Goal: Information Seeking & Learning: Learn about a topic

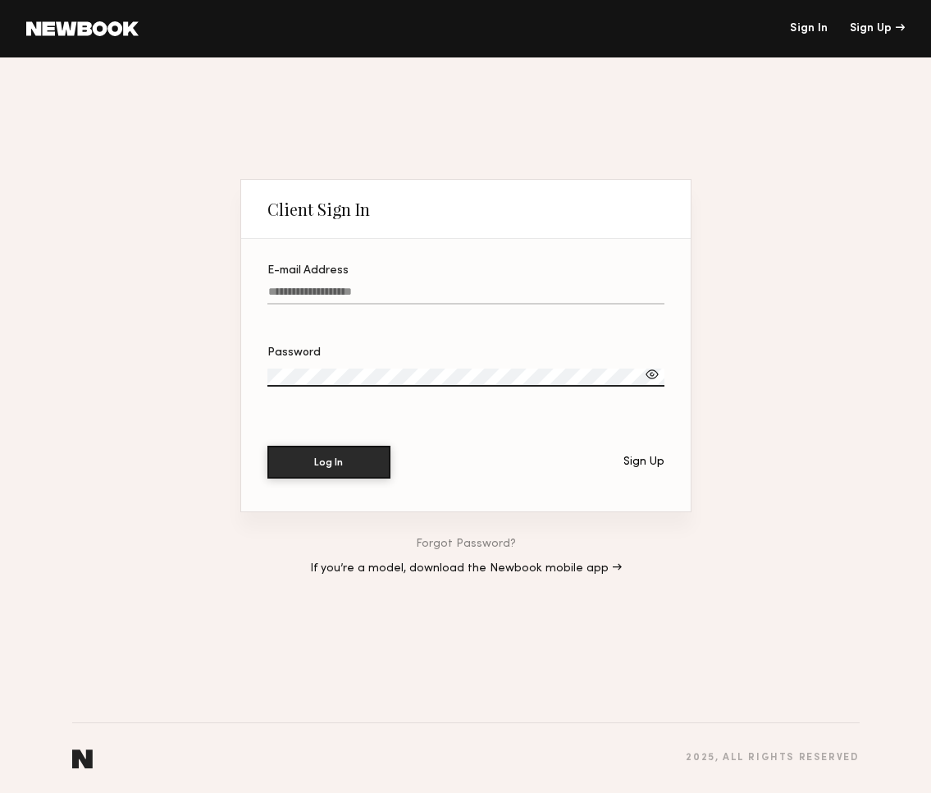
type input "**********"
click at [328, 462] on button "Log In" at bounding box center [329, 462] width 123 height 33
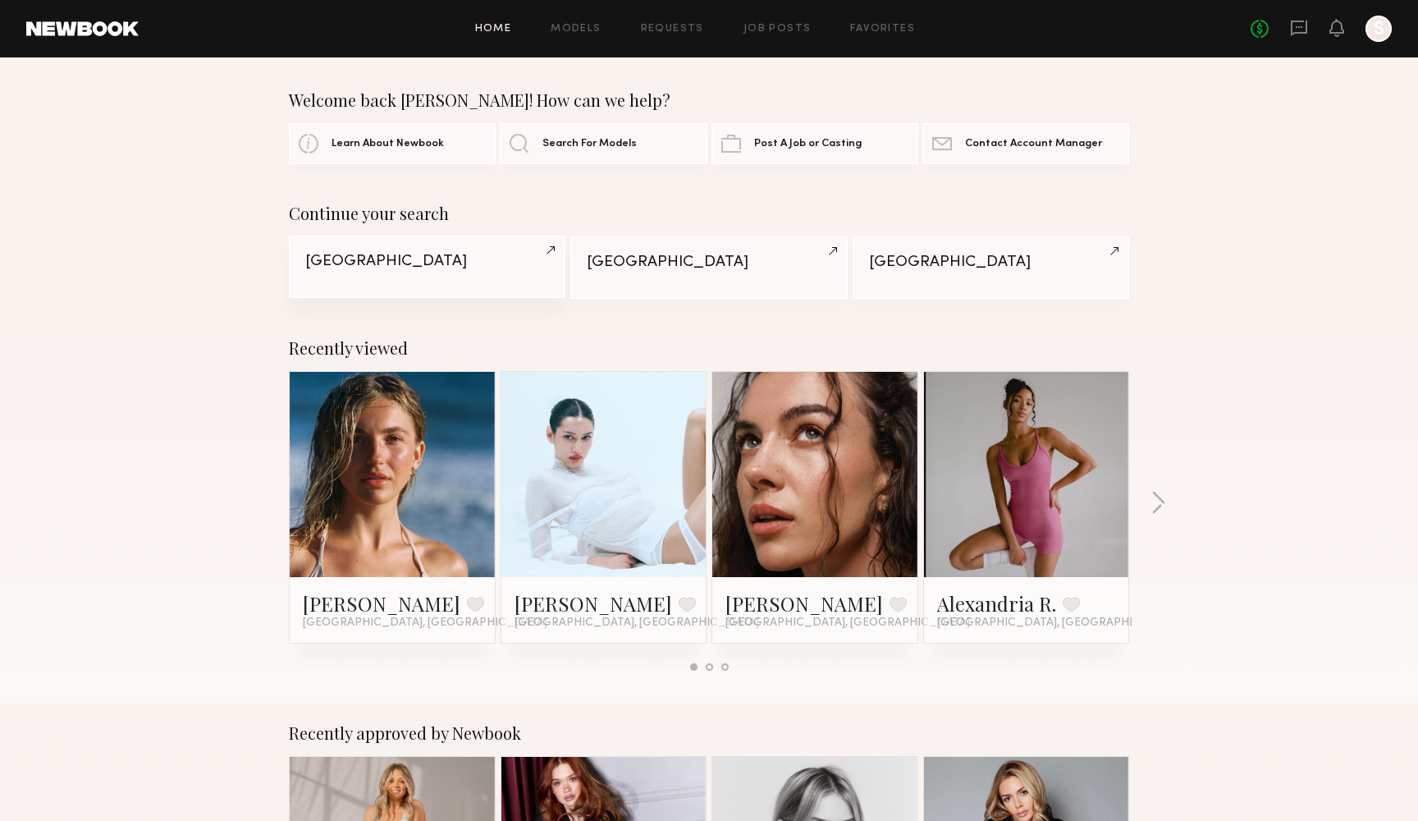
click at [432, 276] on link "Chicago" at bounding box center [427, 267] width 277 height 62
click at [650, 261] on div "Minneapolis" at bounding box center [709, 262] width 244 height 16
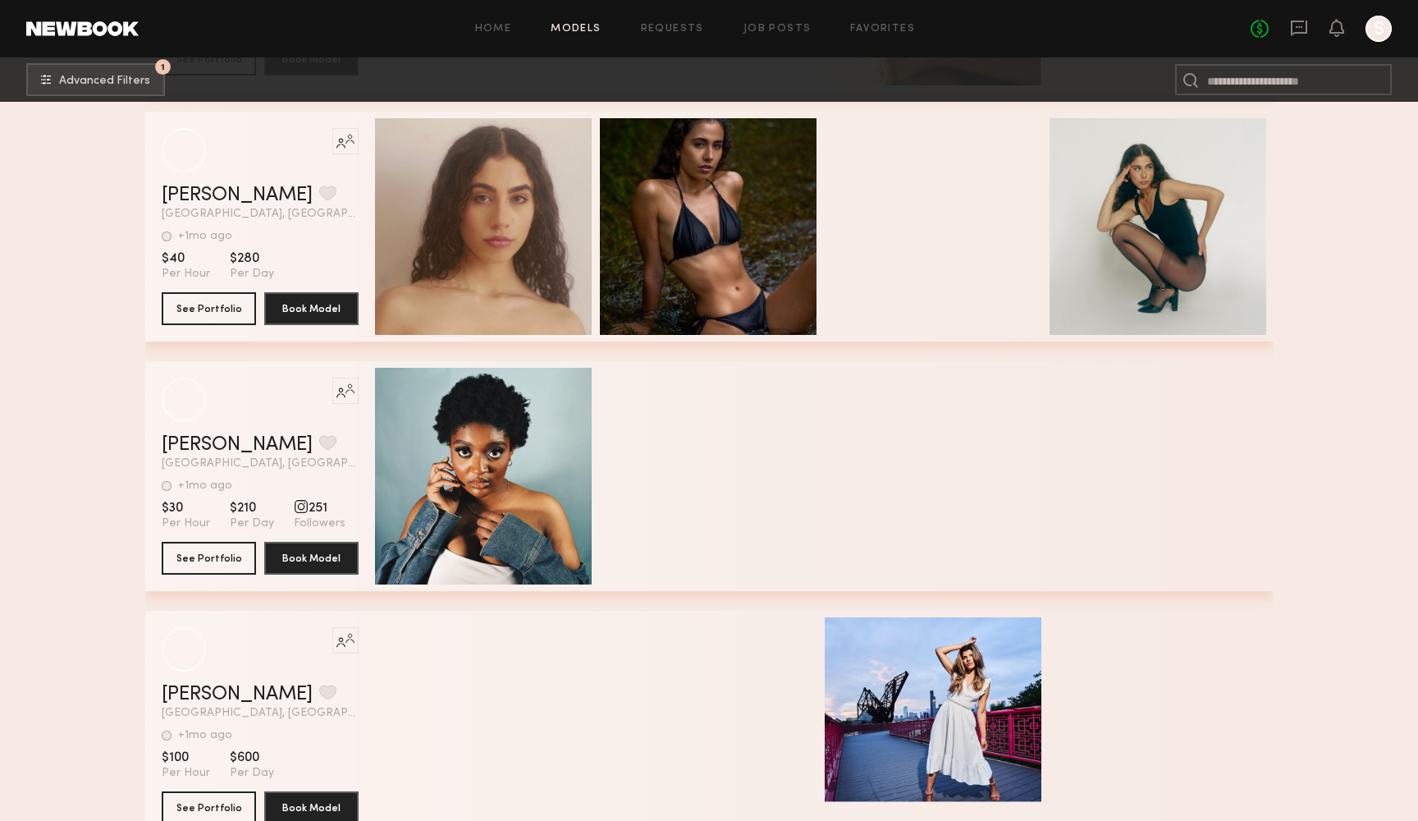
scroll to position [8499, 0]
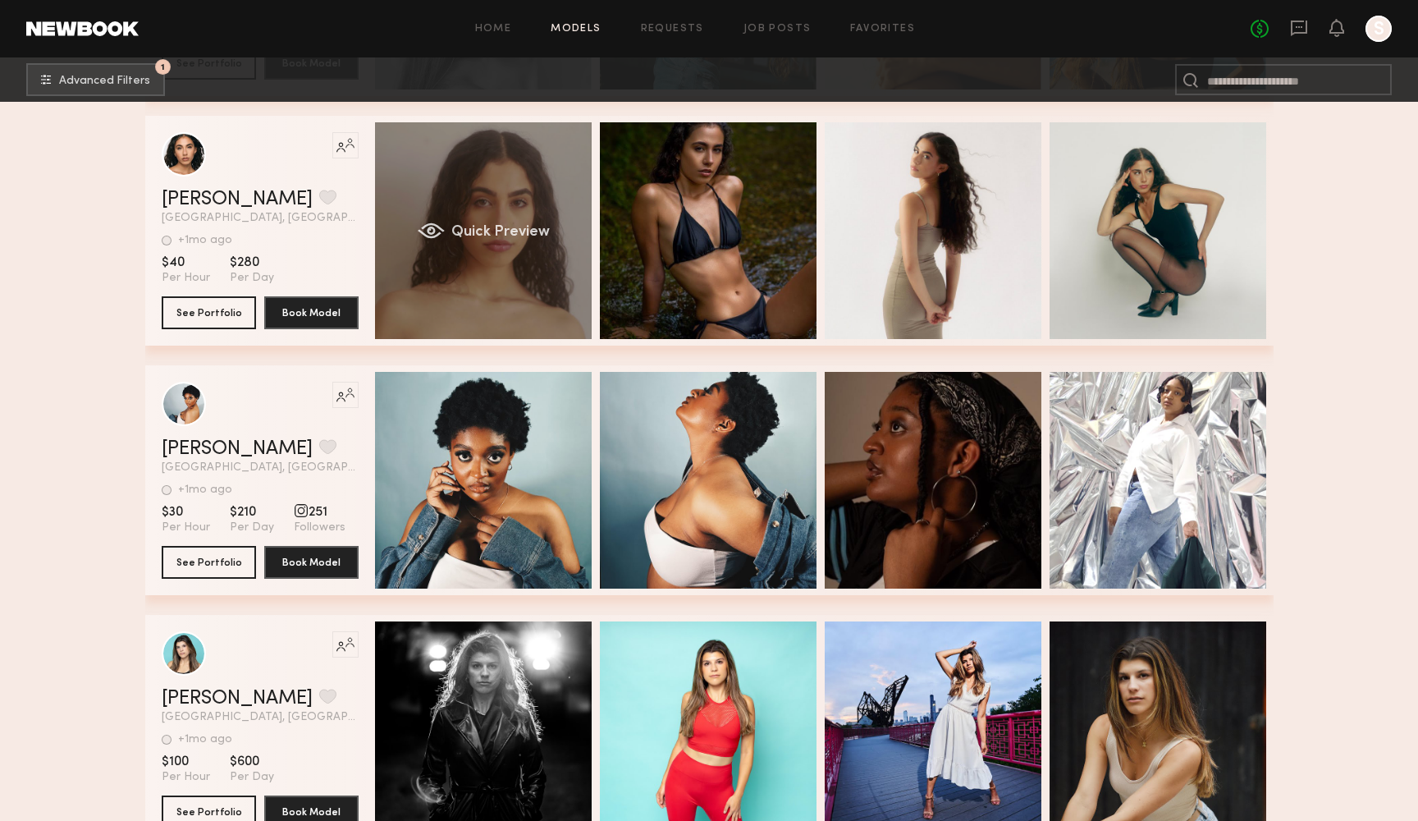
click at [383, 269] on div "Quick Preview" at bounding box center [483, 230] width 217 height 217
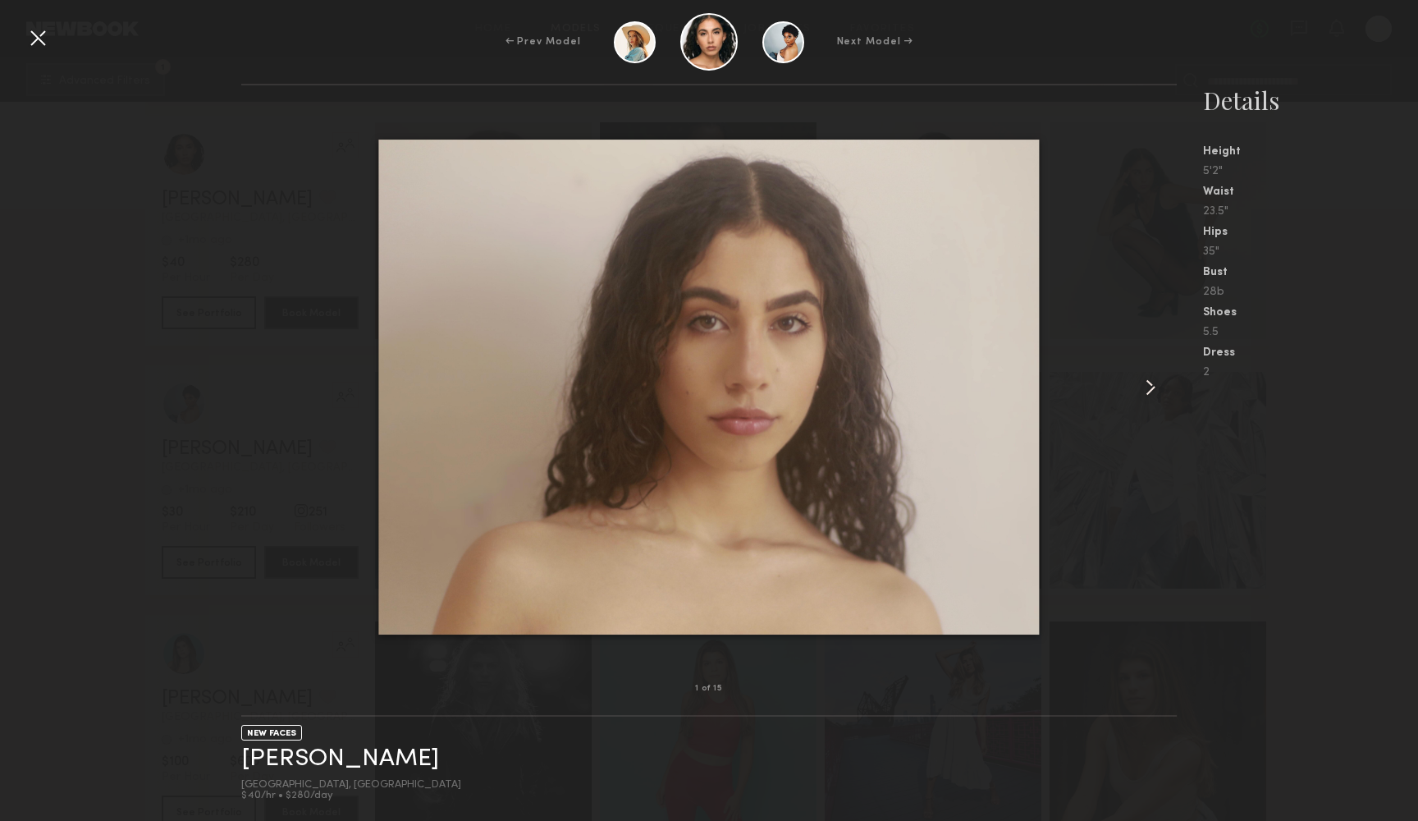
click at [1153, 389] on common-icon at bounding box center [1150, 387] width 26 height 26
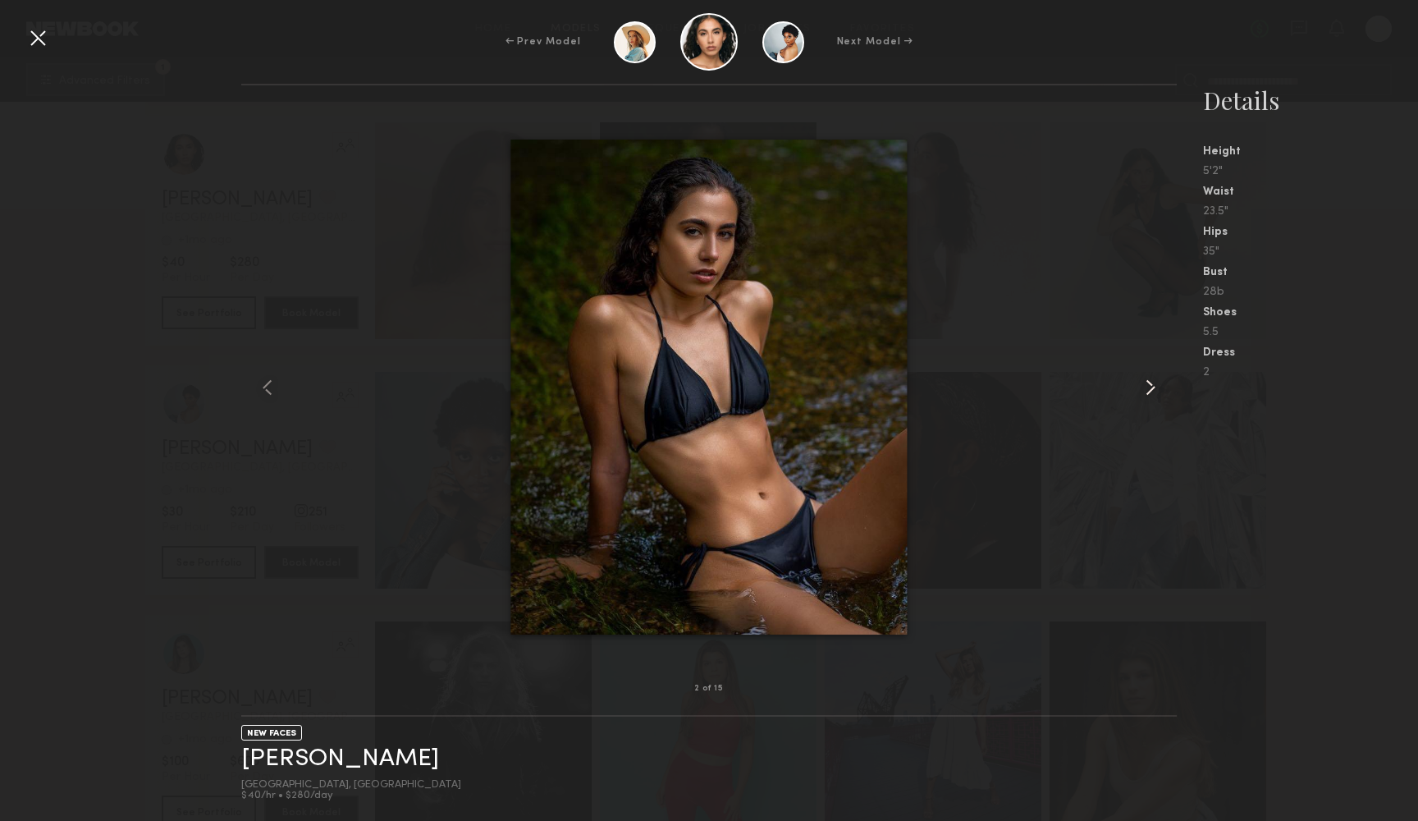
click at [1153, 389] on common-icon at bounding box center [1150, 387] width 26 height 26
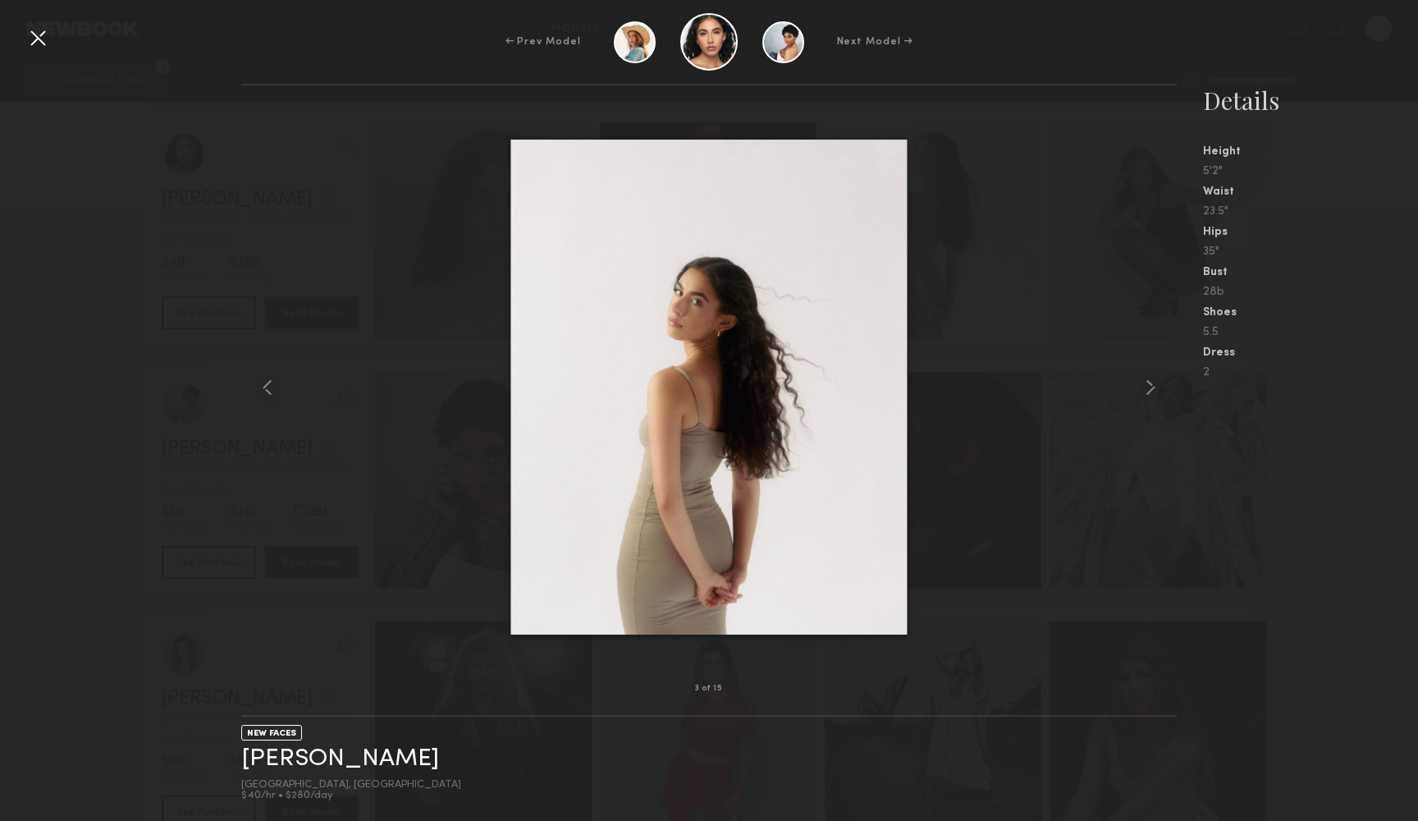
click at [1351, 525] on nb-gallery-model-stats "Details Height 5'2" Waist 23.5" Hips 35" Bust 28b Shoes 5.5 Dress 2" at bounding box center [1297, 452] width 241 height 737
click at [37, 42] on div at bounding box center [38, 38] width 26 height 26
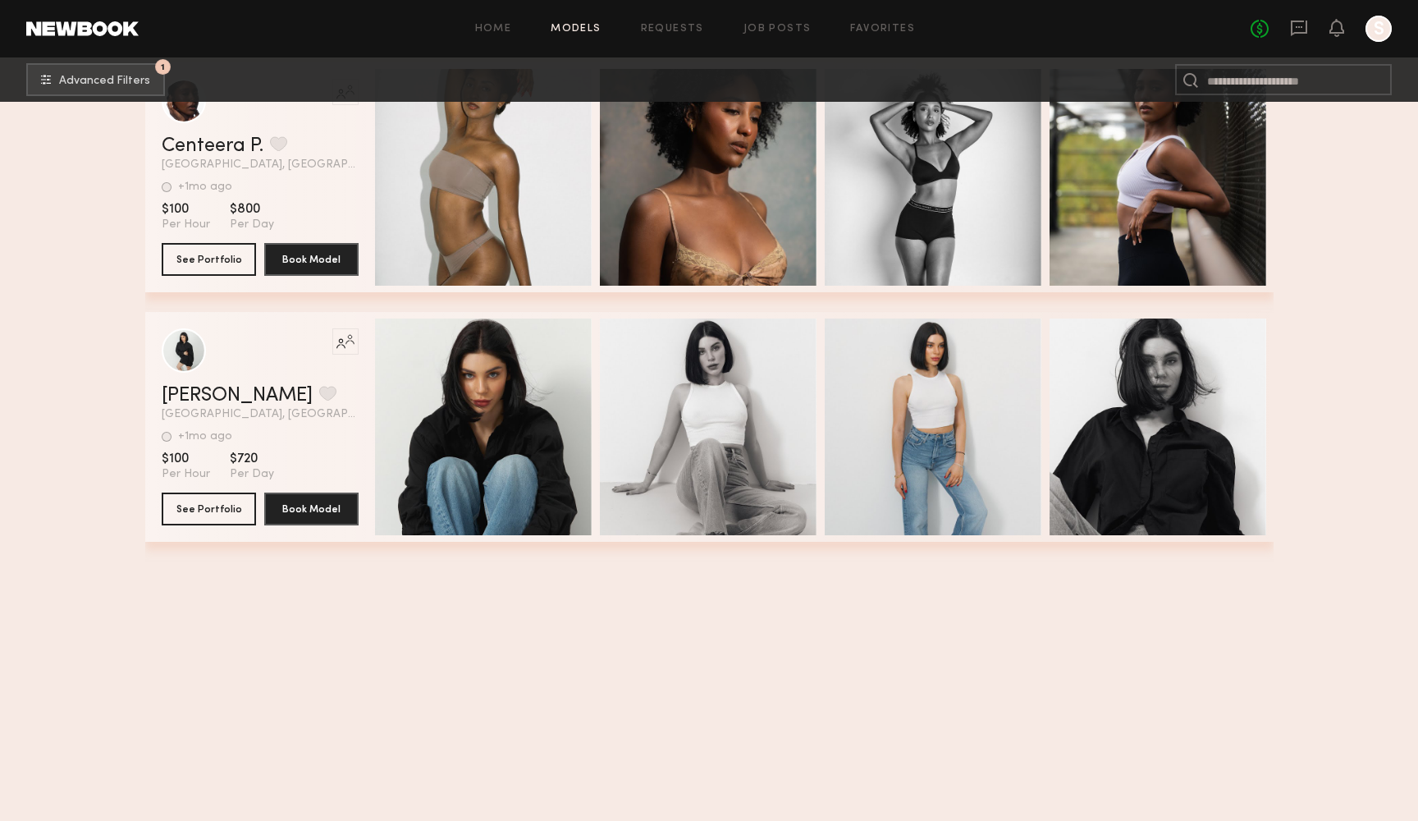
scroll to position [10280, 0]
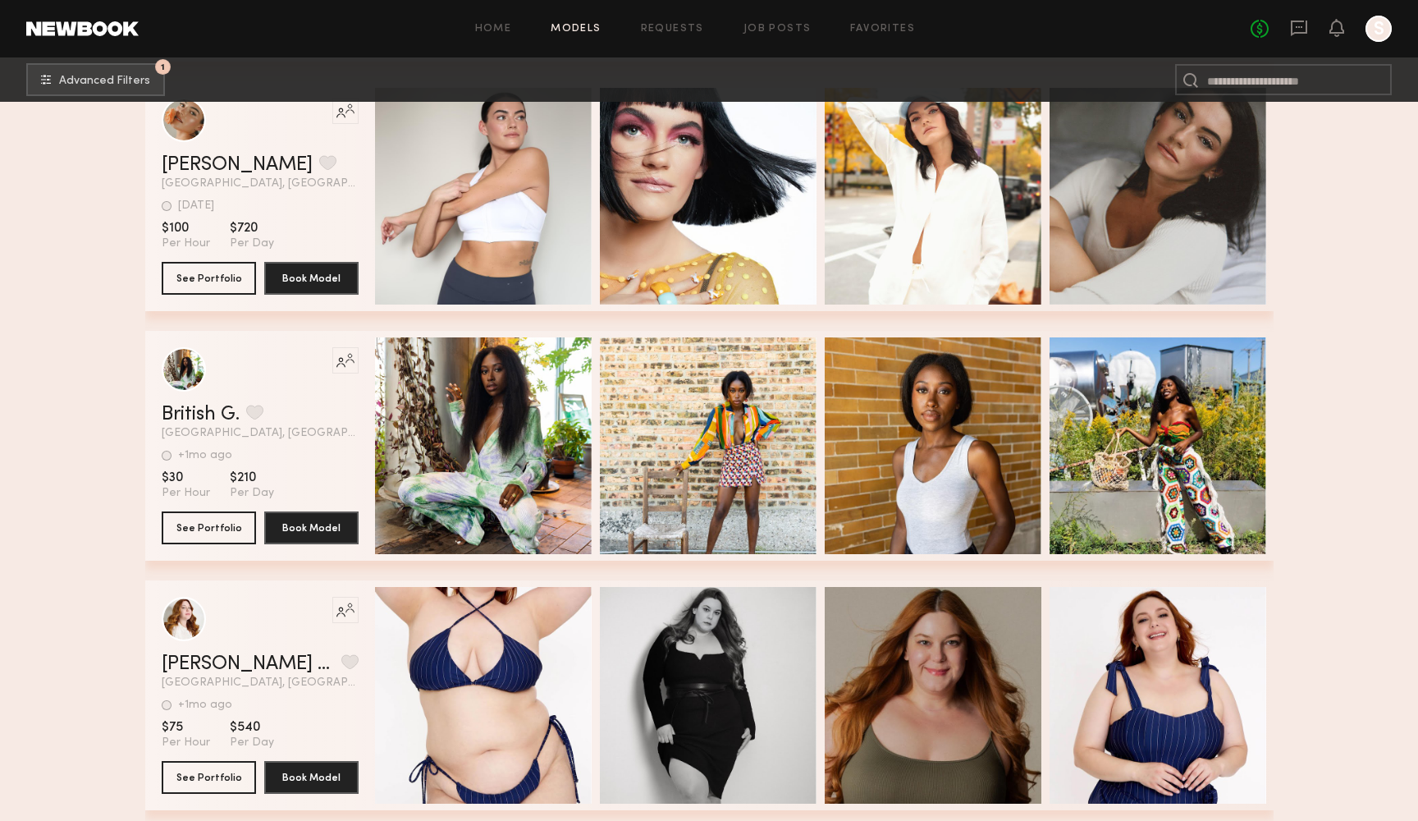
click at [565, 26] on link "Models" at bounding box center [576, 29] width 50 height 11
click at [486, 20] on div "Home Models Requests Job Posts Favorites Sign Out No fees up to $5,000 S" at bounding box center [765, 29] width 1253 height 26
click at [492, 30] on link "Home" at bounding box center [493, 29] width 37 height 11
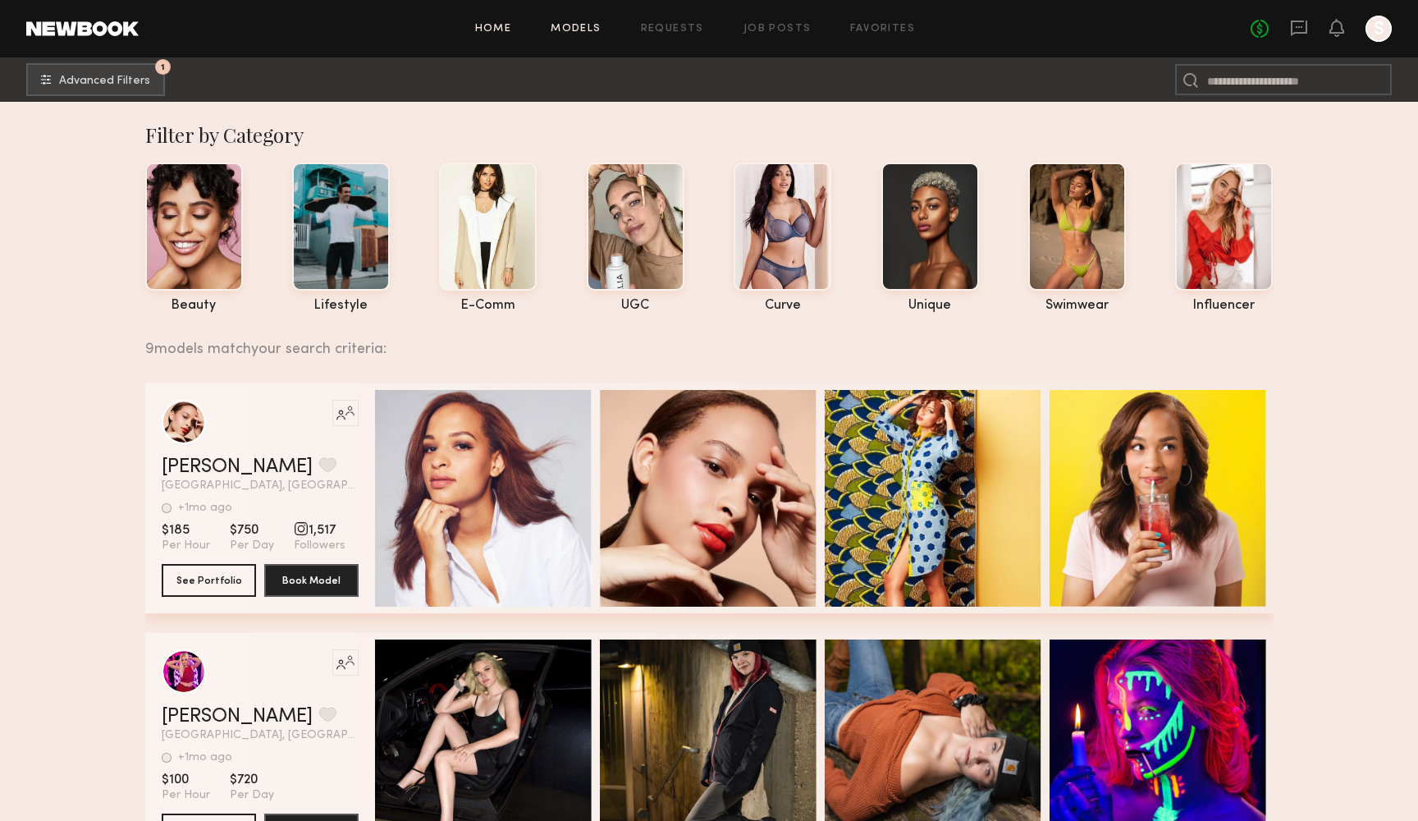
click at [501, 32] on link "Home" at bounding box center [493, 29] width 37 height 11
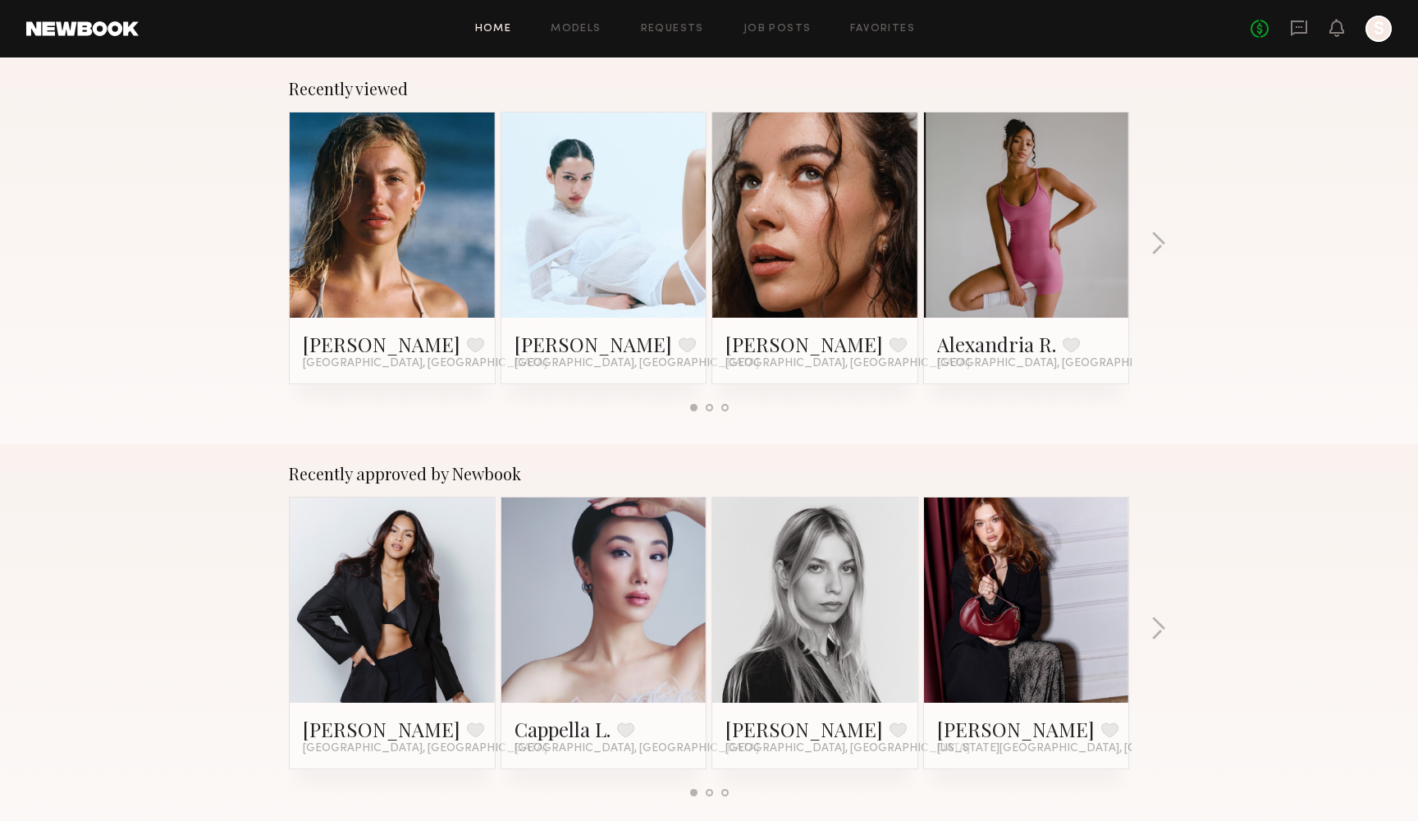
scroll to position [315, 0]
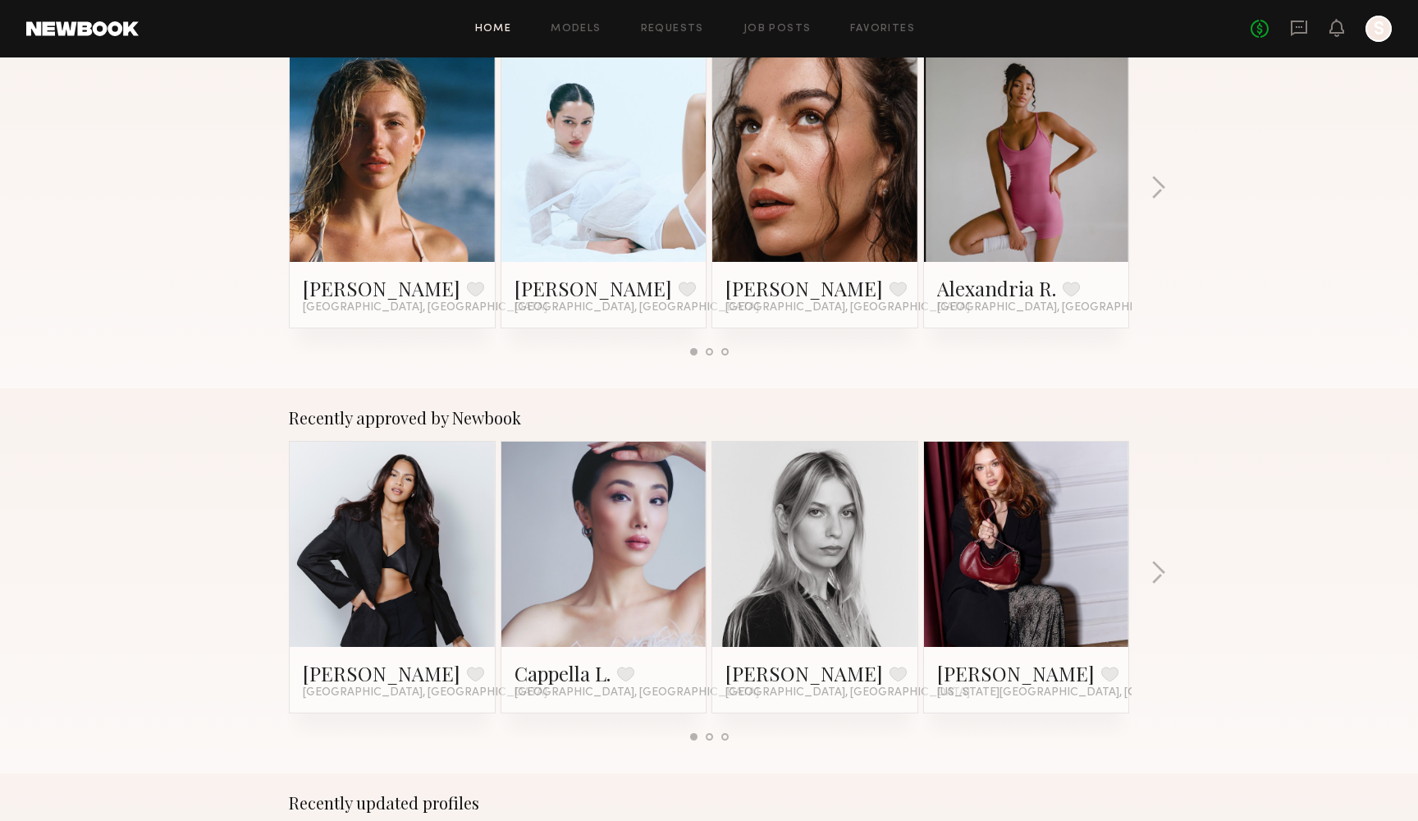
click at [976, 519] on link at bounding box center [1026, 543] width 100 height 205
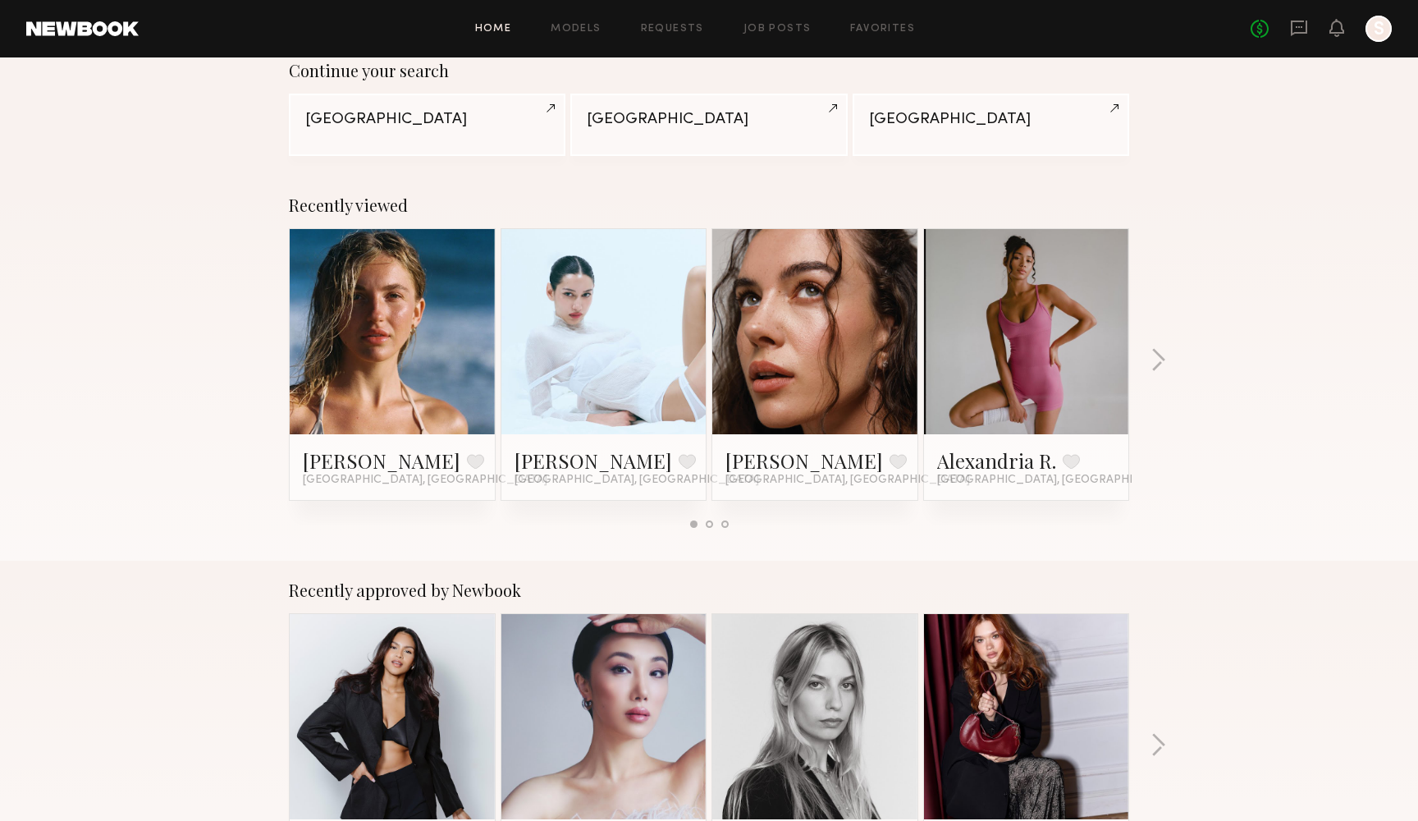
scroll to position [126, 0]
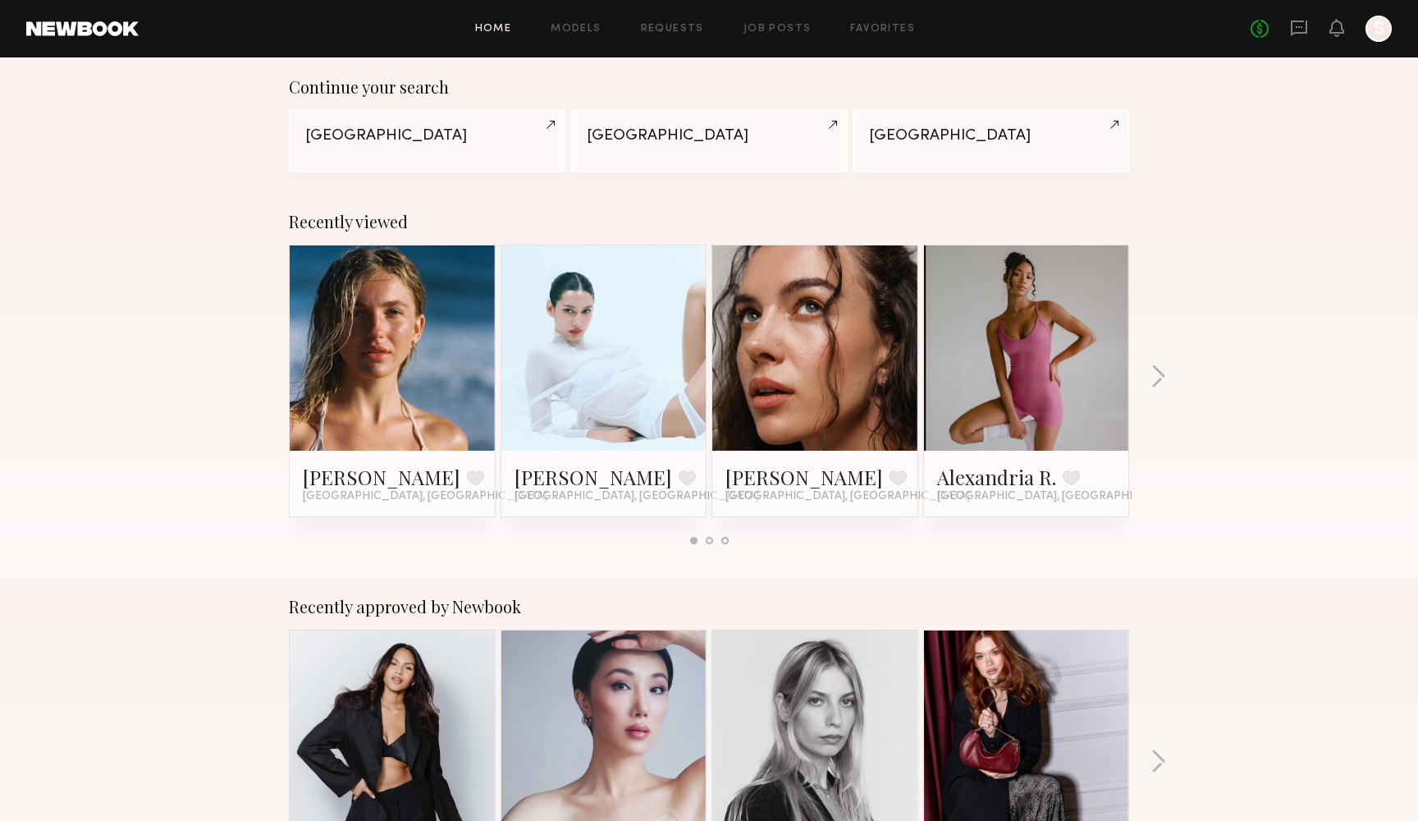
click at [405, 313] on link at bounding box center [392, 347] width 100 height 205
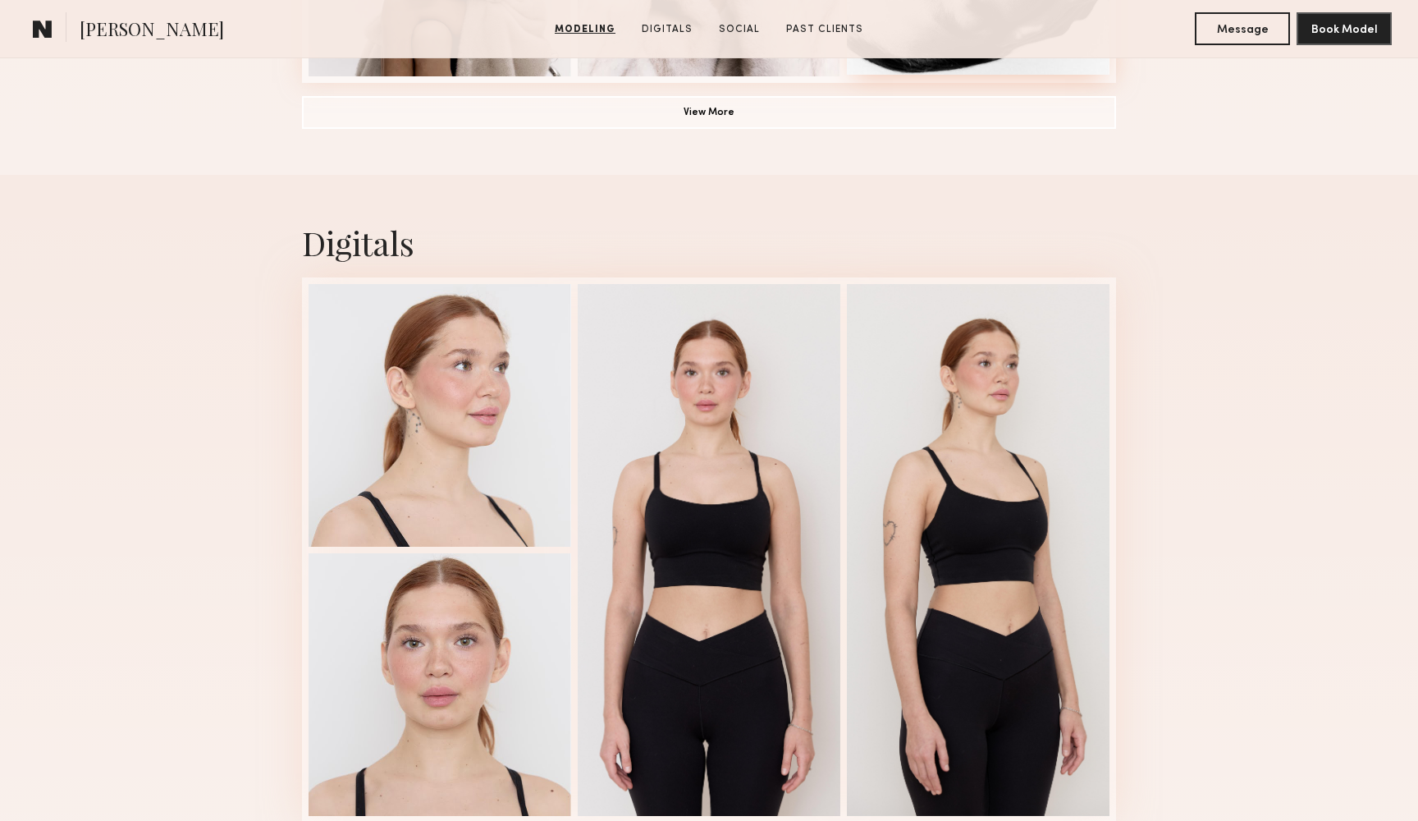
scroll to position [1603, 0]
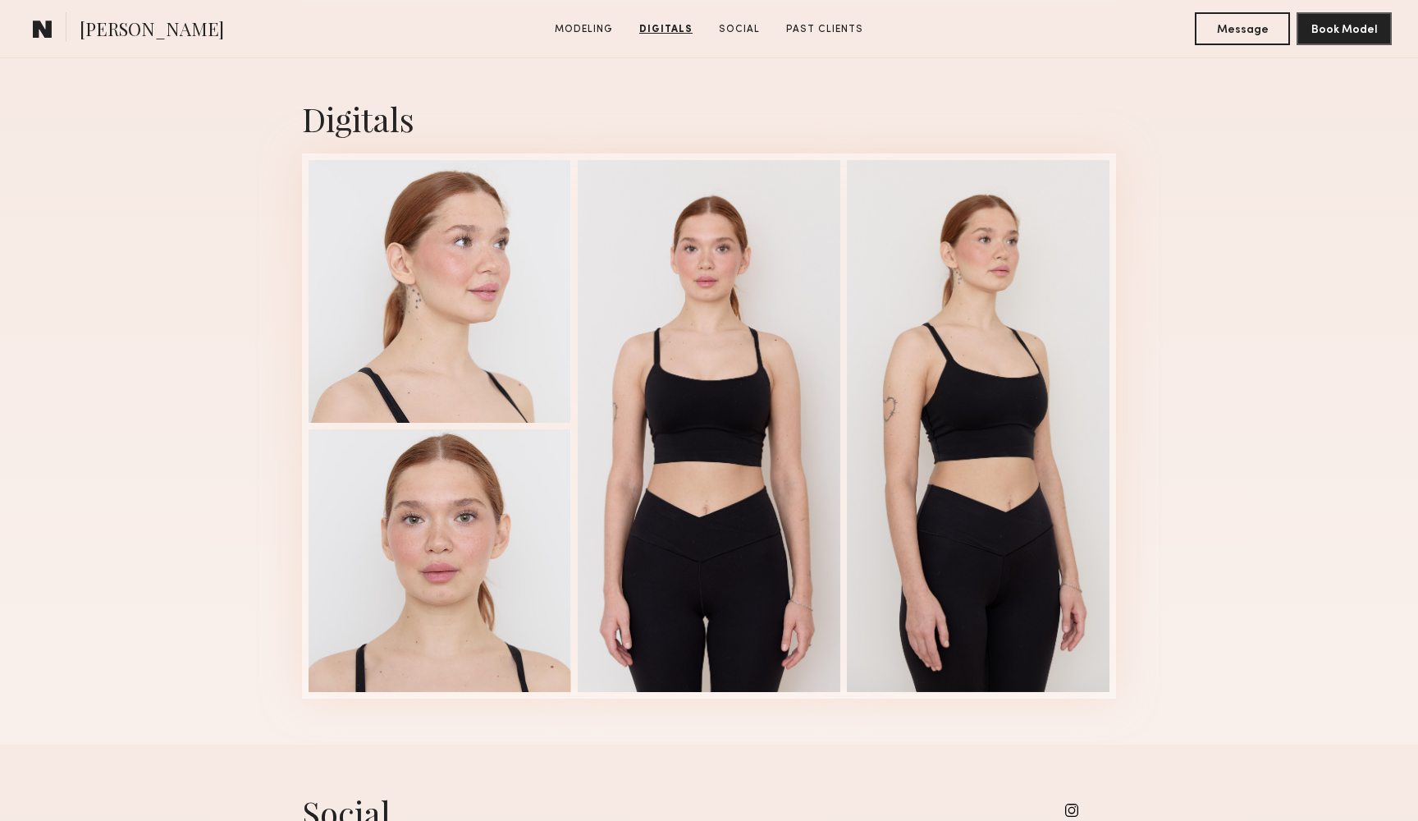
click at [1100, 1] on section "[PERSON_NAME] Modeling Digitals Social Past Clients Message Book Model" at bounding box center [709, 29] width 1418 height 58
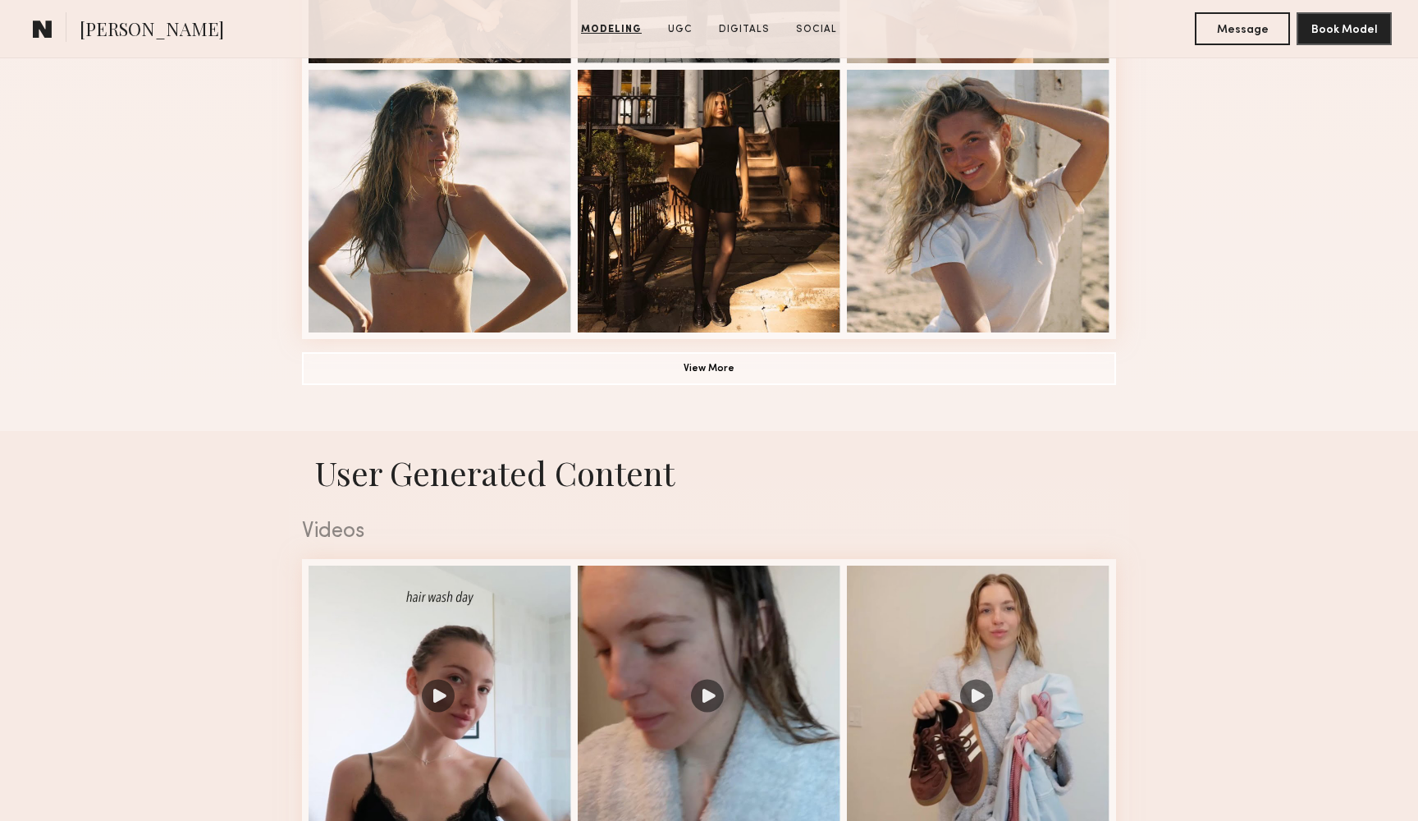
scroll to position [1246, 0]
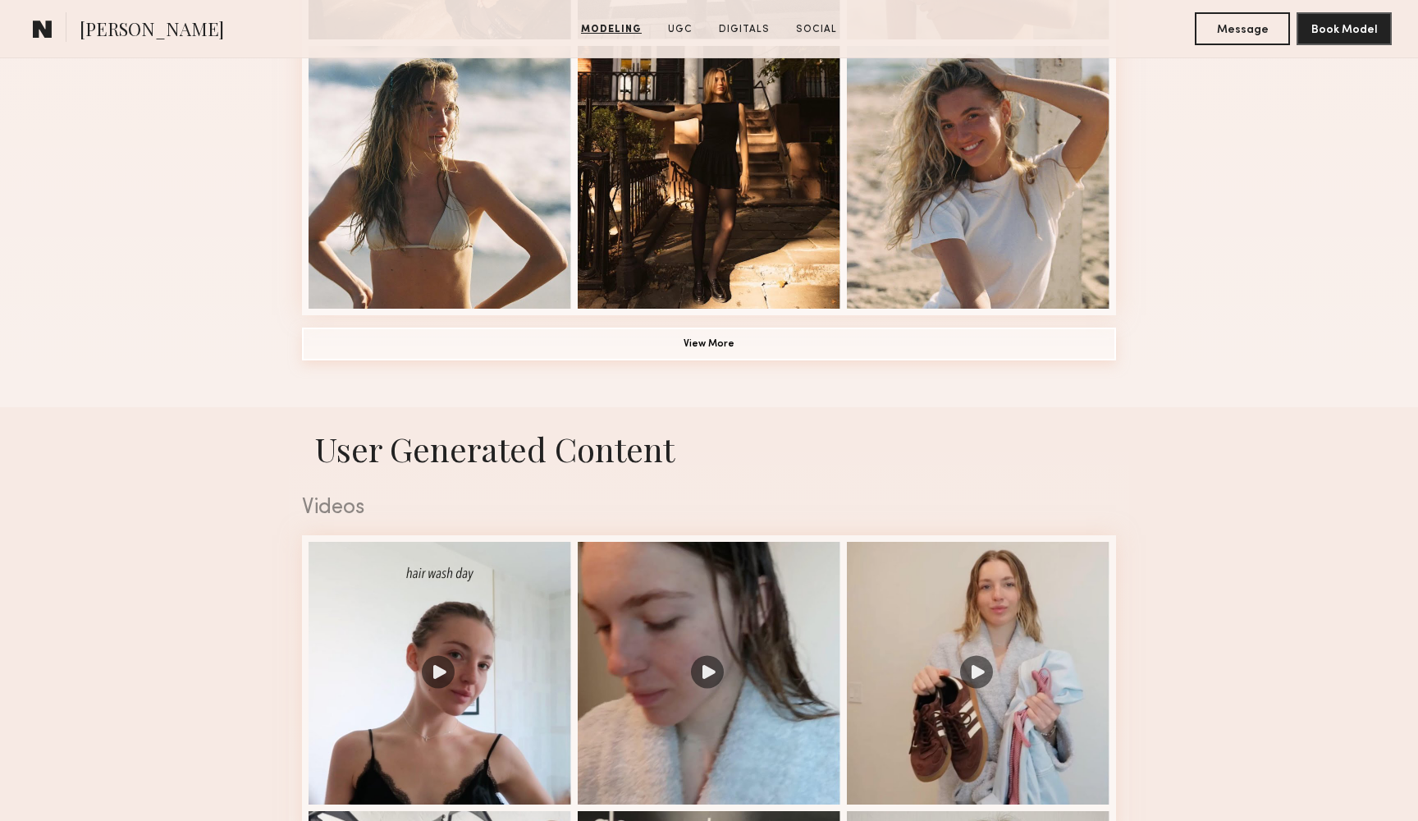
click at [510, 356] on button "View More" at bounding box center [709, 343] width 814 height 33
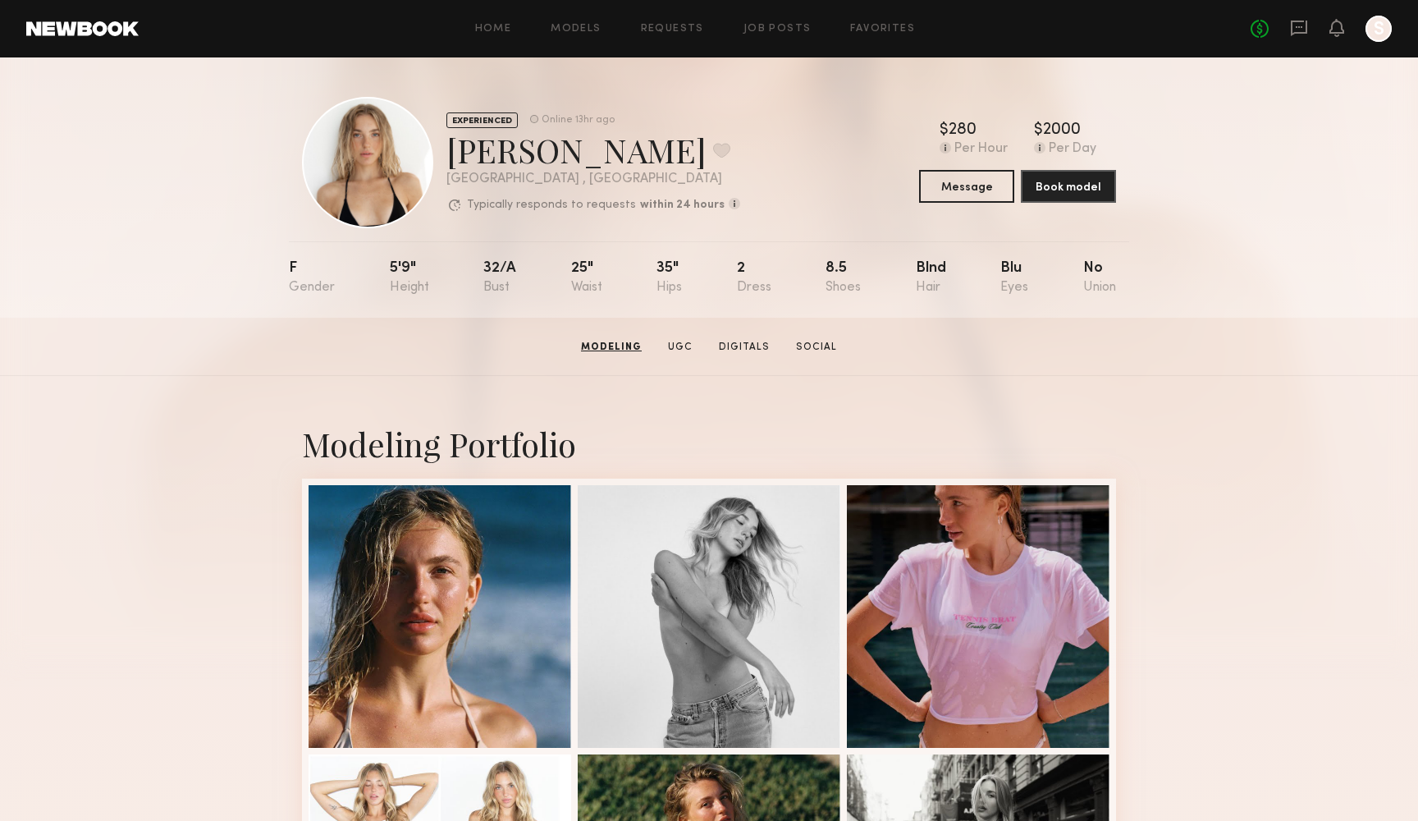
scroll to position [0, 0]
click at [563, 34] on div "Home Models Requests Job Posts Favorites Sign Out No fees up to $5,000 S" at bounding box center [765, 29] width 1253 height 26
click at [566, 25] on link "Models" at bounding box center [576, 29] width 50 height 11
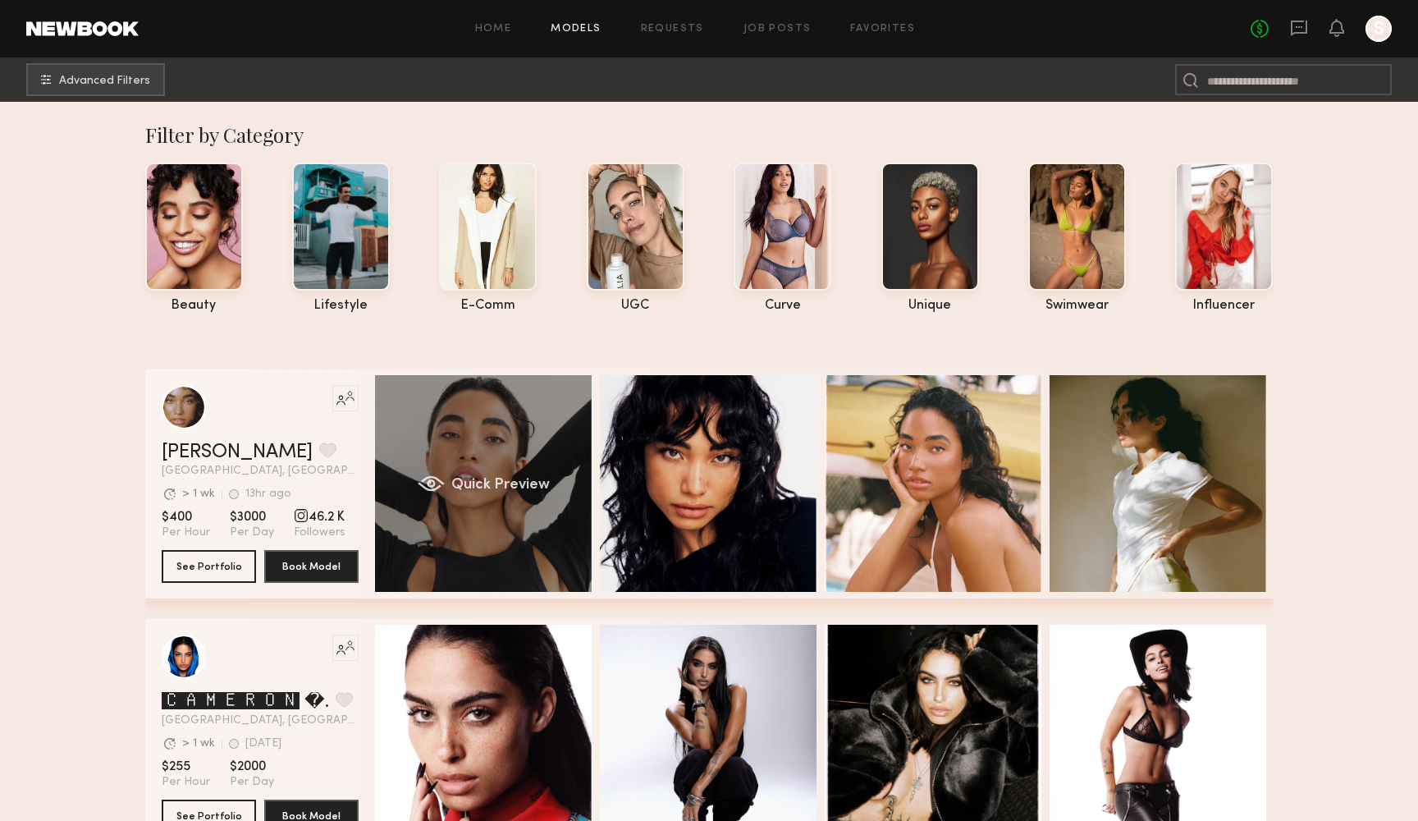
click at [545, 472] on div "Quick Preview" at bounding box center [483, 483] width 217 height 217
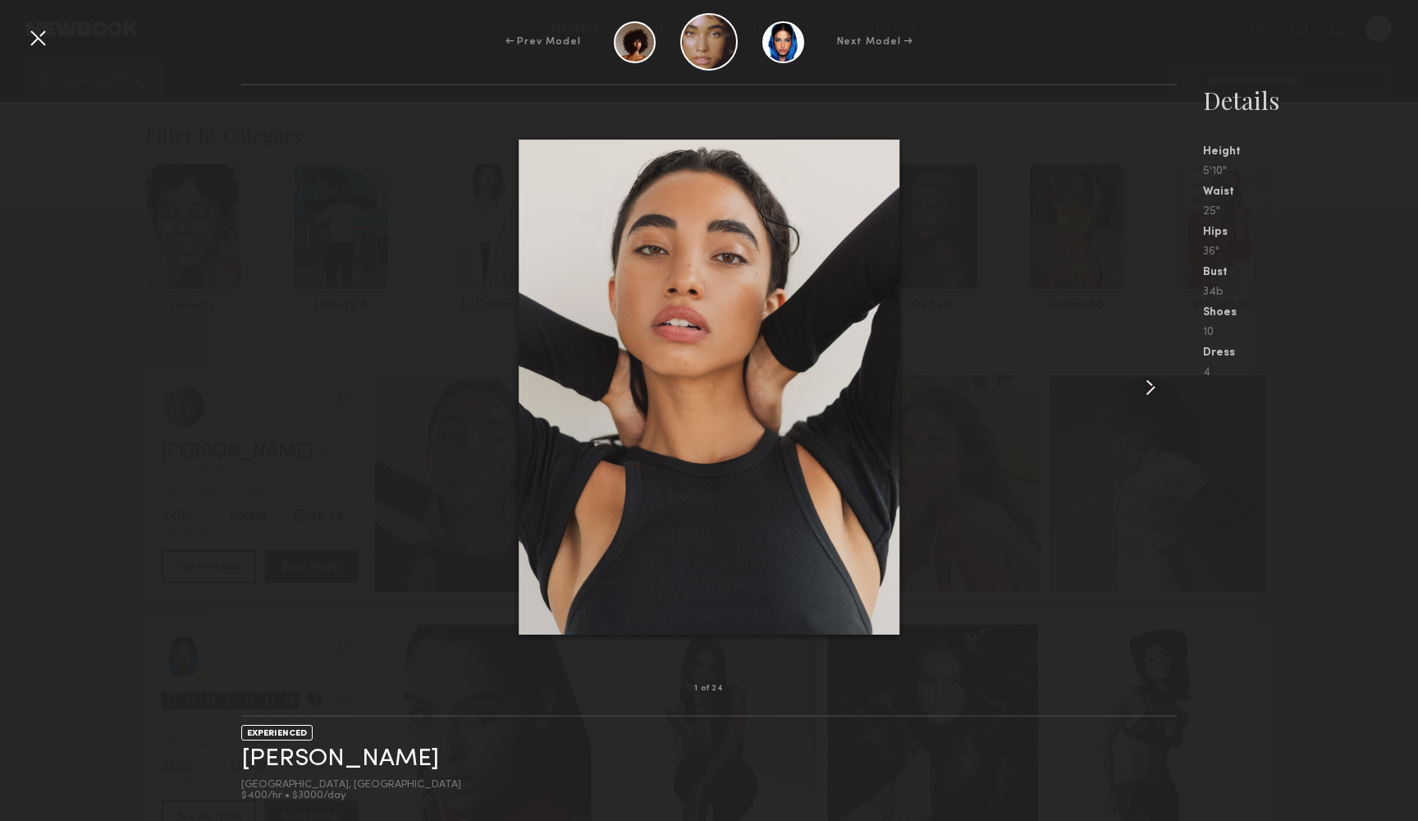
click at [1155, 396] on common-icon at bounding box center [1150, 387] width 26 height 26
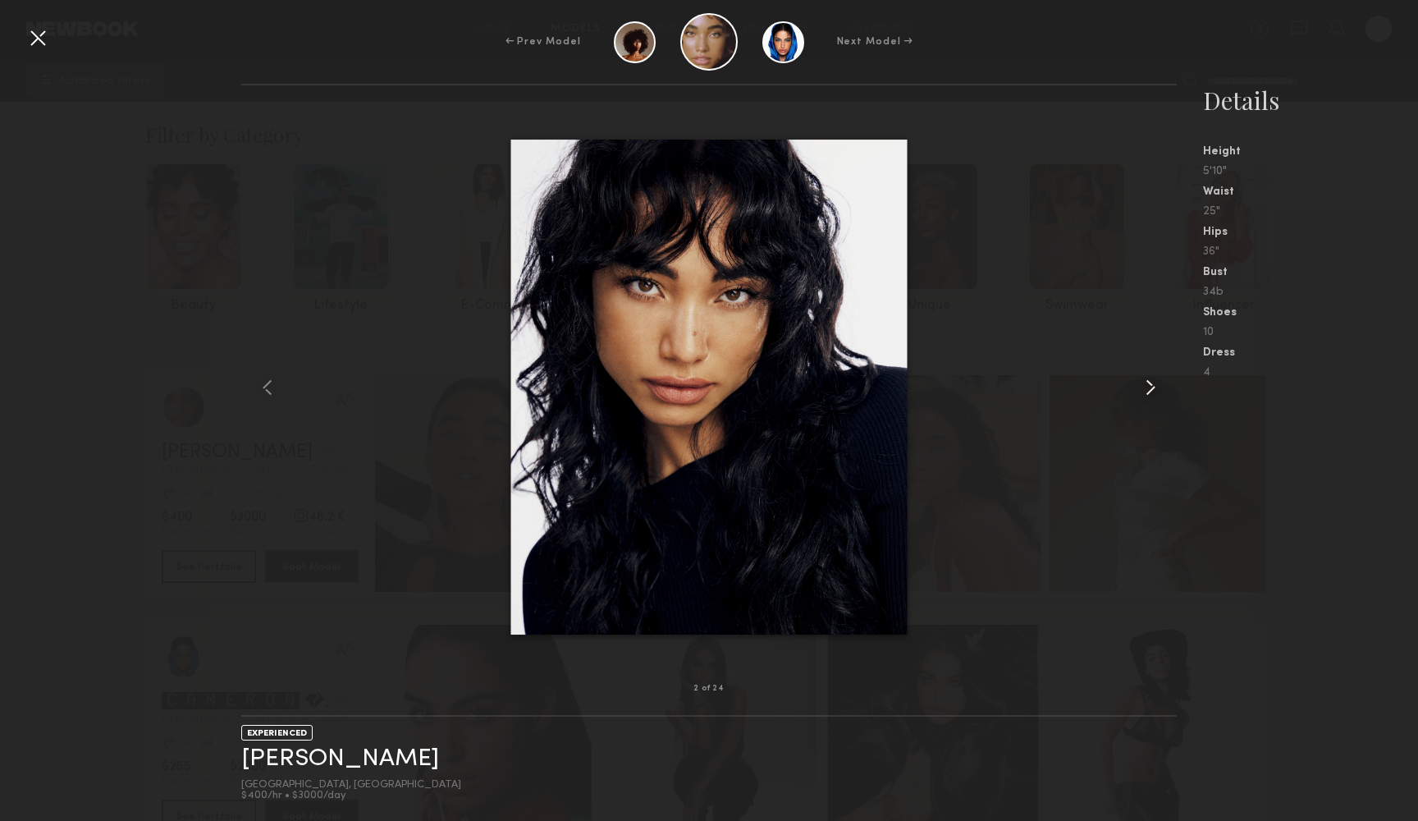
click at [1155, 396] on common-icon at bounding box center [1150, 387] width 26 height 26
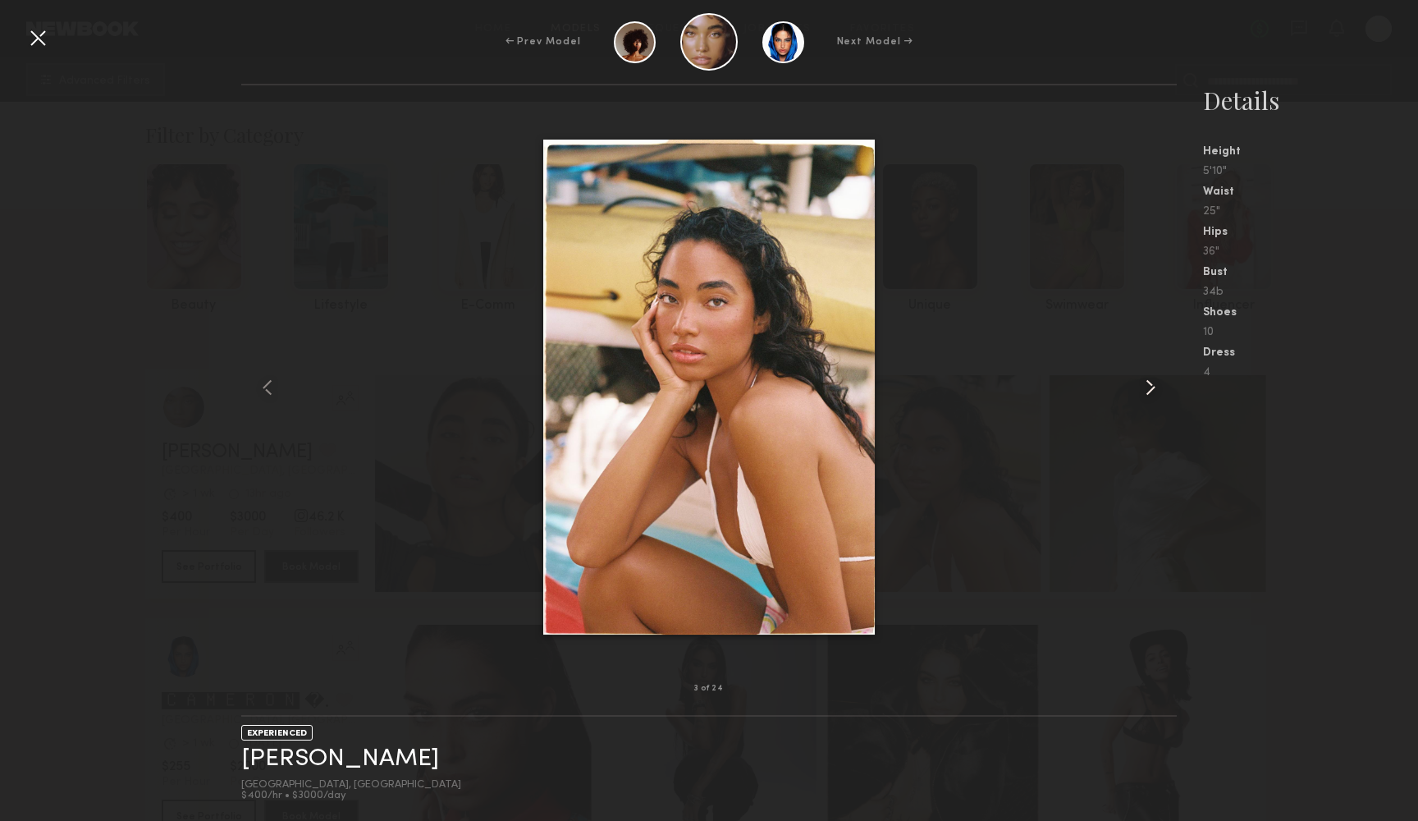
click at [1155, 396] on common-icon at bounding box center [1150, 387] width 26 height 26
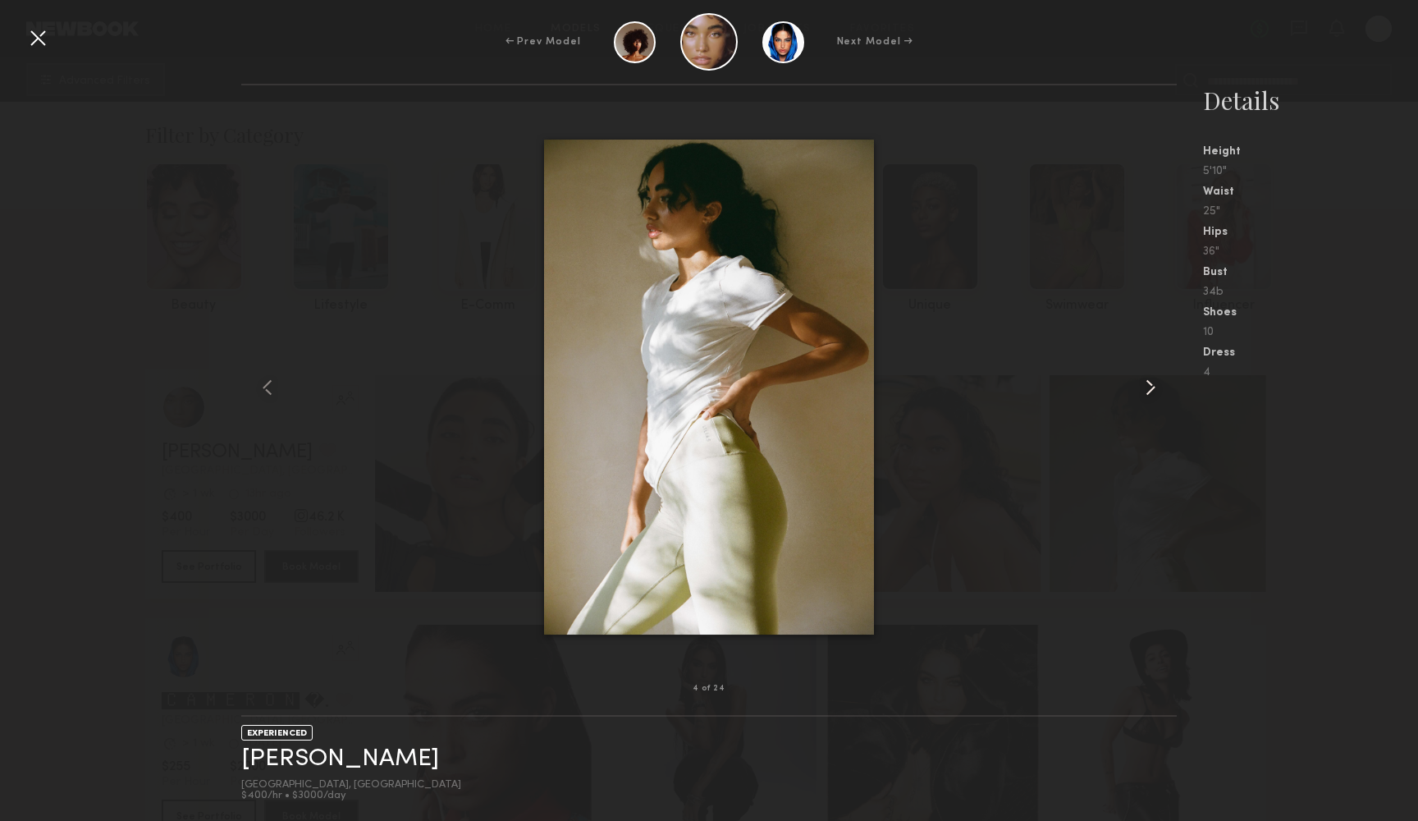
click at [1155, 396] on common-icon at bounding box center [1150, 387] width 26 height 26
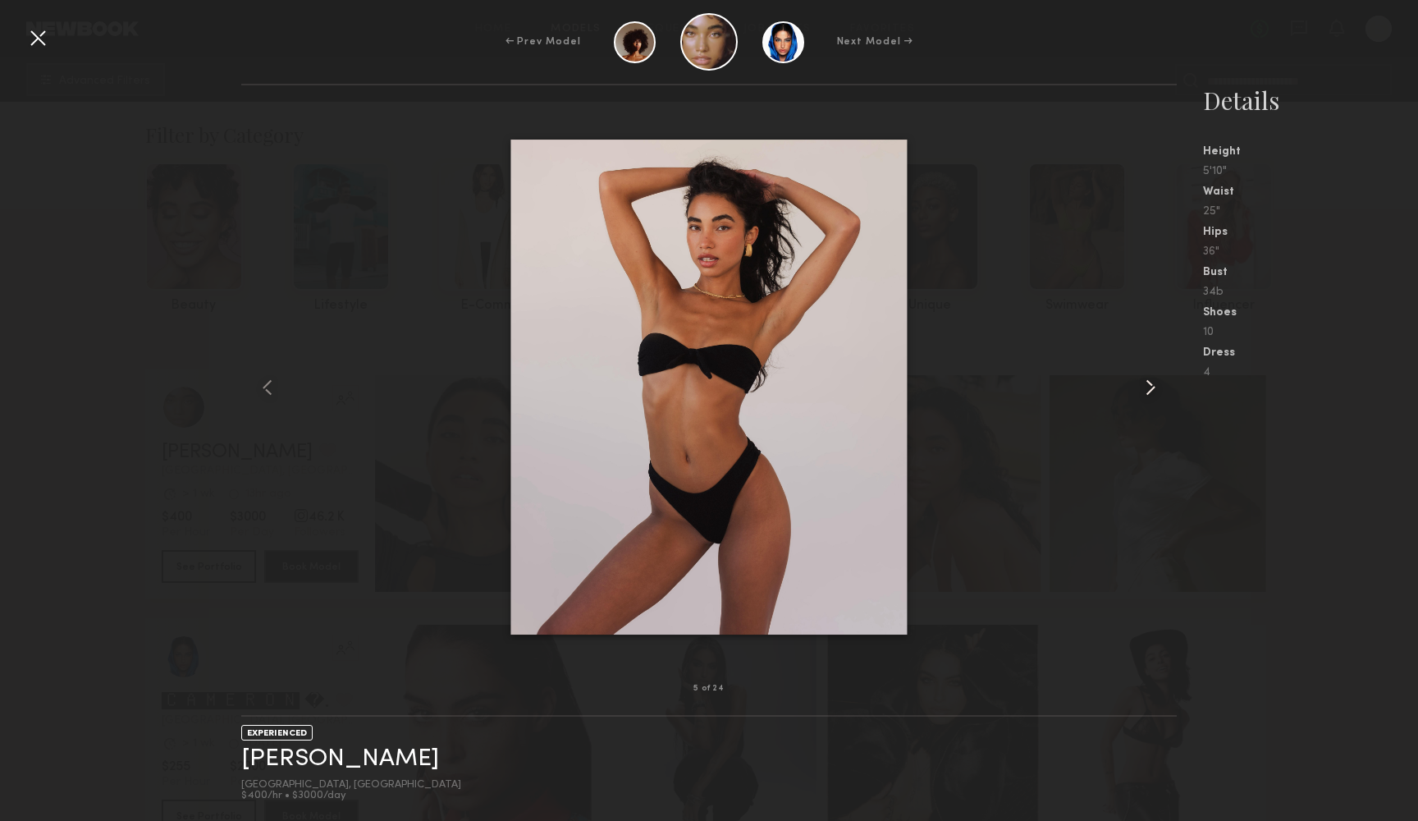
click at [1155, 396] on common-icon at bounding box center [1150, 387] width 26 height 26
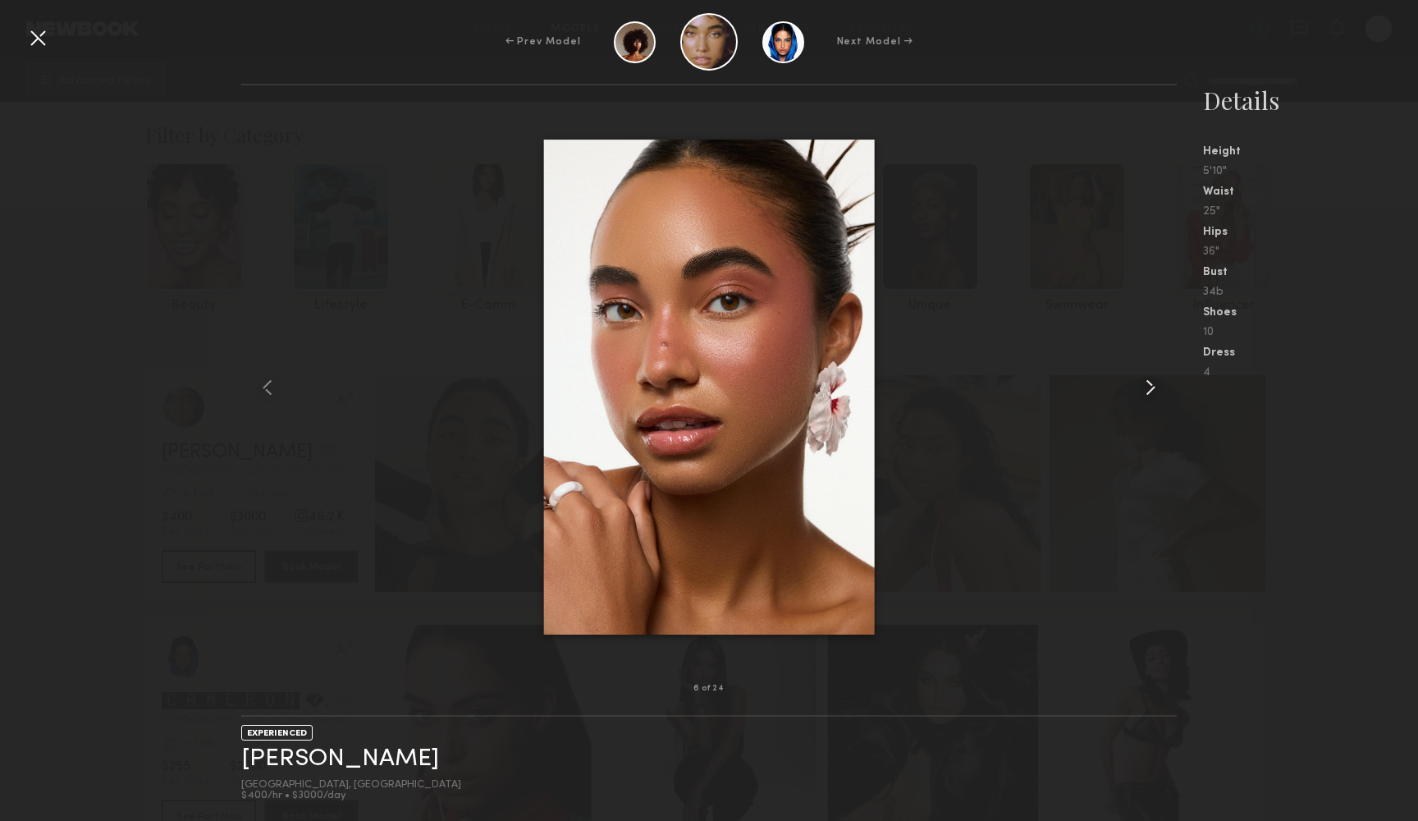
click at [1155, 396] on common-icon at bounding box center [1150, 387] width 26 height 26
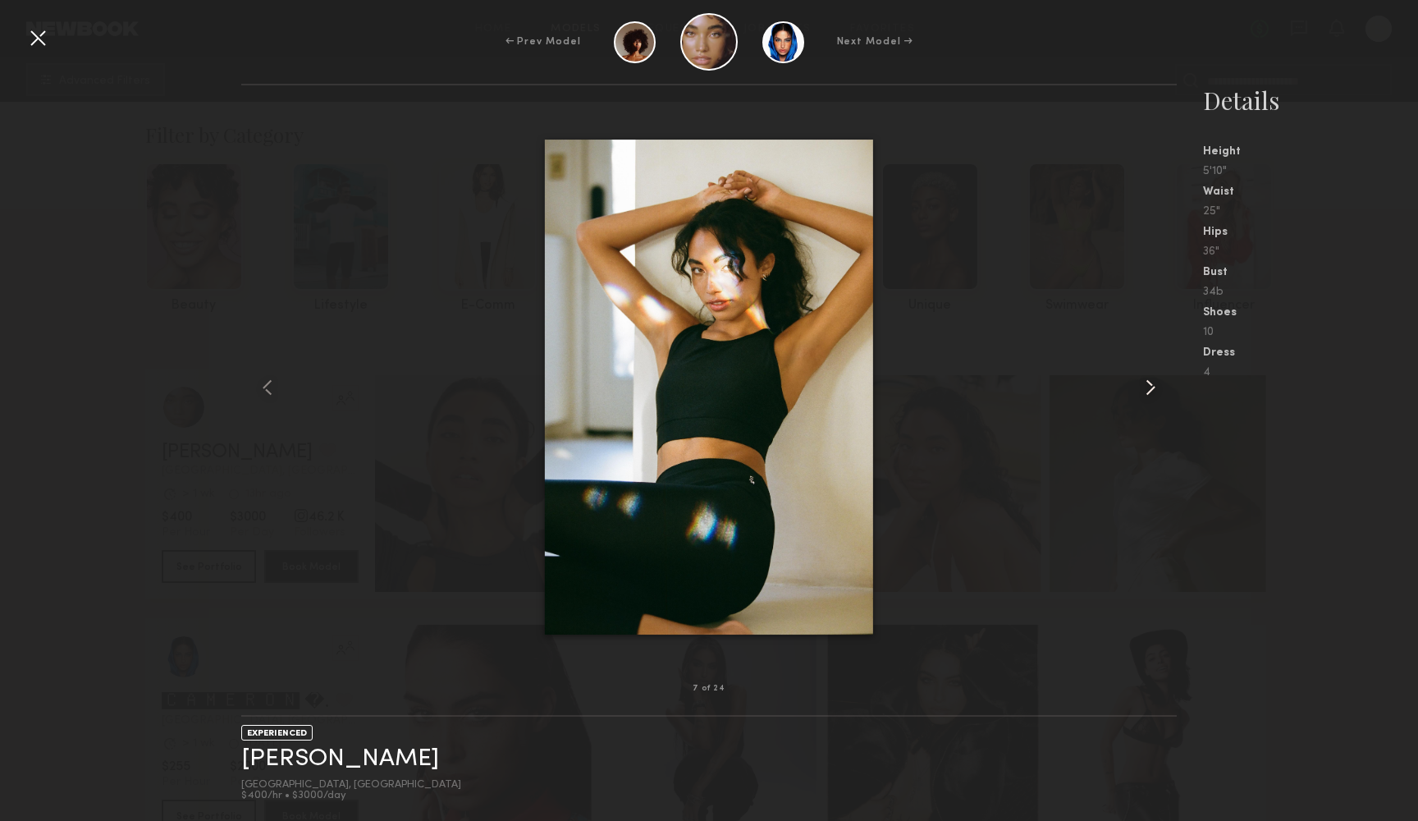
click at [1155, 396] on common-icon at bounding box center [1150, 387] width 26 height 26
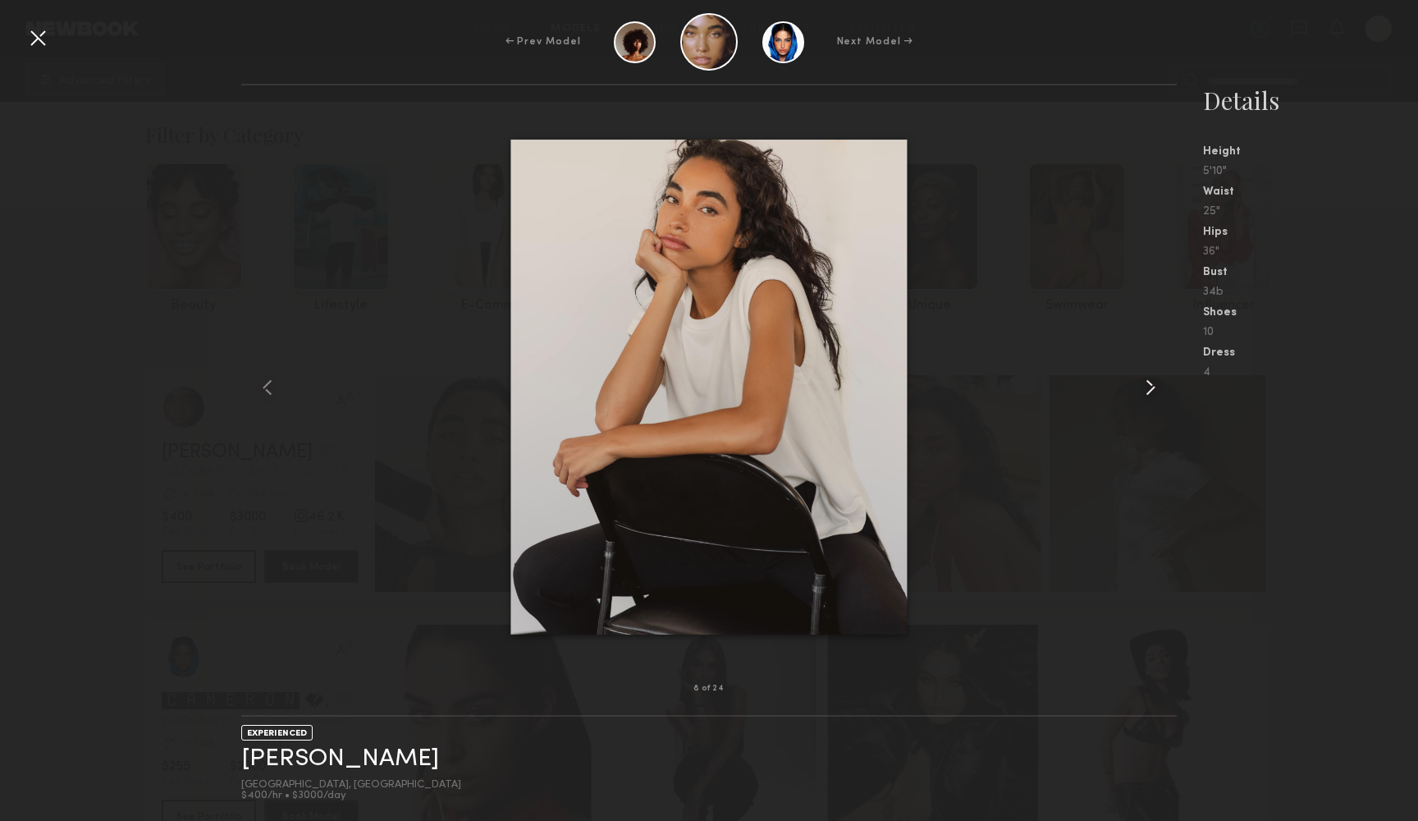
click at [1155, 396] on common-icon at bounding box center [1150, 387] width 26 height 26
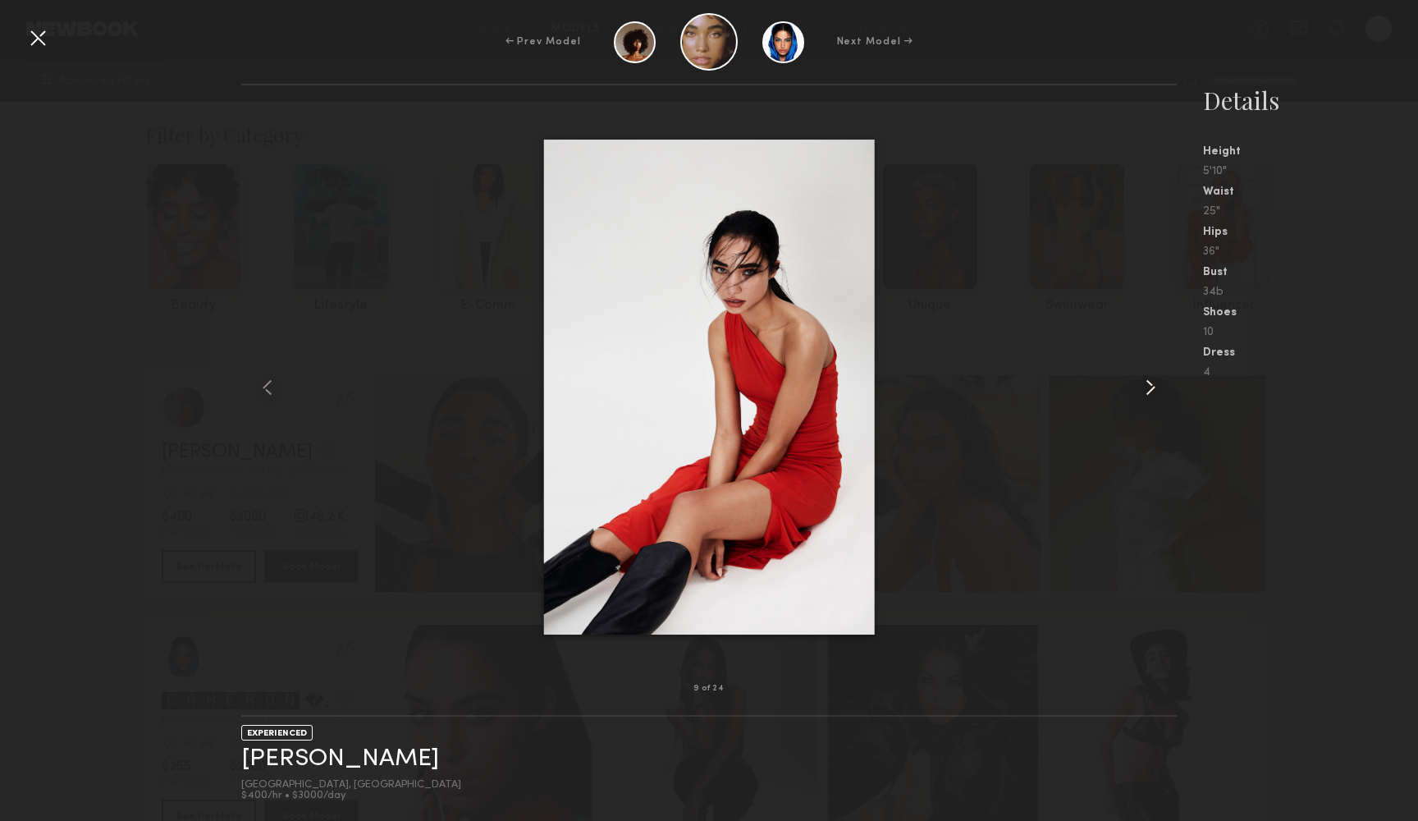
click at [1155, 396] on common-icon at bounding box center [1150, 387] width 26 height 26
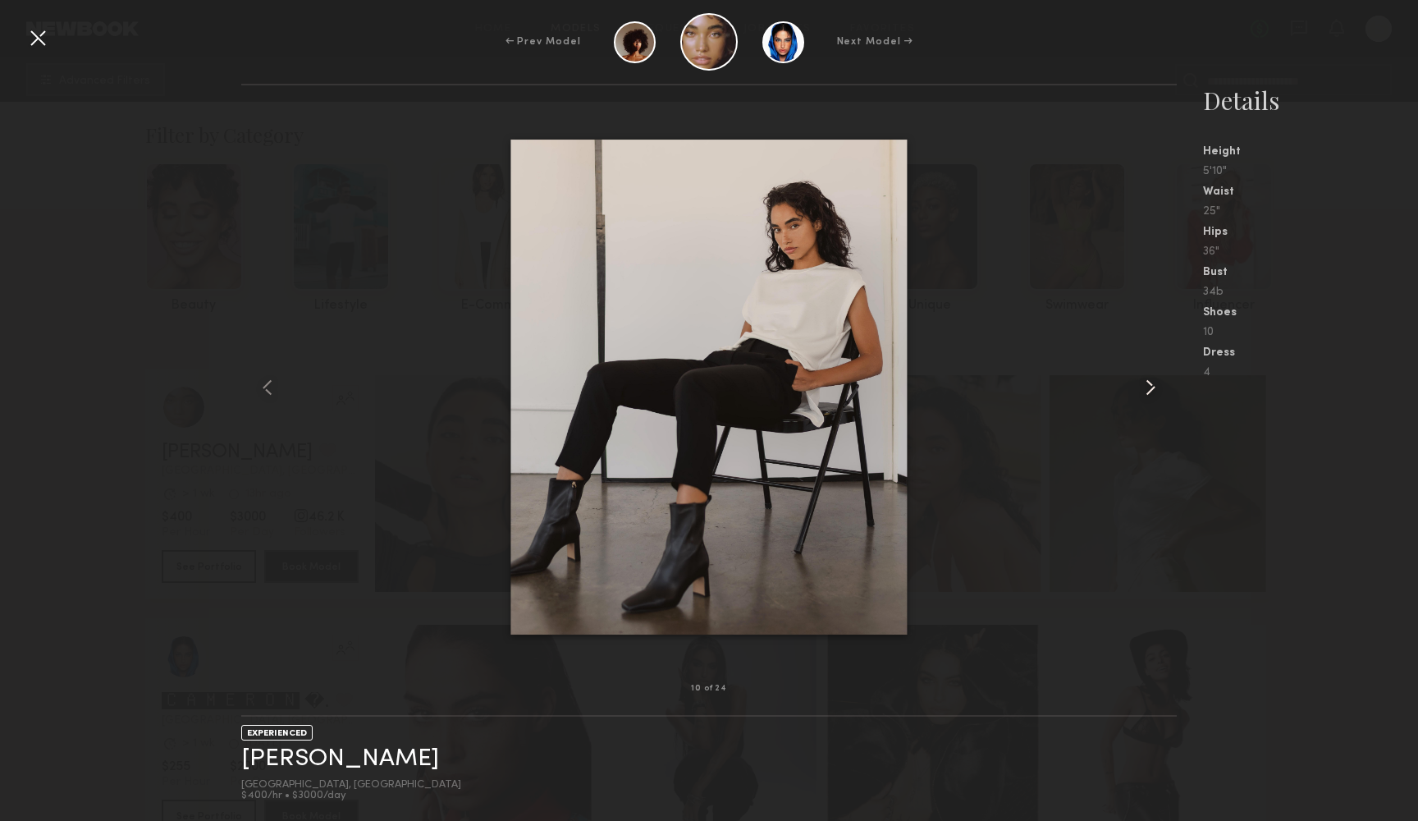
click at [1155, 396] on common-icon at bounding box center [1150, 387] width 26 height 26
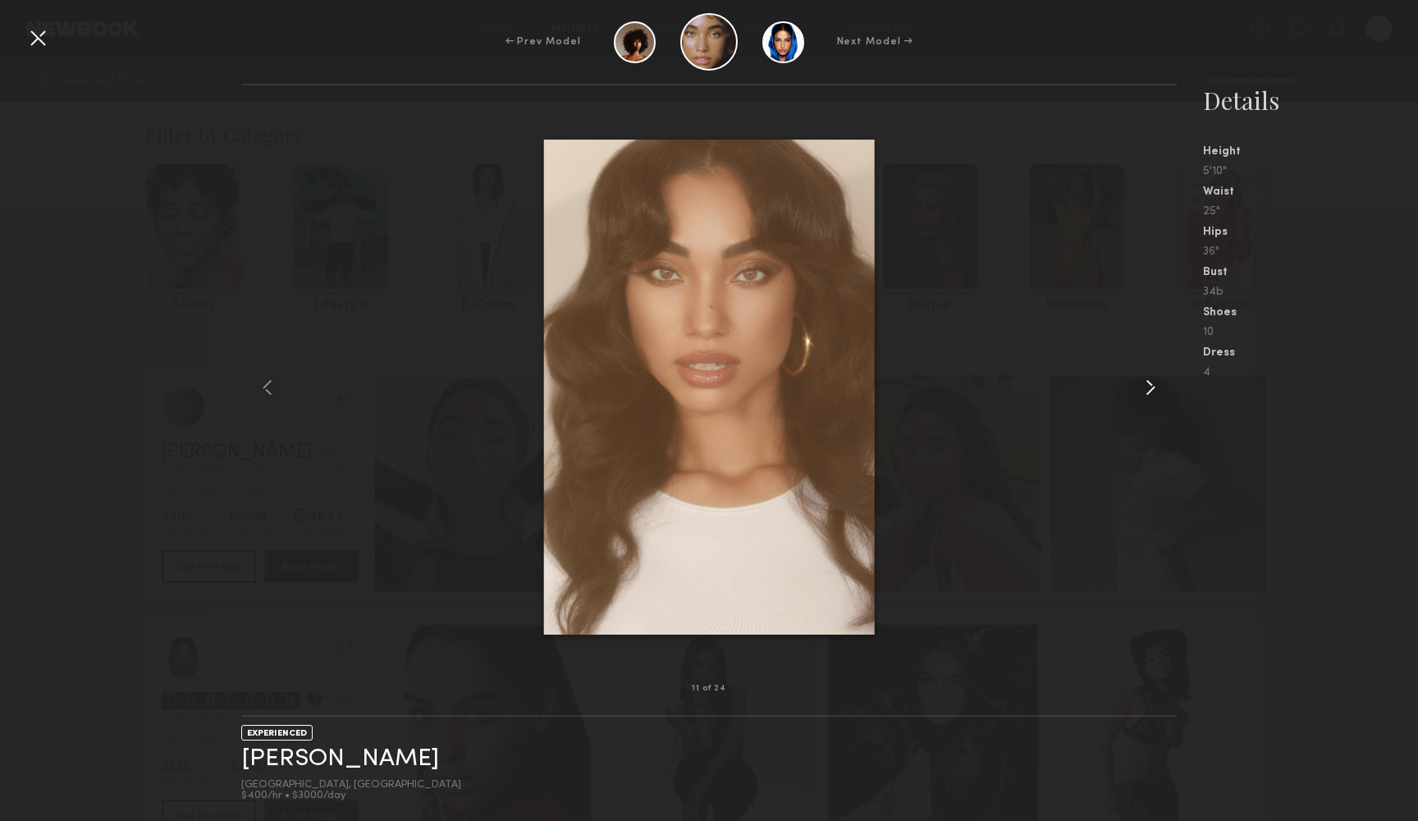
click at [1155, 396] on common-icon at bounding box center [1150, 387] width 26 height 26
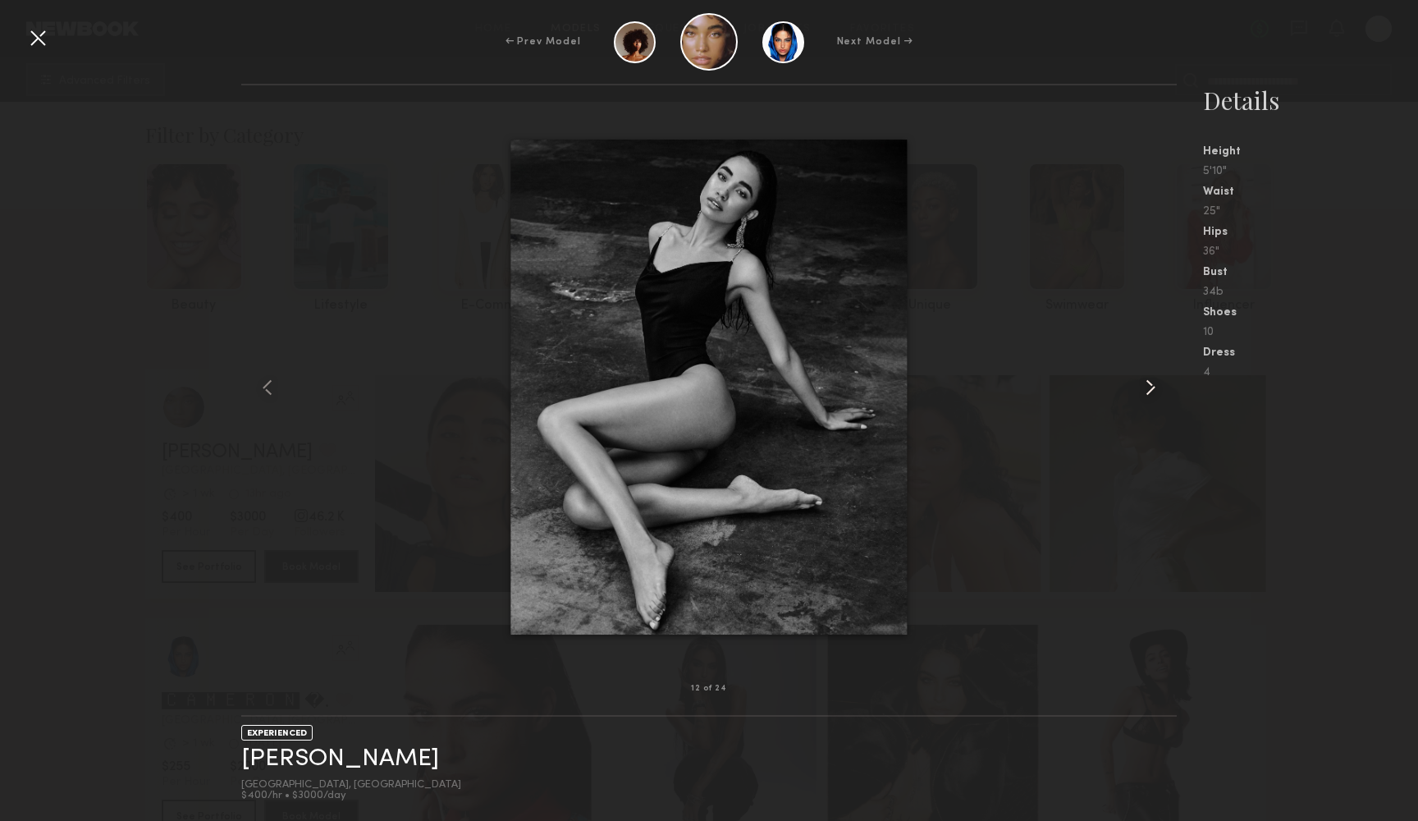
click at [1155, 396] on common-icon at bounding box center [1150, 387] width 26 height 26
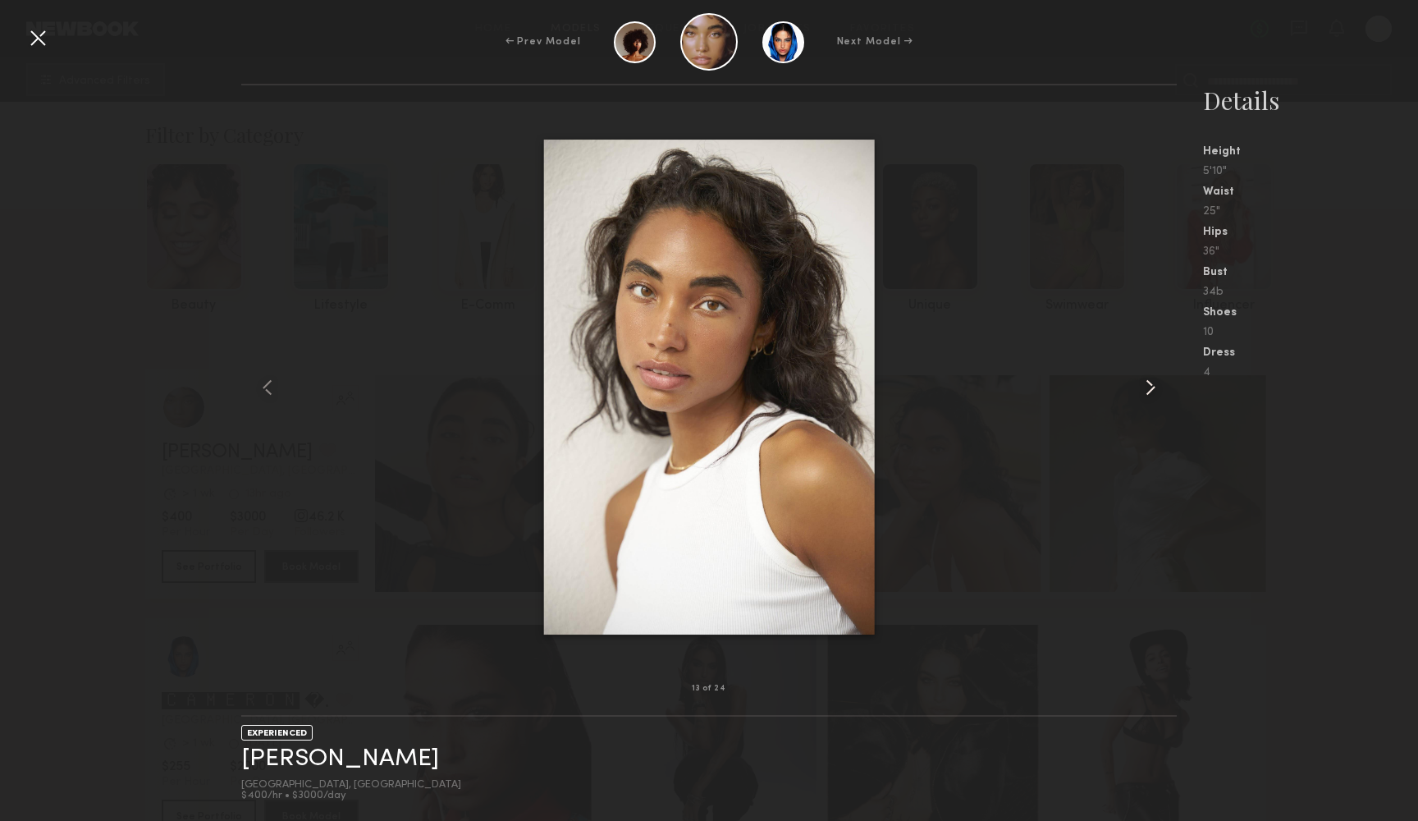
click at [1155, 396] on common-icon at bounding box center [1150, 387] width 26 height 26
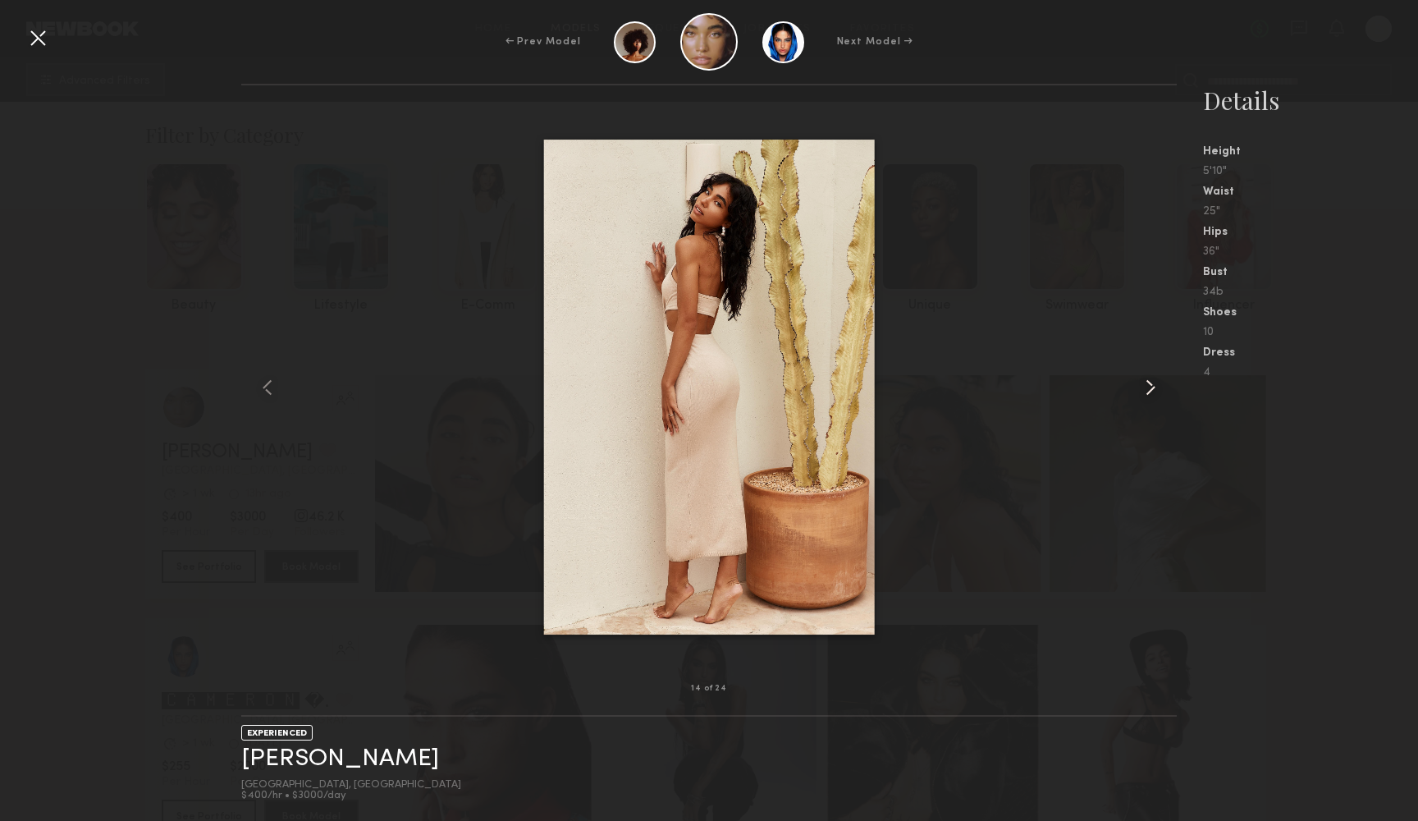
click at [1155, 396] on common-icon at bounding box center [1150, 387] width 26 height 26
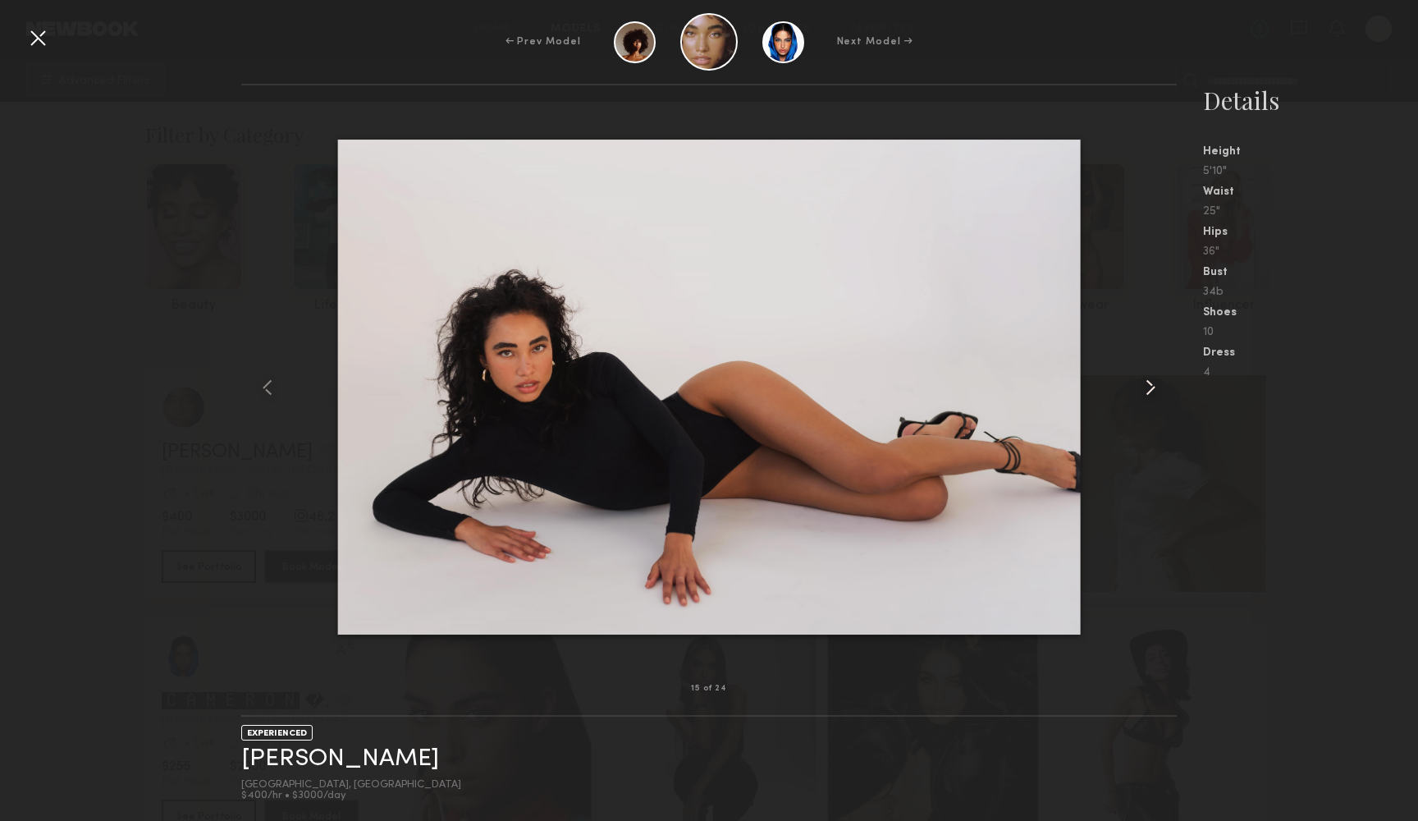
click at [1155, 396] on common-icon at bounding box center [1150, 387] width 26 height 26
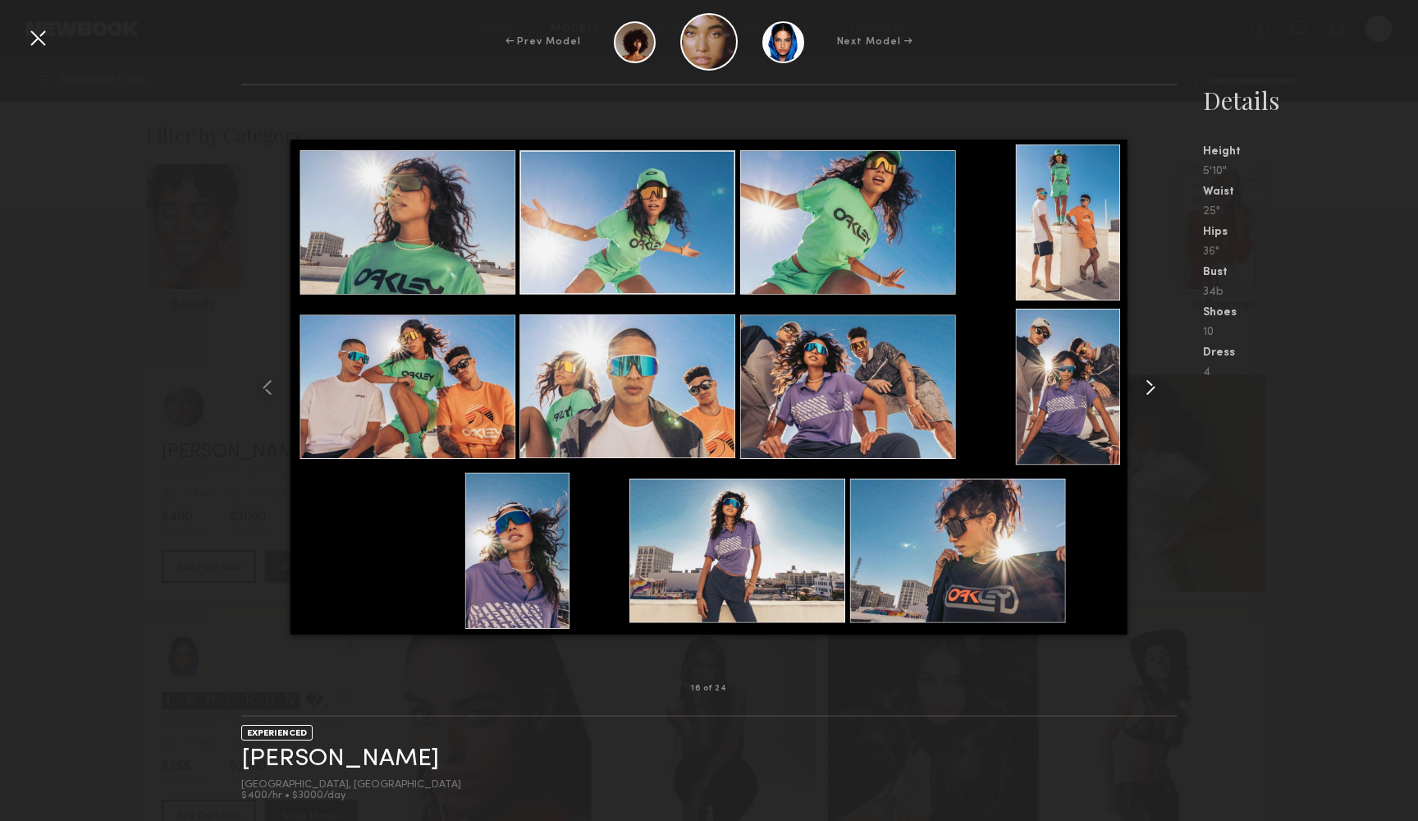
click at [1155, 396] on common-icon at bounding box center [1150, 387] width 26 height 26
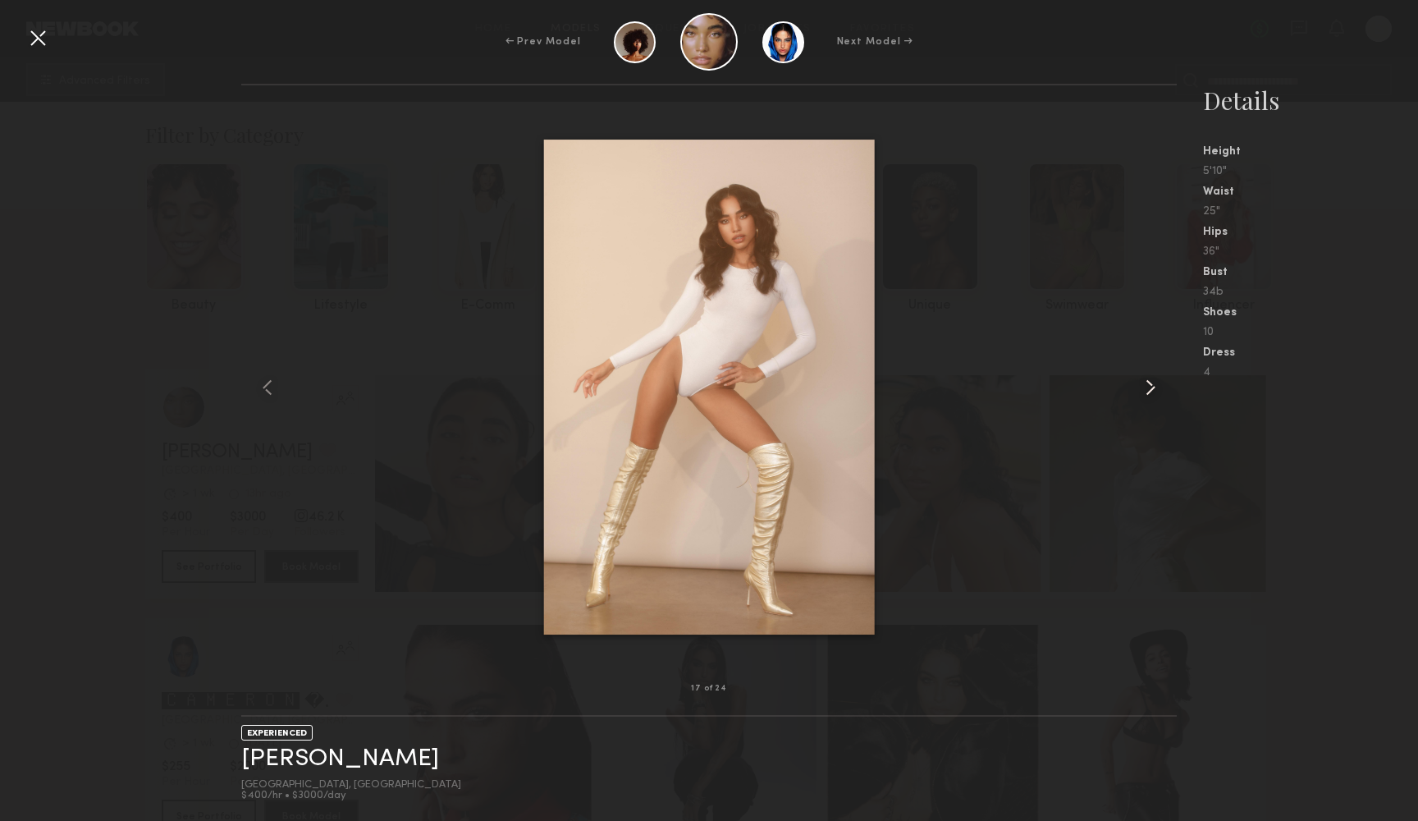
click at [1155, 396] on common-icon at bounding box center [1150, 387] width 26 height 26
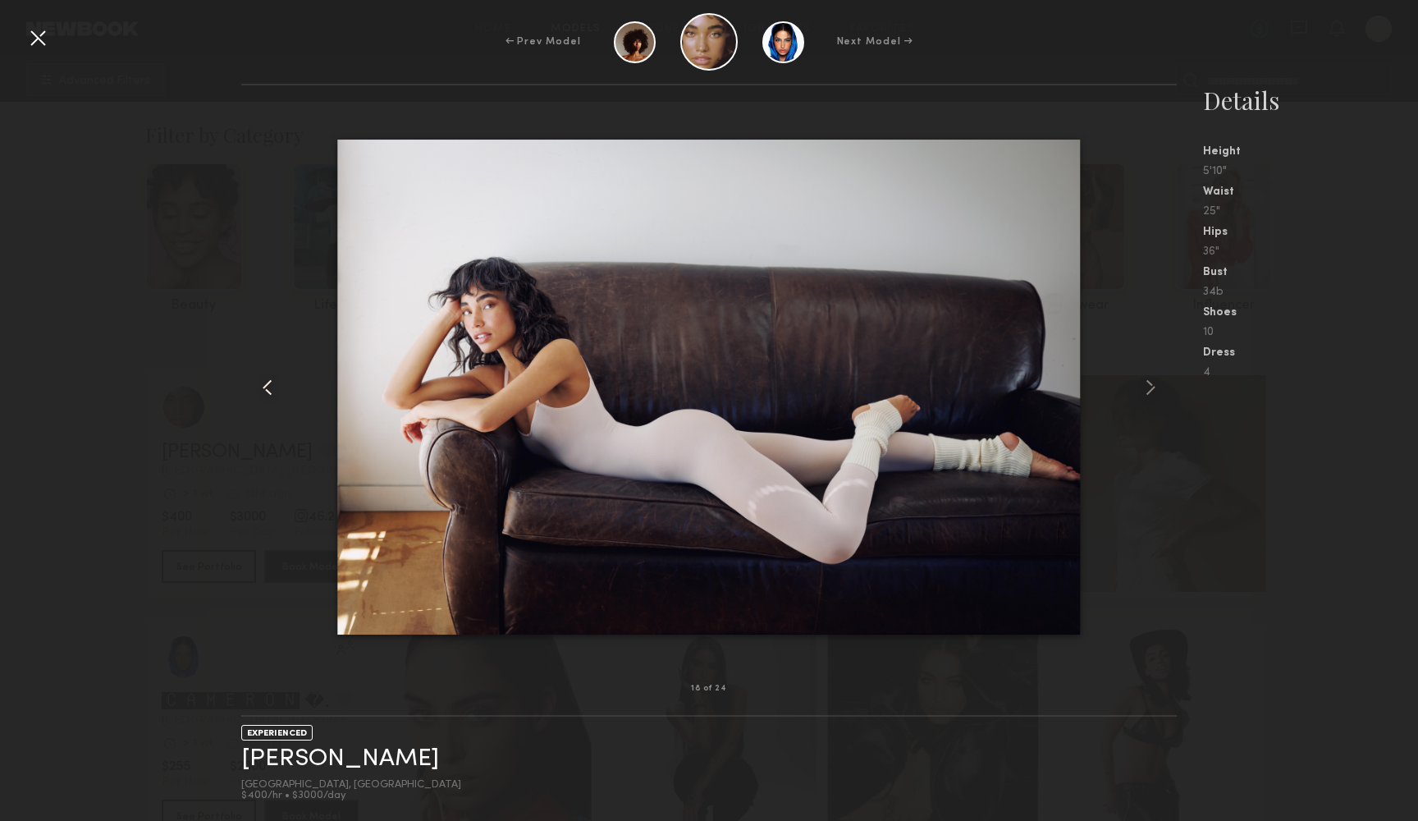
click at [265, 384] on common-icon at bounding box center [267, 387] width 26 height 26
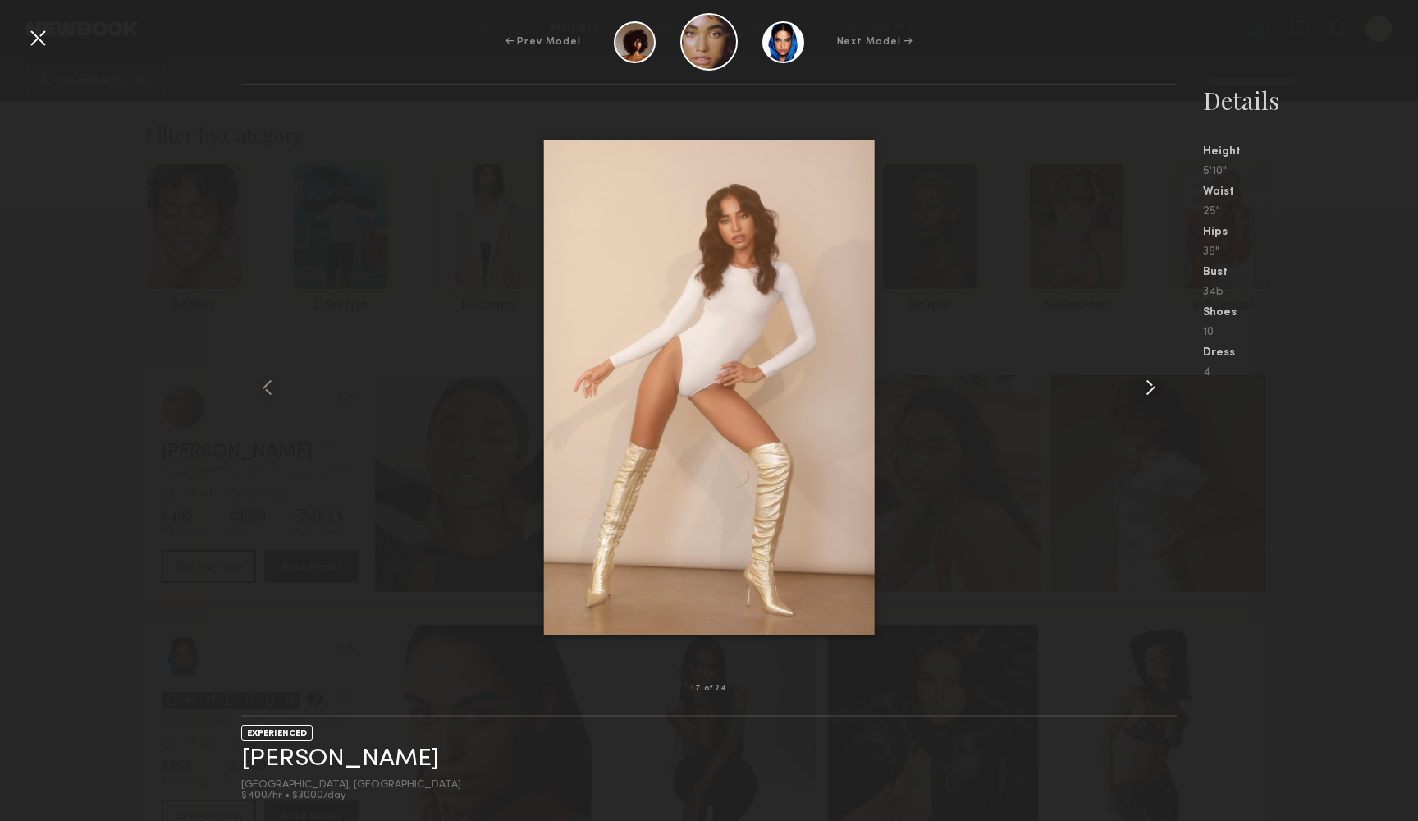
click at [1146, 393] on common-icon at bounding box center [1150, 387] width 26 height 26
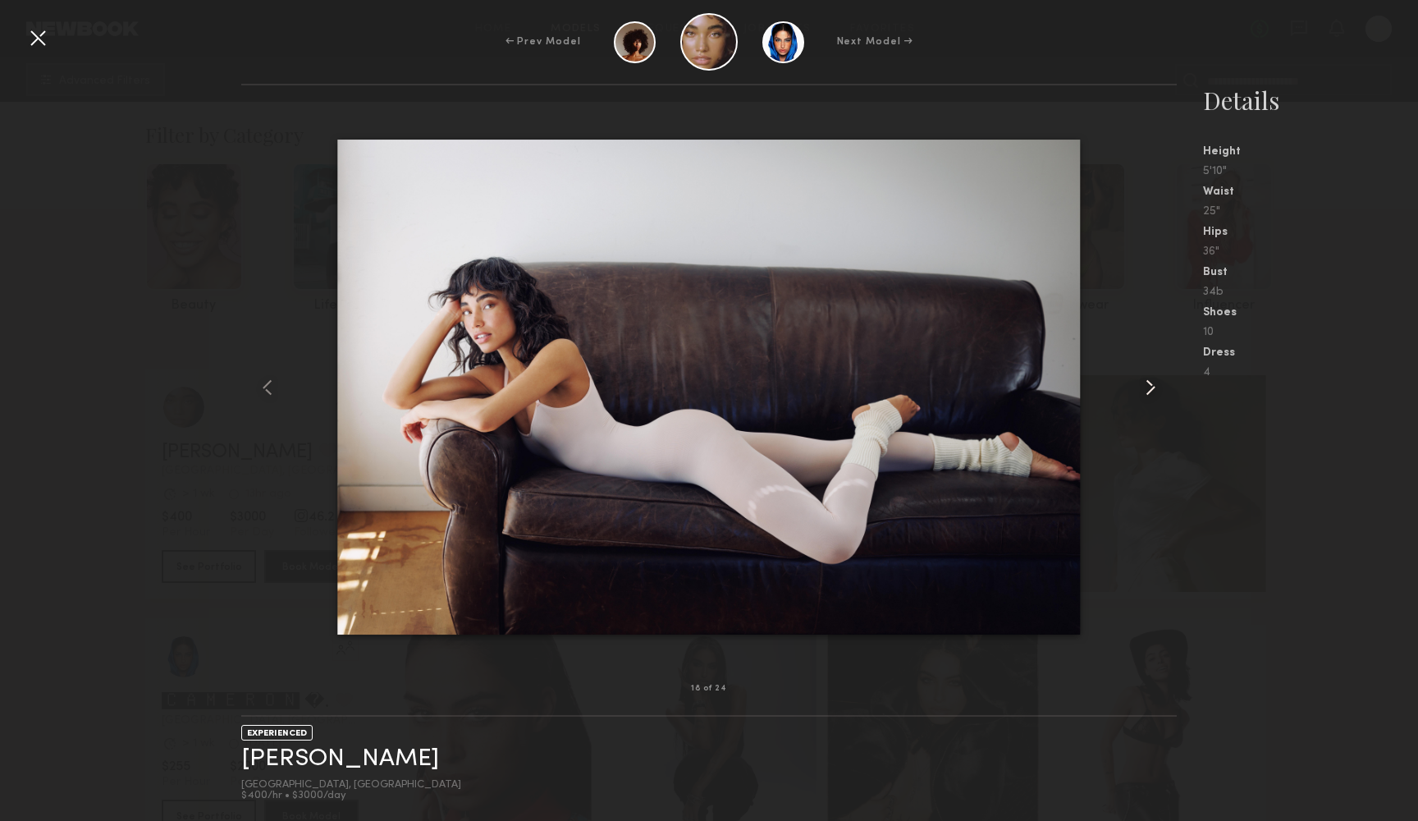
click at [1146, 393] on common-icon at bounding box center [1150, 387] width 26 height 26
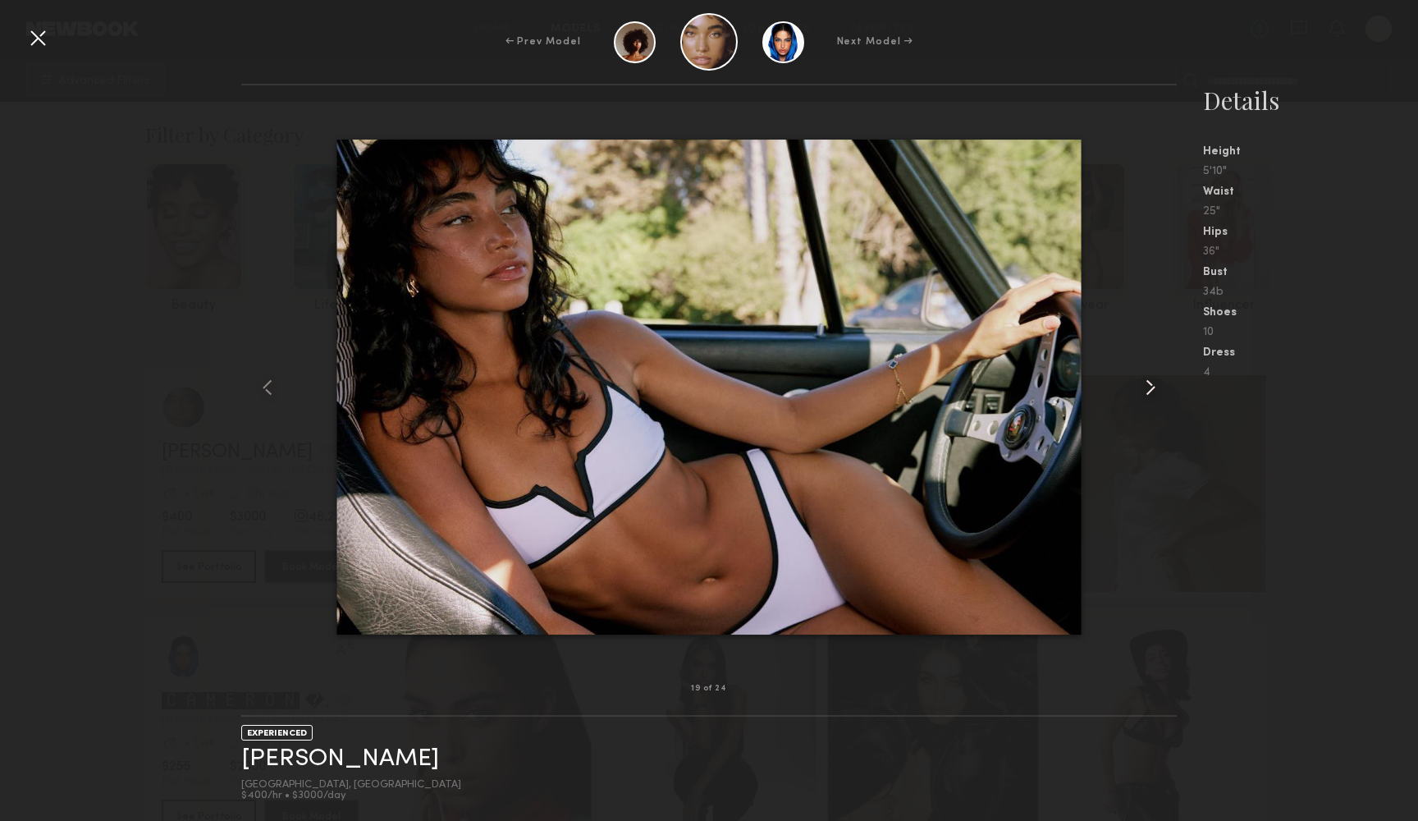
click at [1146, 393] on common-icon at bounding box center [1150, 387] width 26 height 26
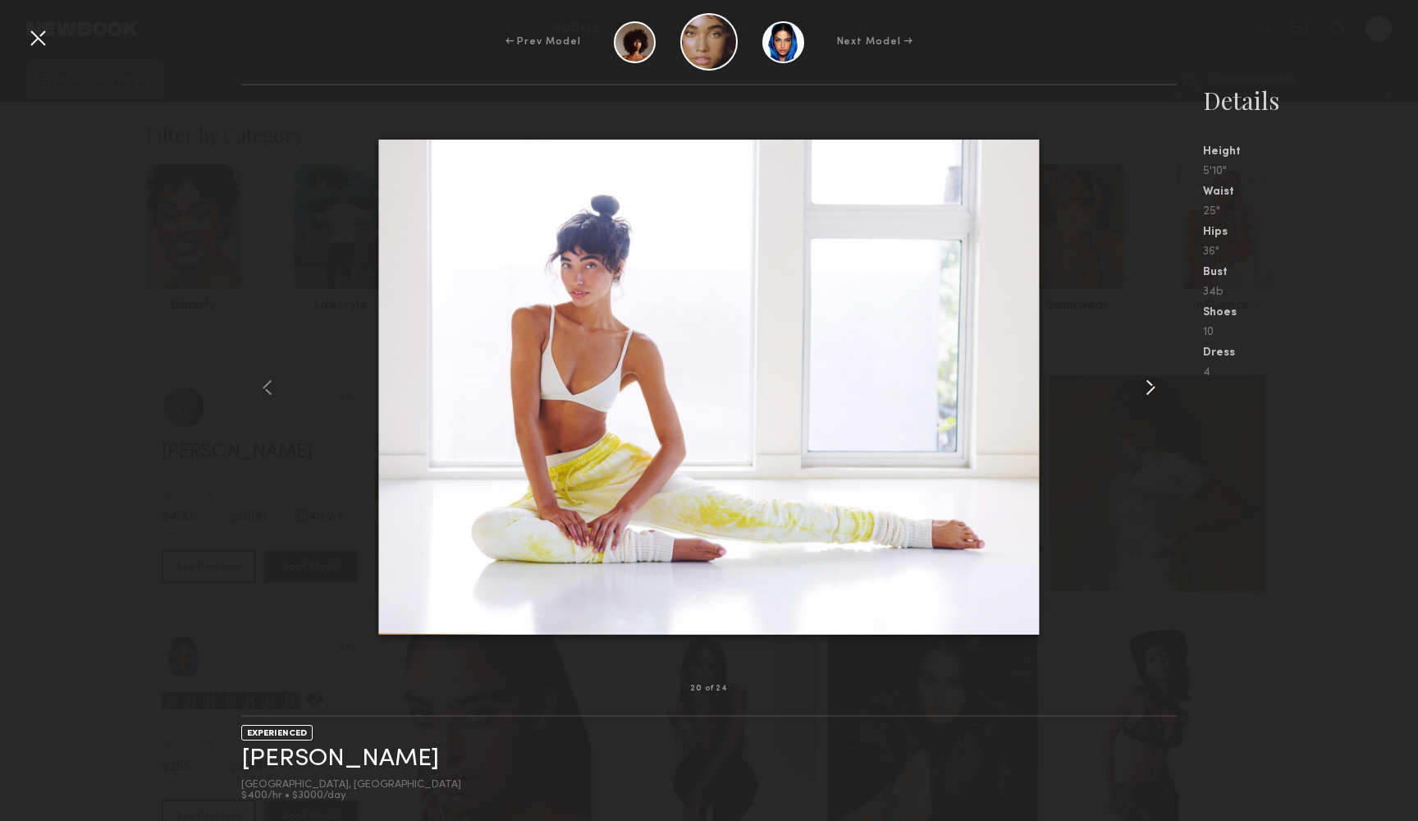
click at [1146, 393] on common-icon at bounding box center [1150, 387] width 26 height 26
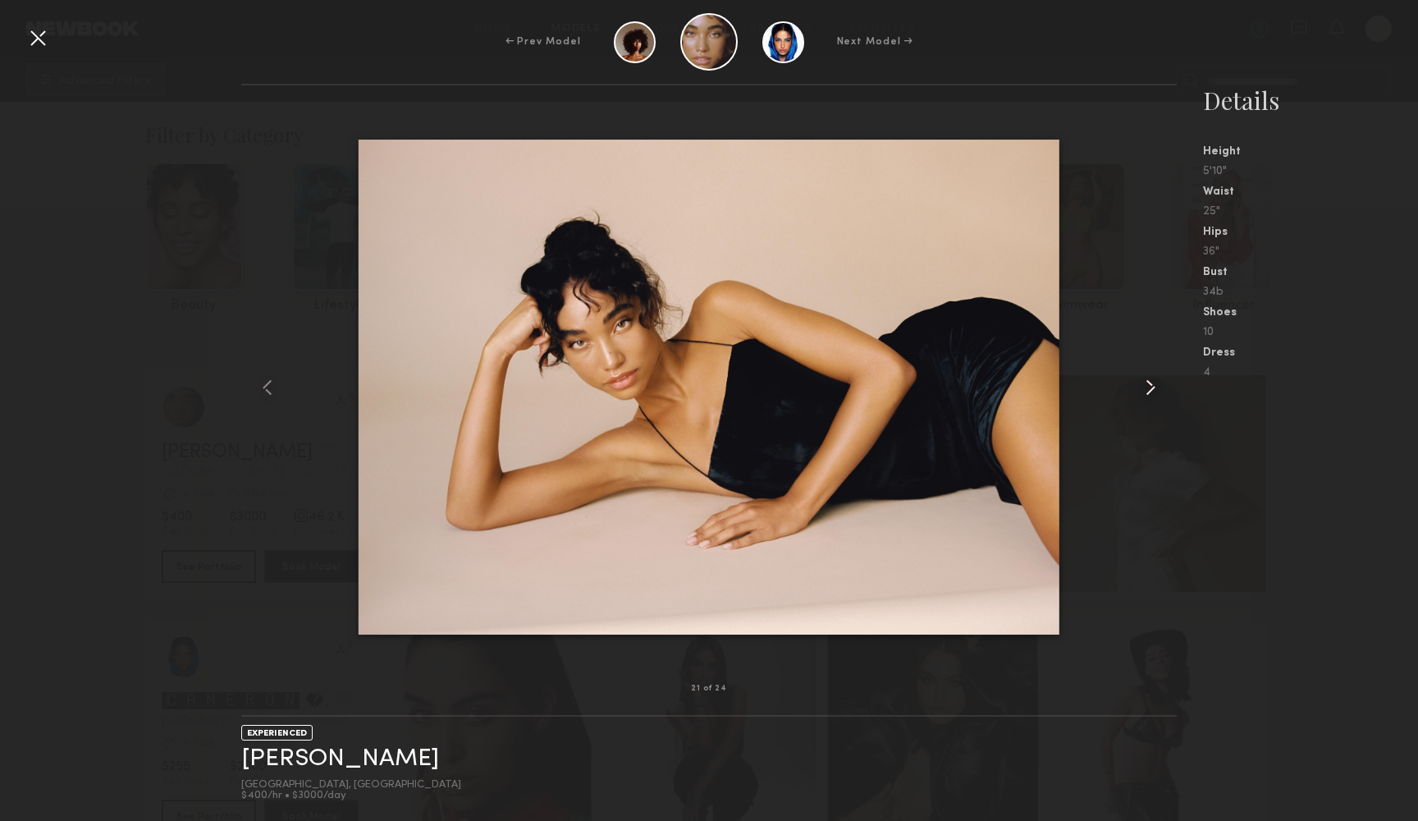
click at [1153, 394] on common-icon at bounding box center [1150, 387] width 26 height 26
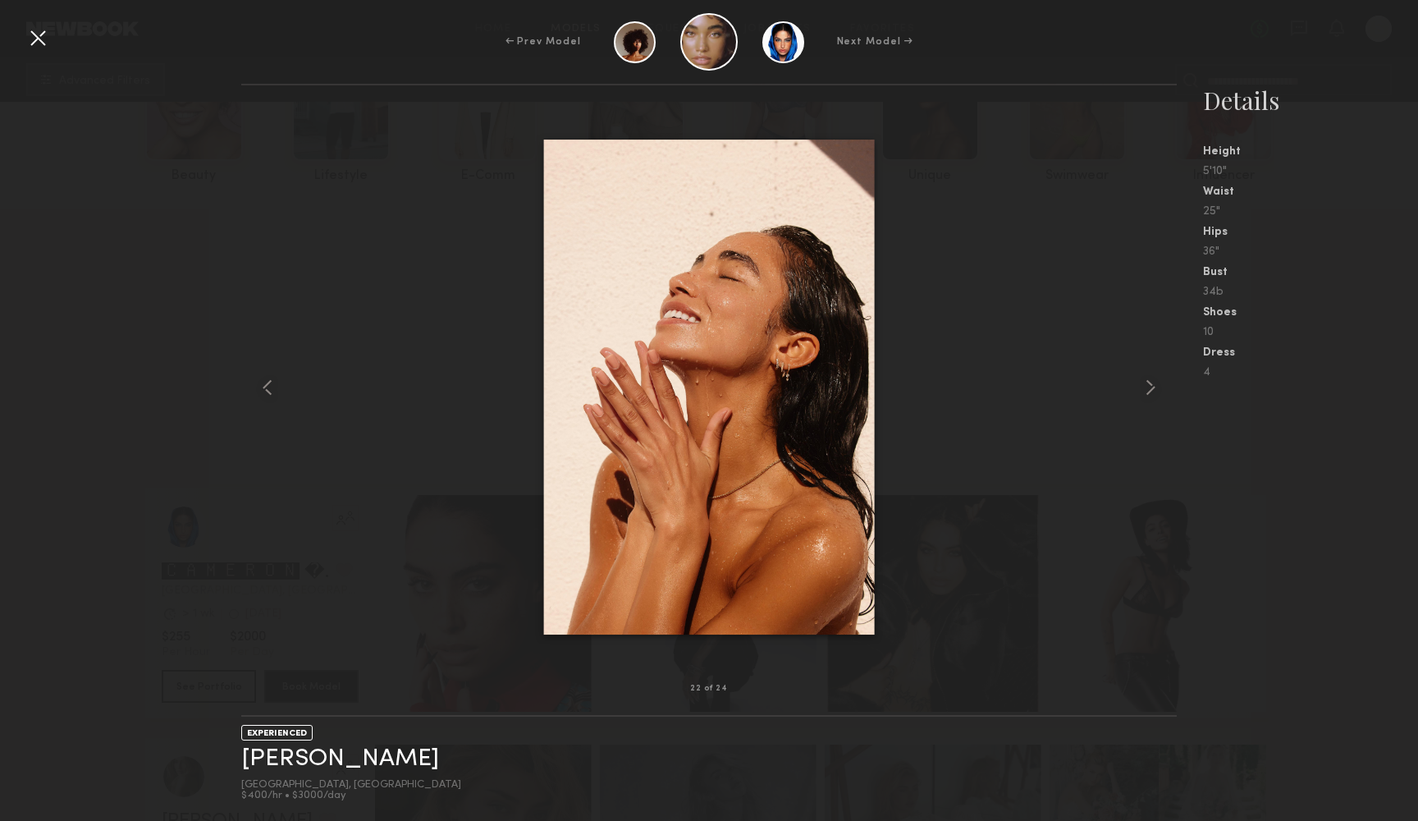
scroll to position [1367, 0]
click at [428, 509] on div at bounding box center [708, 387] width 935 height 551
click at [564, 34] on div "← Prev Model" at bounding box center [542, 41] width 75 height 15
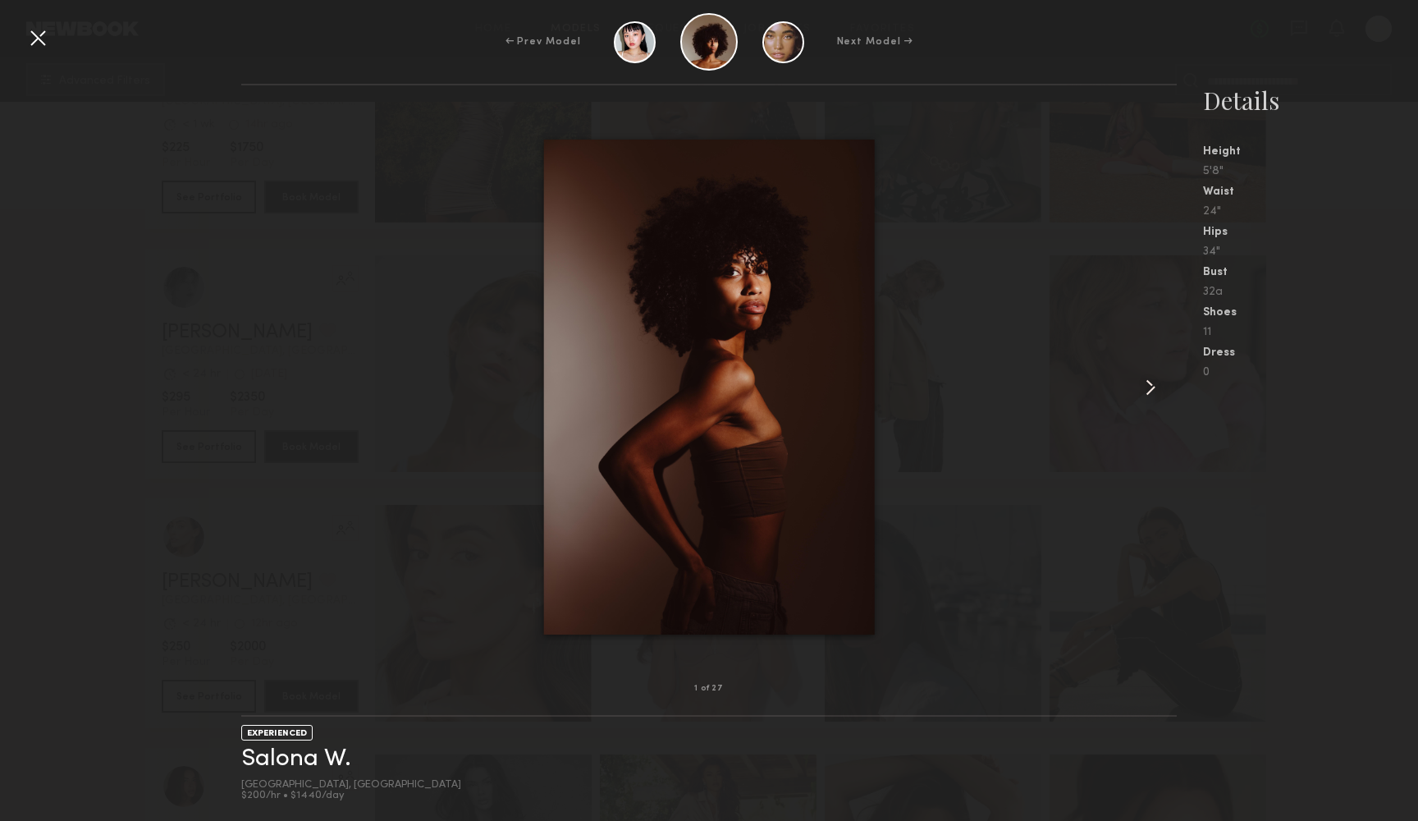
click at [539, 37] on div "← Prev Model" at bounding box center [542, 41] width 75 height 15
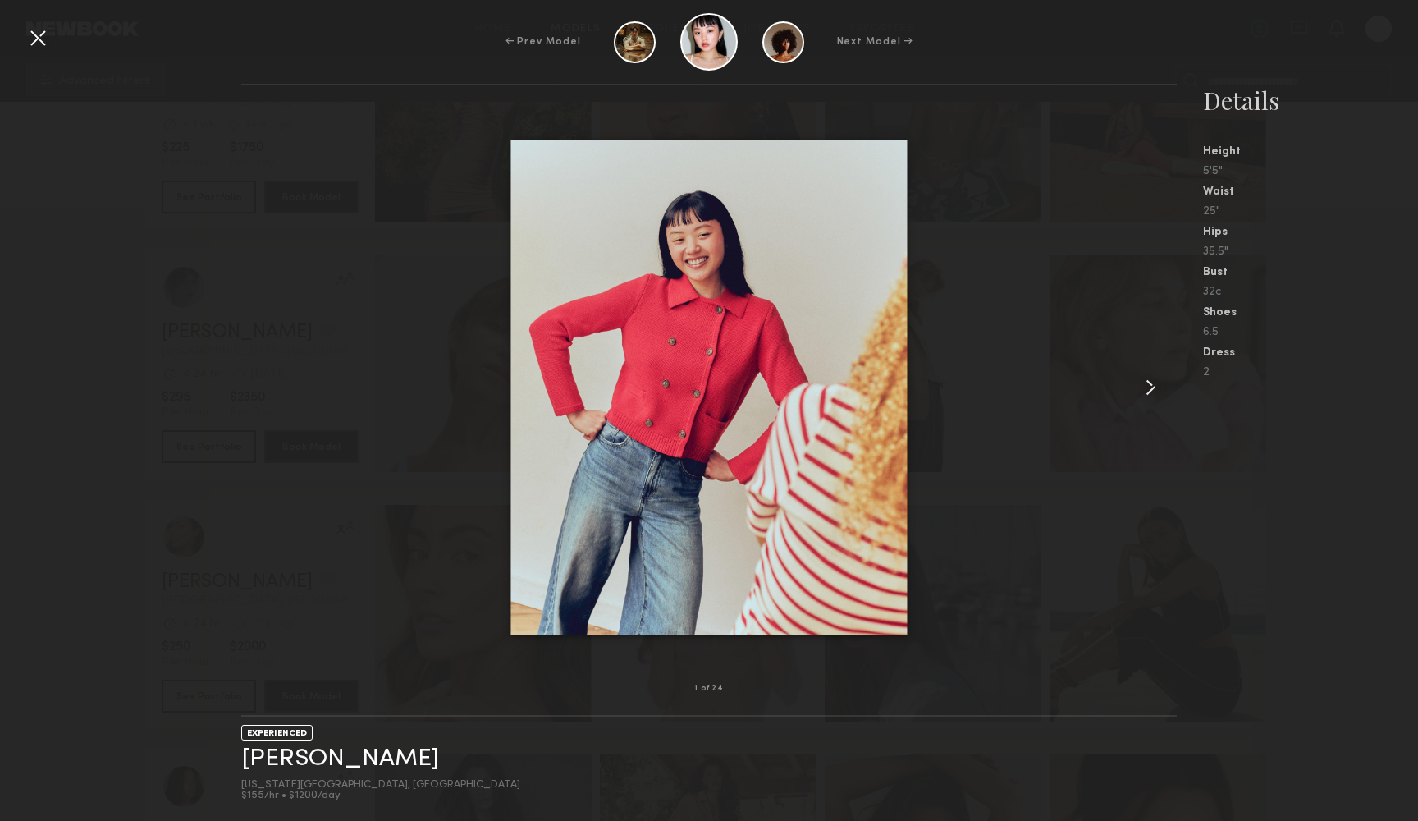
click at [873, 40] on div "Next Model →" at bounding box center [875, 41] width 76 height 15
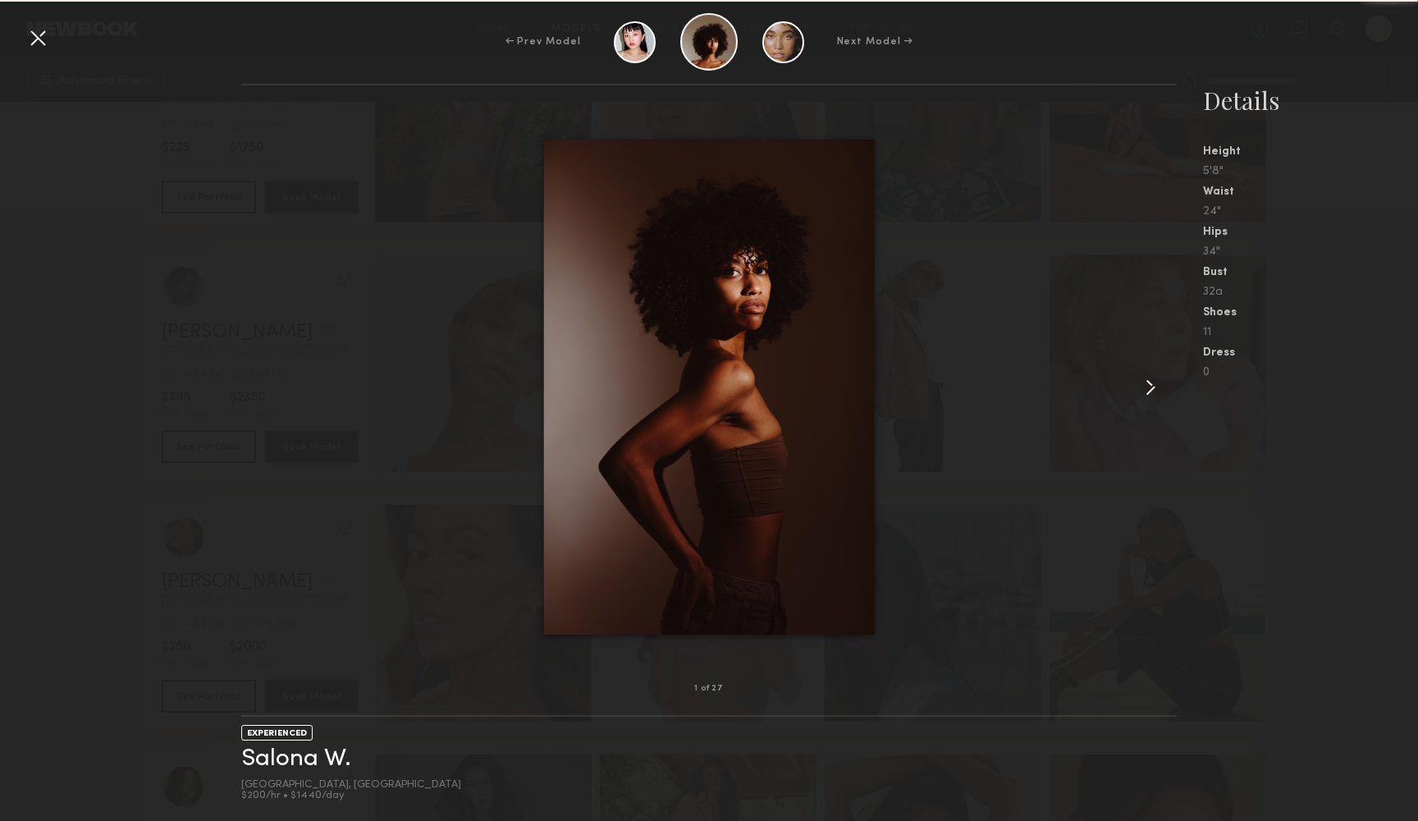
click at [873, 40] on div "Next Model →" at bounding box center [875, 41] width 76 height 15
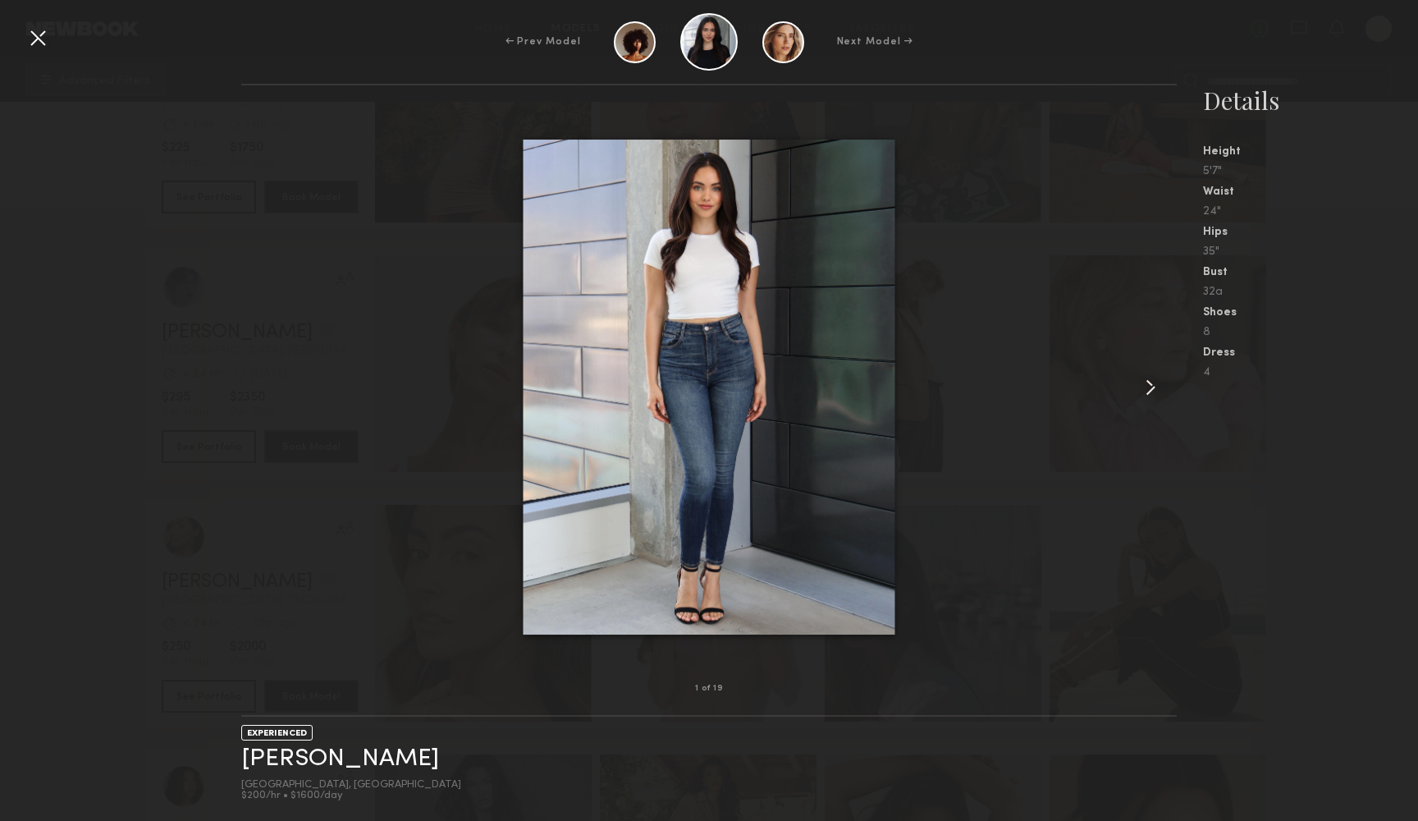
click at [322, 453] on div at bounding box center [708, 387] width 935 height 551
click at [41, 45] on div at bounding box center [38, 38] width 26 height 26
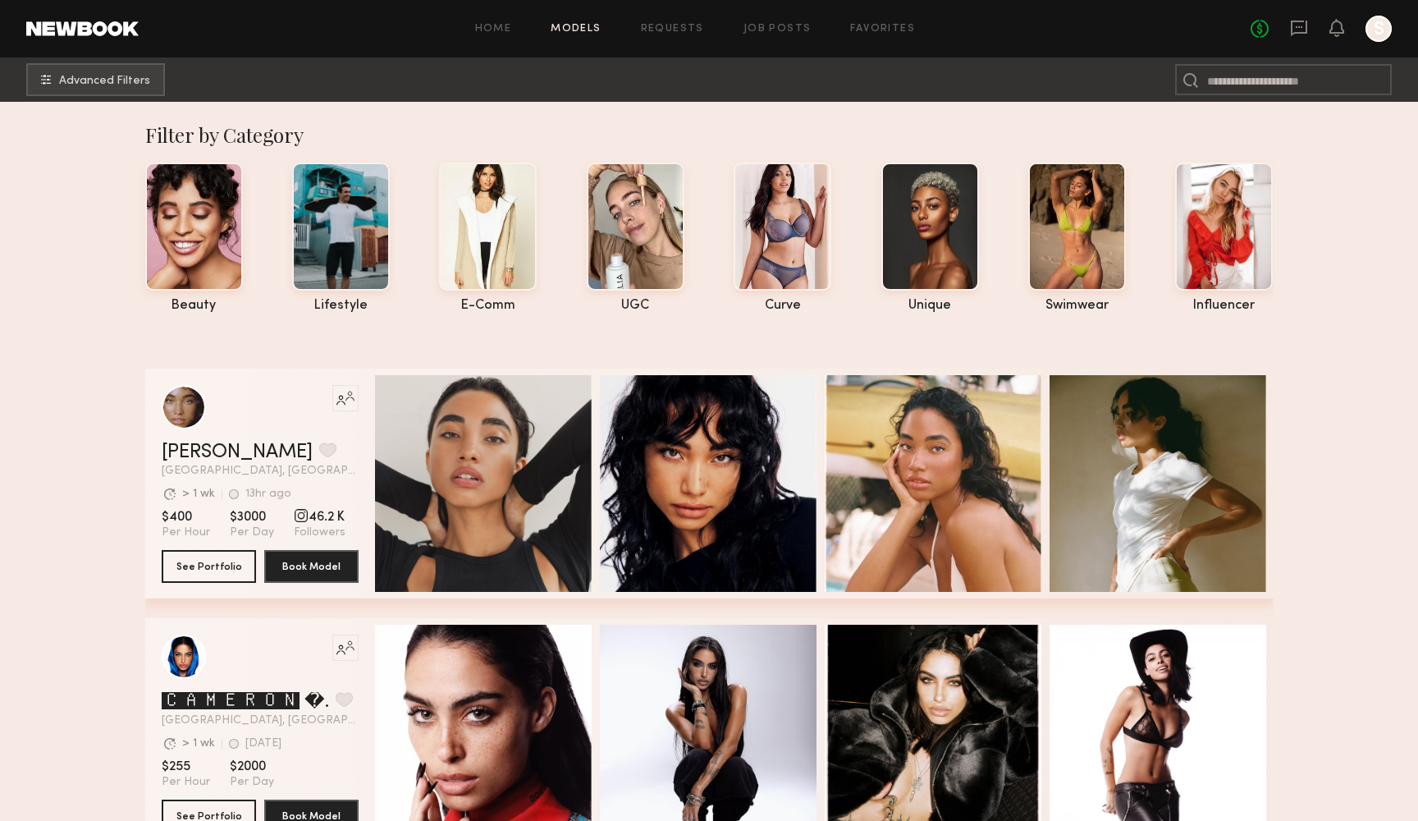
scroll to position [0, 0]
click at [215, 450] on link "[PERSON_NAME]" at bounding box center [237, 452] width 151 height 20
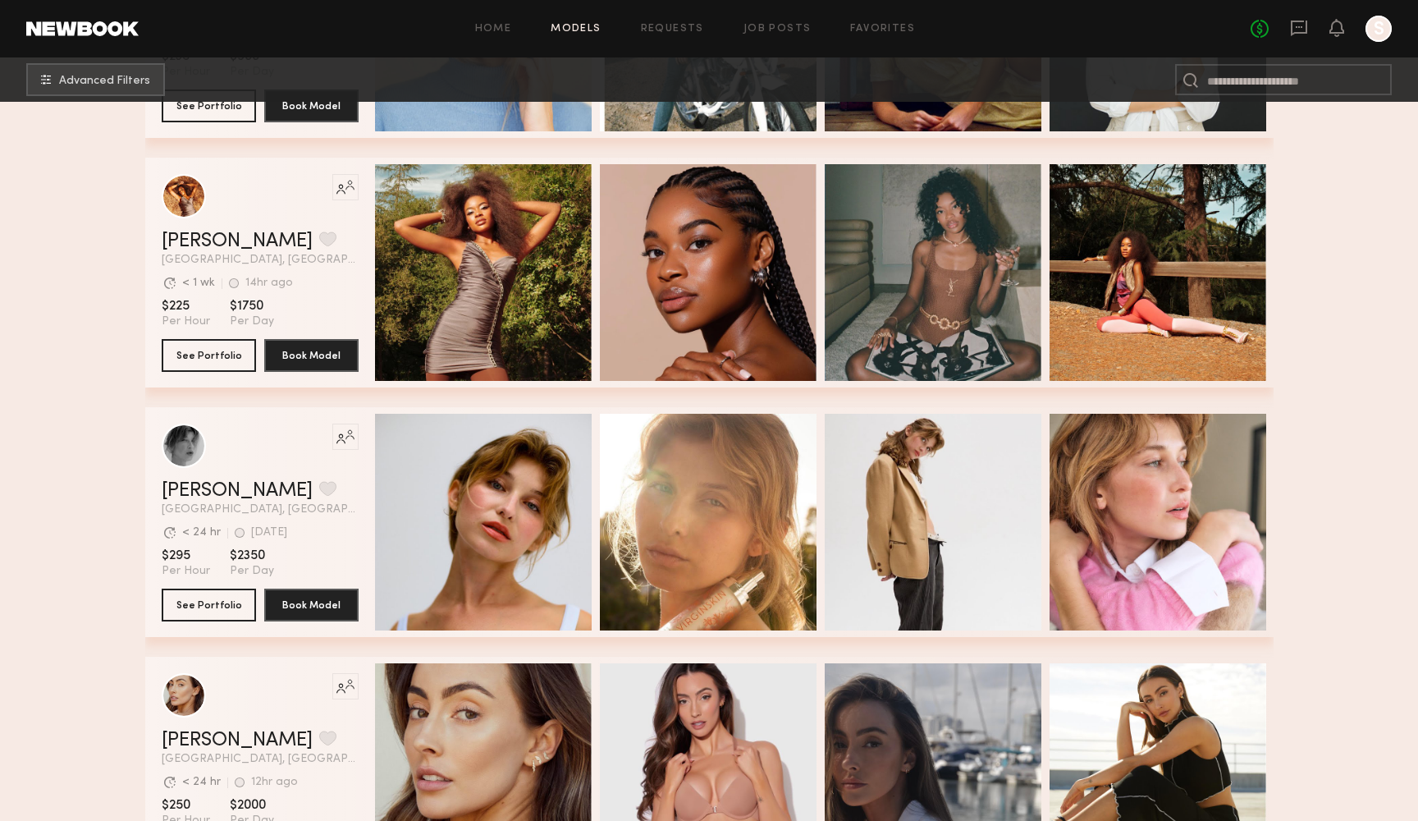
scroll to position [1214, 0]
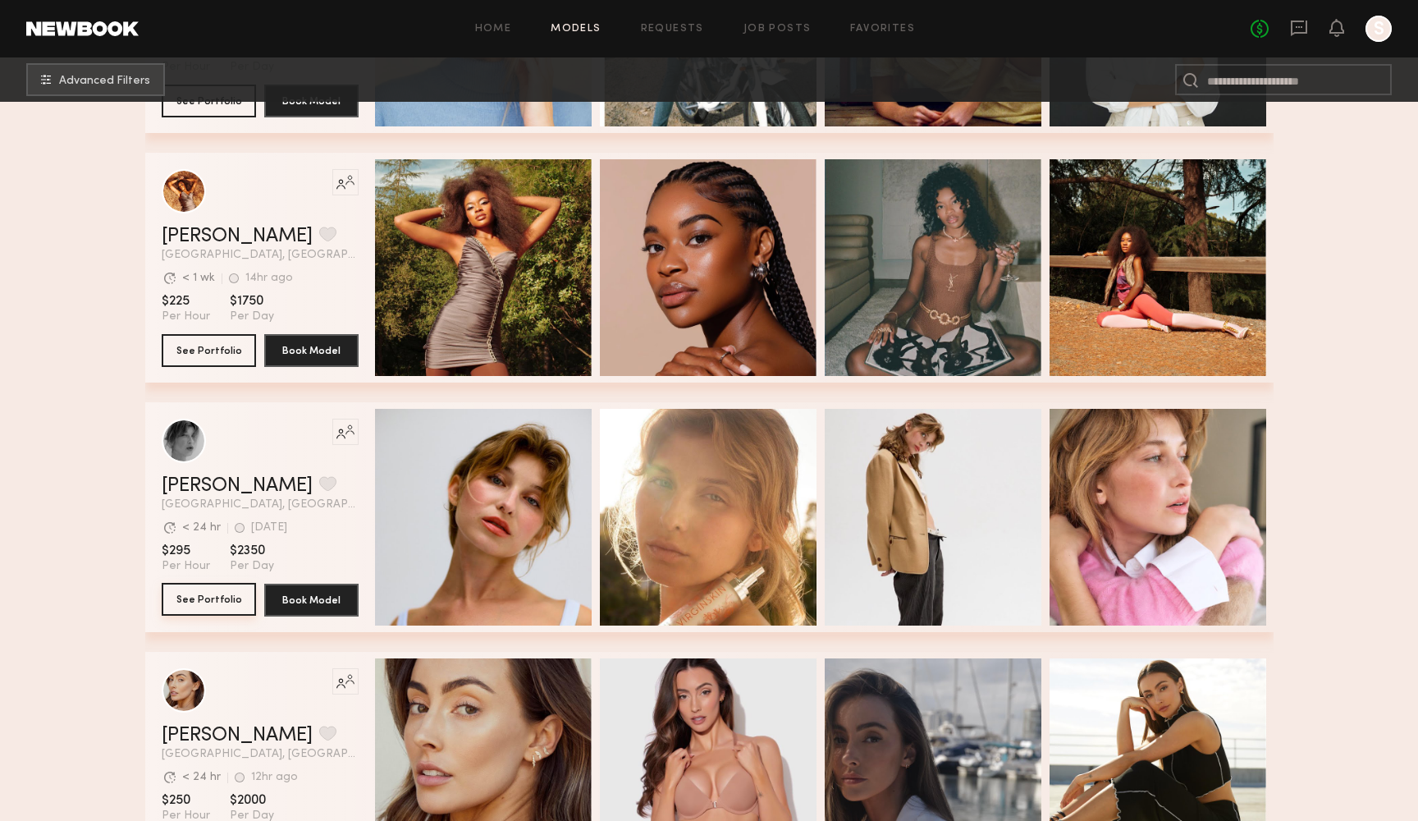
click at [241, 594] on button "See Portfolio" at bounding box center [209, 599] width 94 height 33
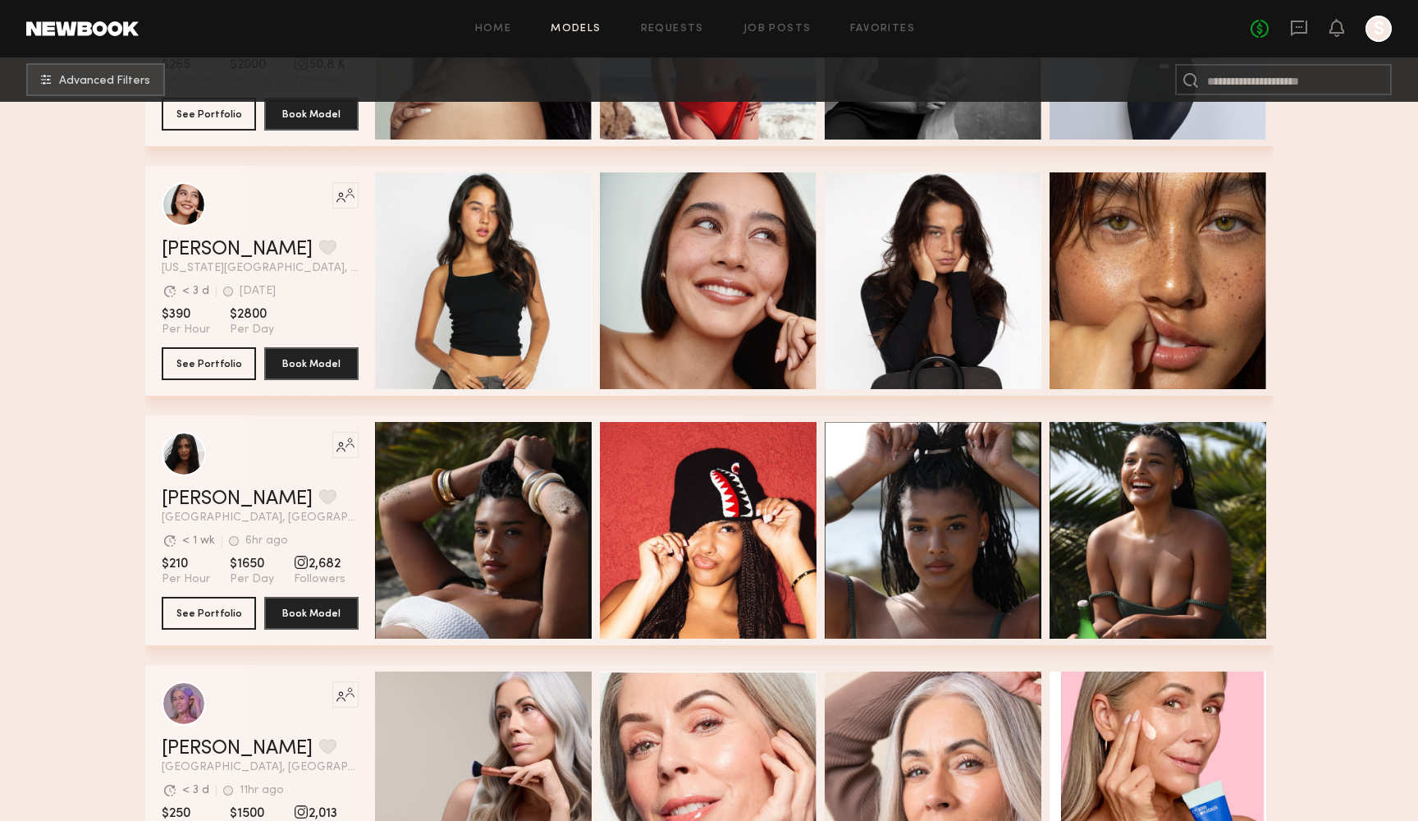
scroll to position [7470, 0]
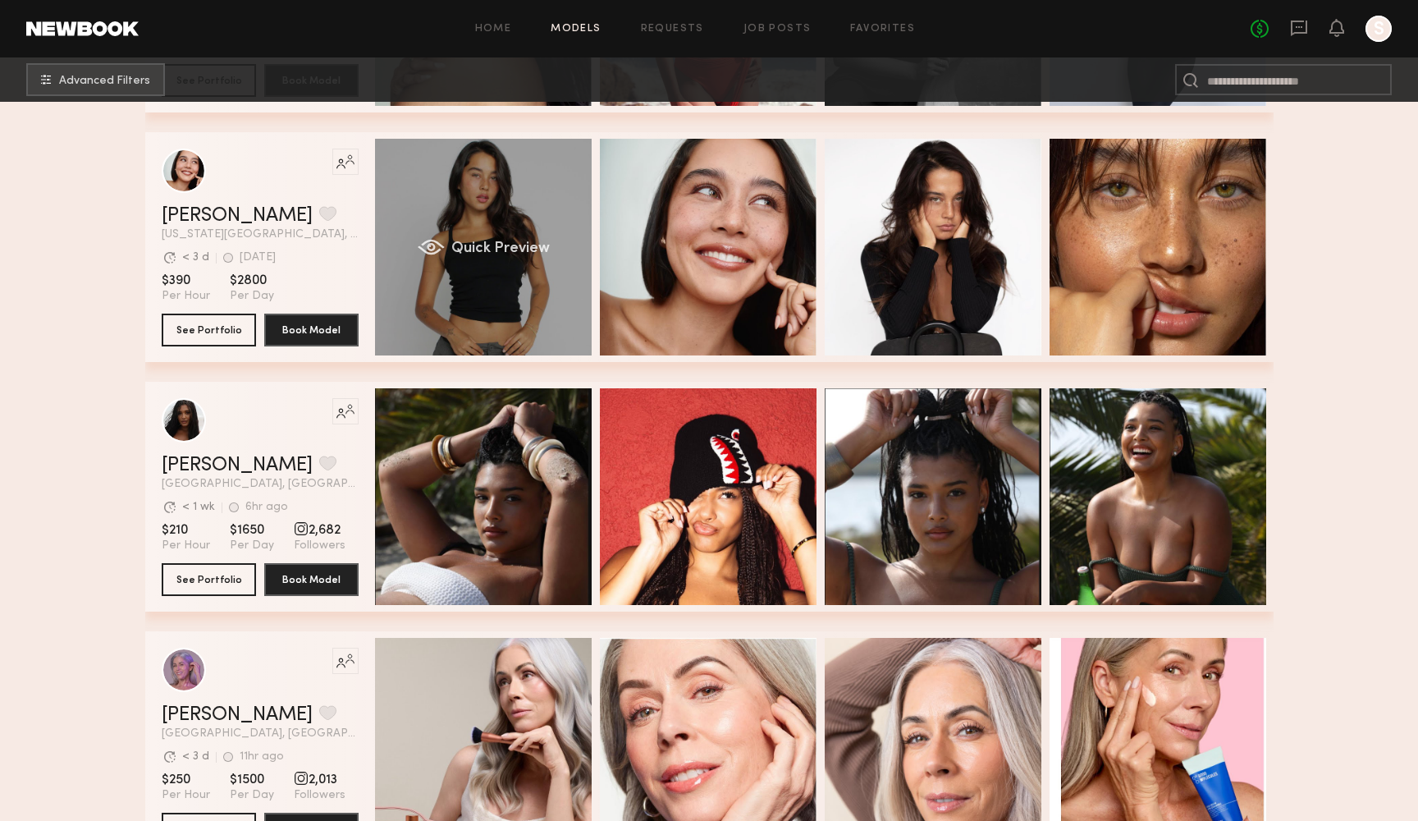
click at [424, 304] on div "Quick Preview" at bounding box center [483, 247] width 217 height 217
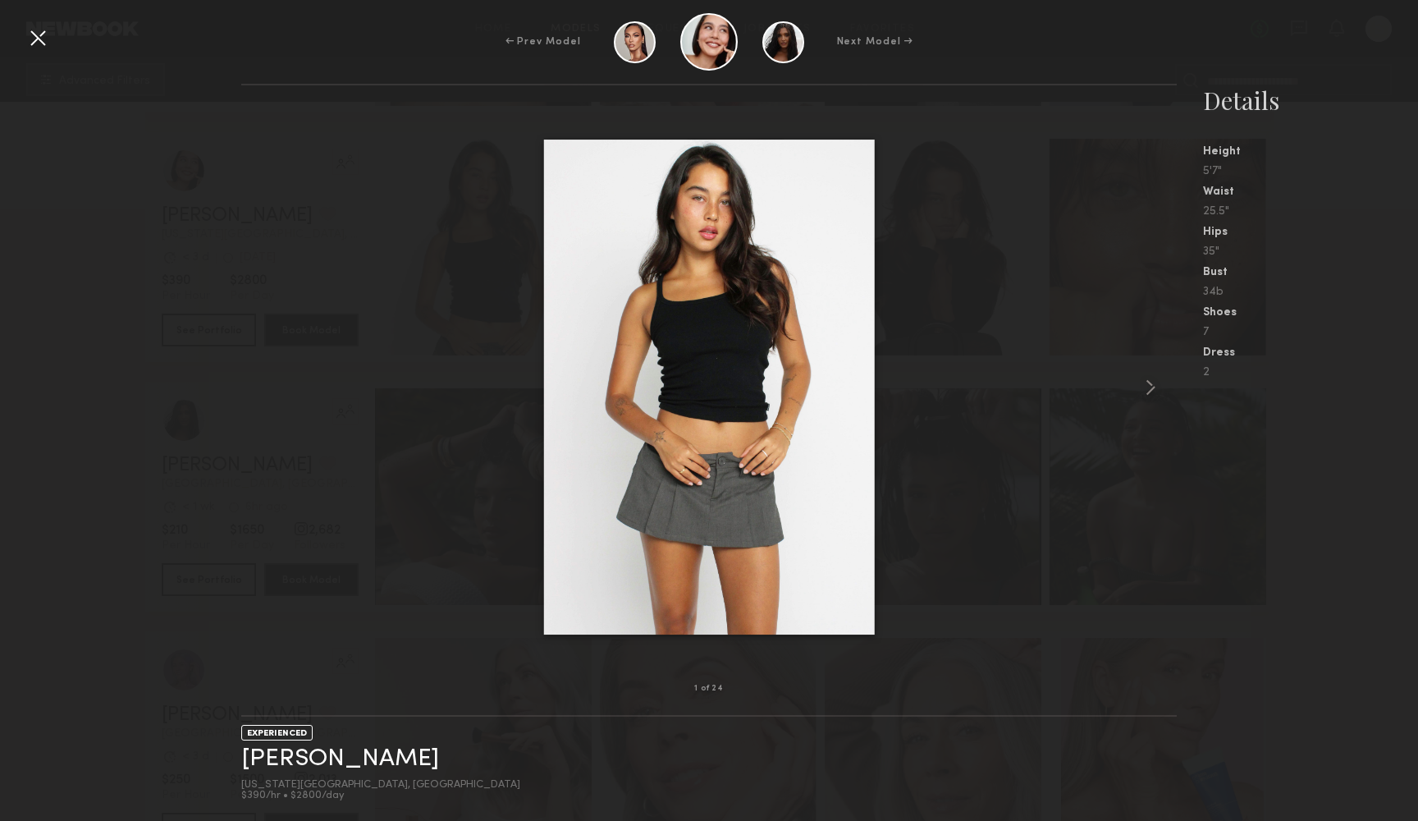
click at [1012, 454] on div at bounding box center [708, 387] width 935 height 551
click at [1005, 688] on div "1 of 24" at bounding box center [708, 688] width 935 height 53
click at [1279, 635] on nb-gallery-model-stats "Details Height 5'7" Waist 25.5" Hips 35" Bust 34b Shoes 7 Dress 2" at bounding box center [1297, 452] width 241 height 737
click at [29, 39] on div at bounding box center [38, 38] width 26 height 26
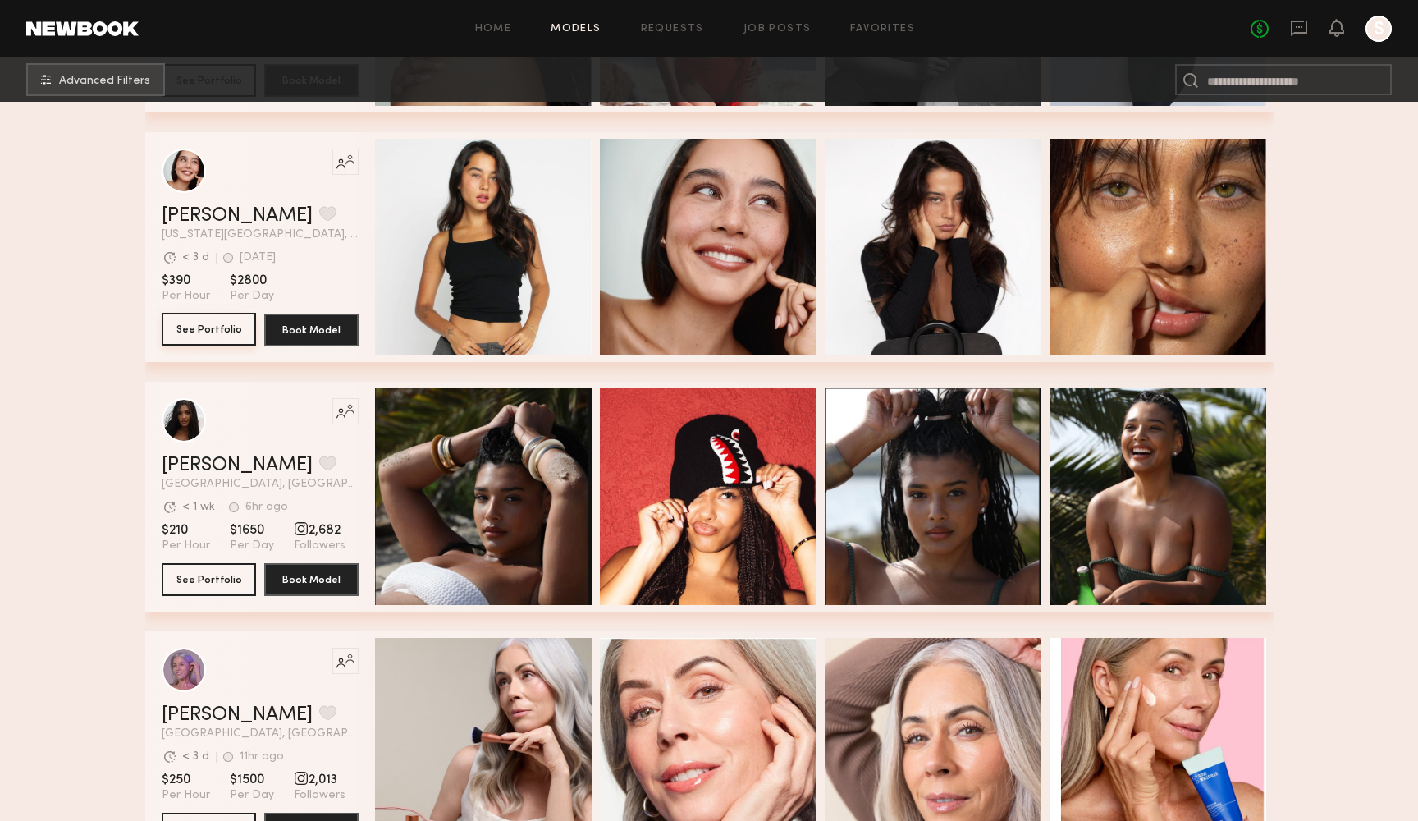
click at [223, 329] on button "See Portfolio" at bounding box center [209, 329] width 94 height 33
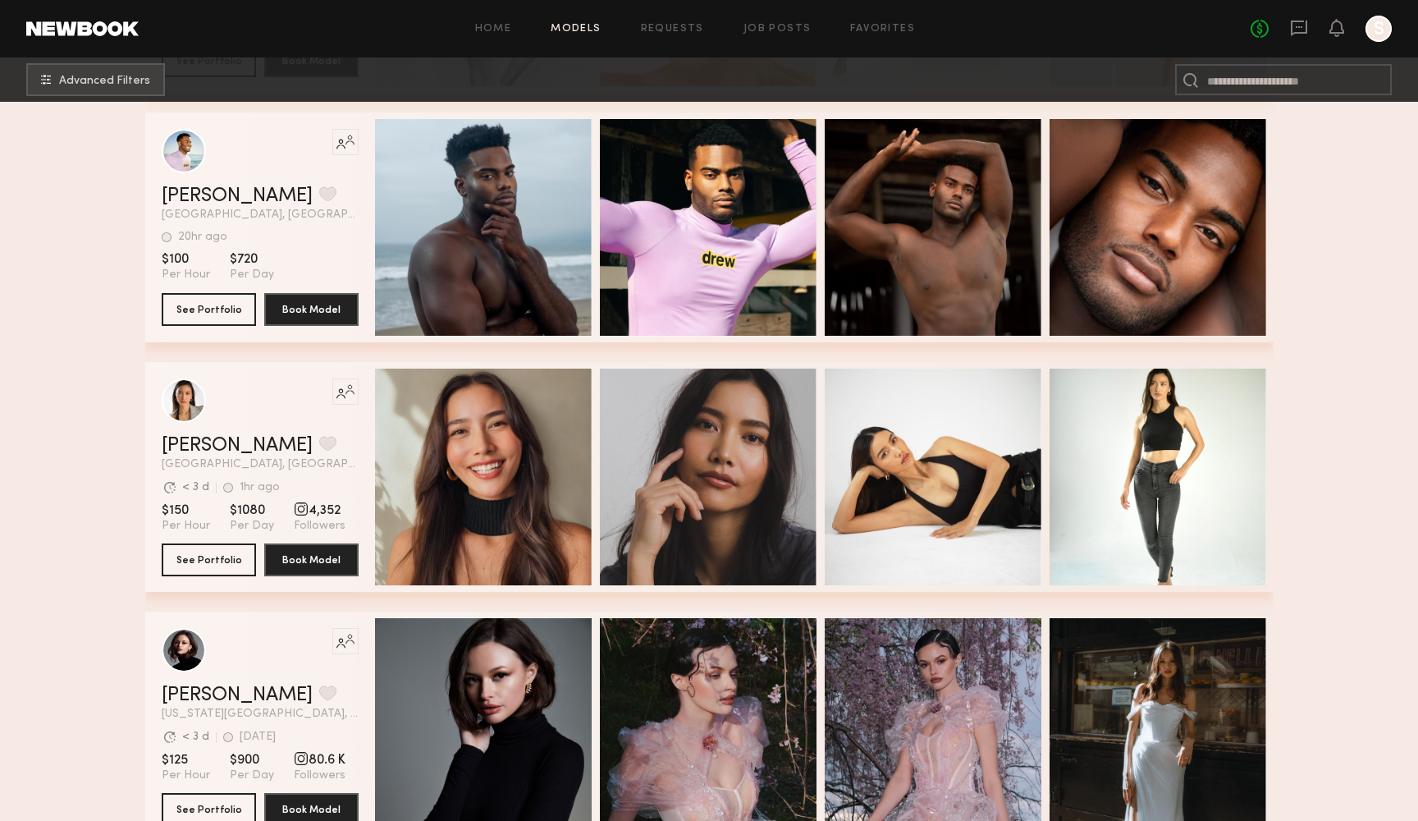
scroll to position [10401, 0]
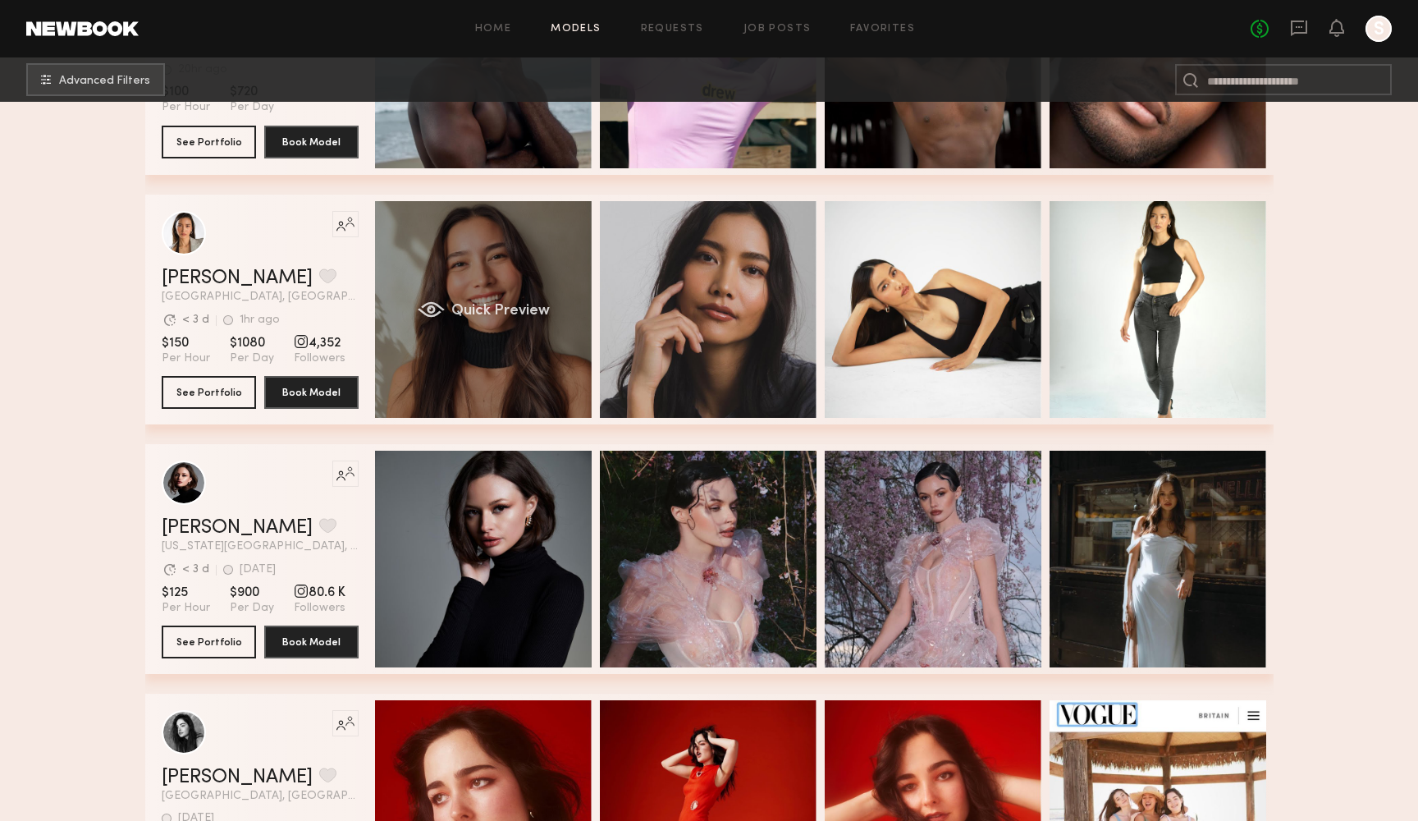
click at [501, 269] on div "Quick Preview" at bounding box center [483, 309] width 217 height 217
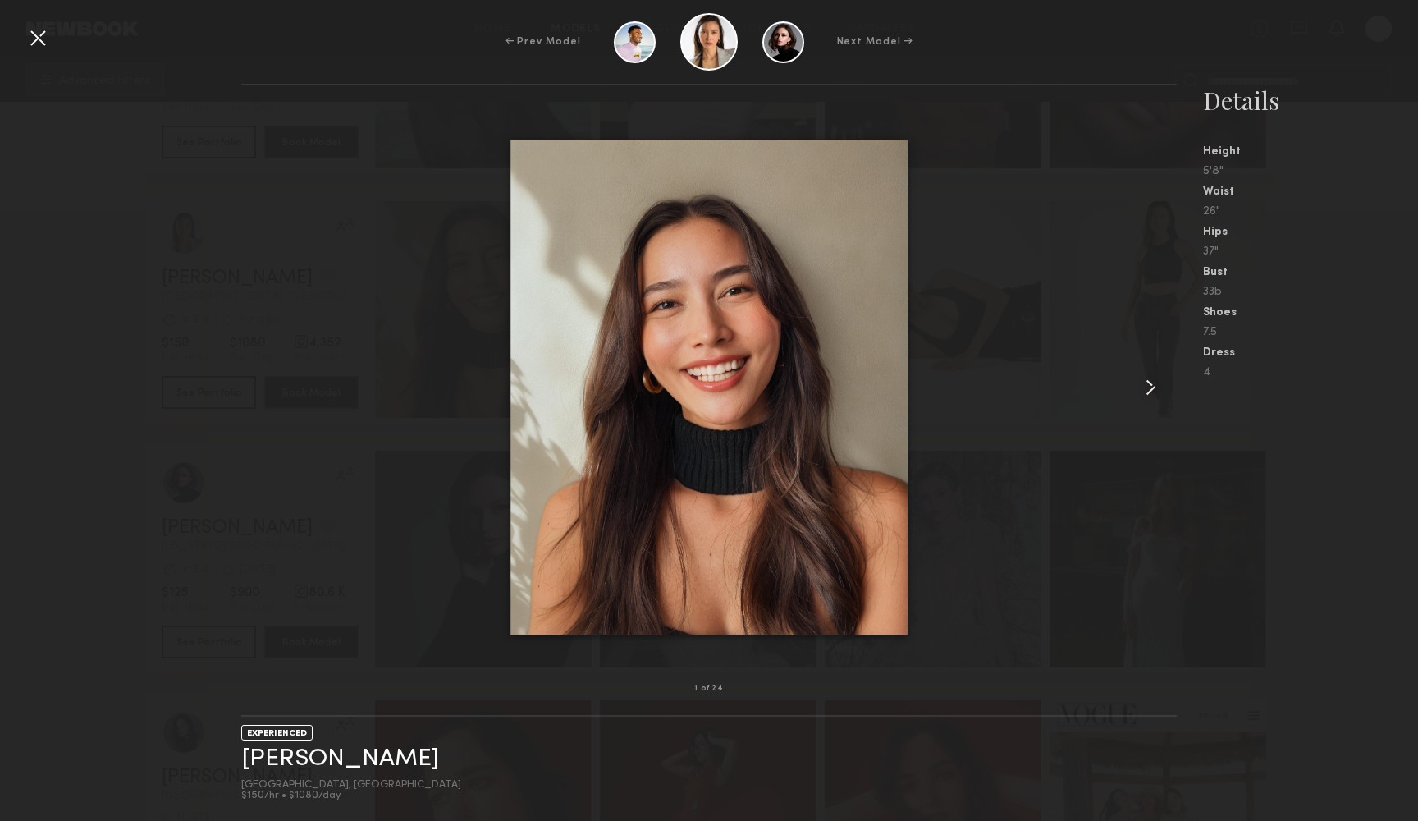
click at [1153, 394] on common-icon at bounding box center [1150, 387] width 26 height 26
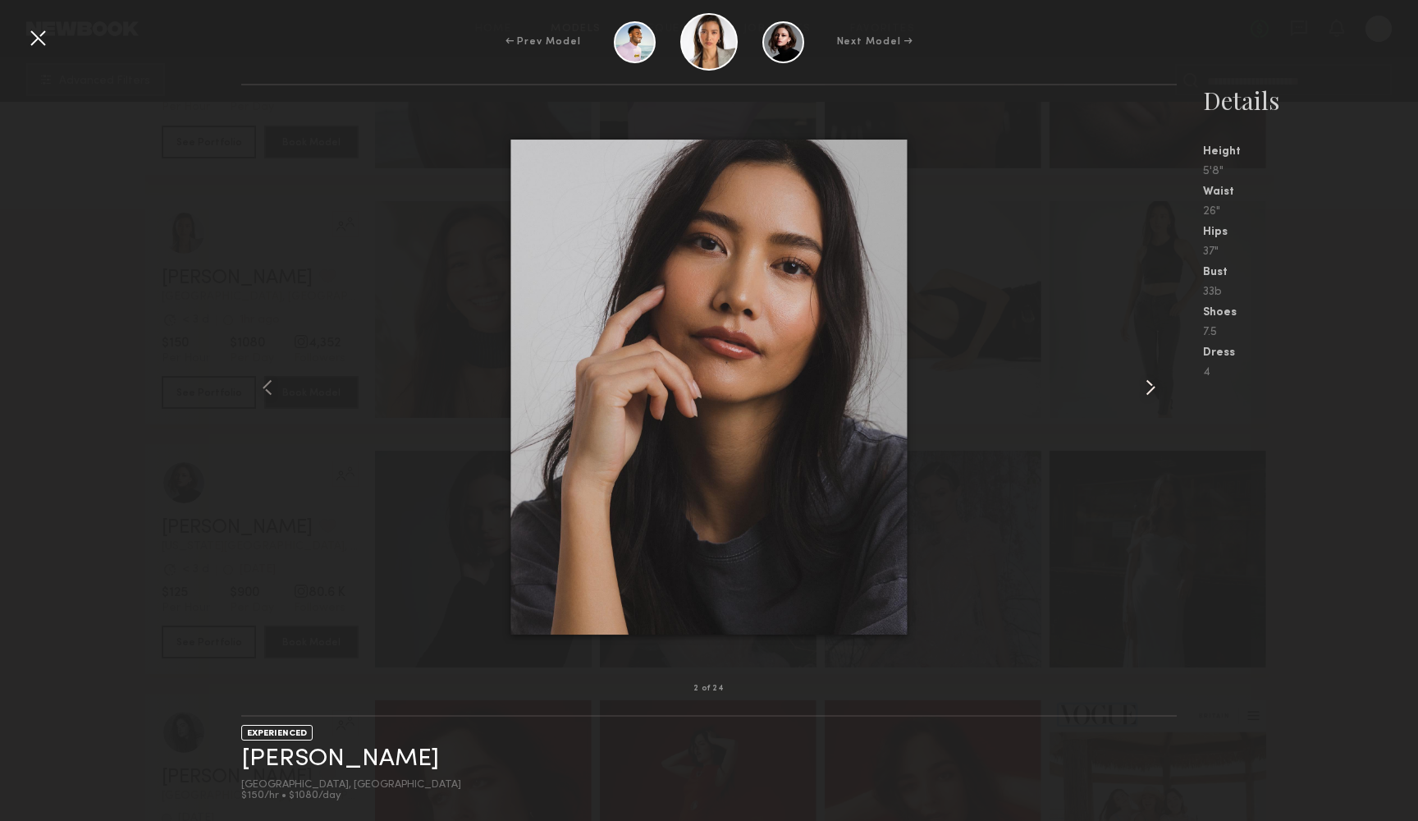
click at [1153, 394] on common-icon at bounding box center [1150, 387] width 26 height 26
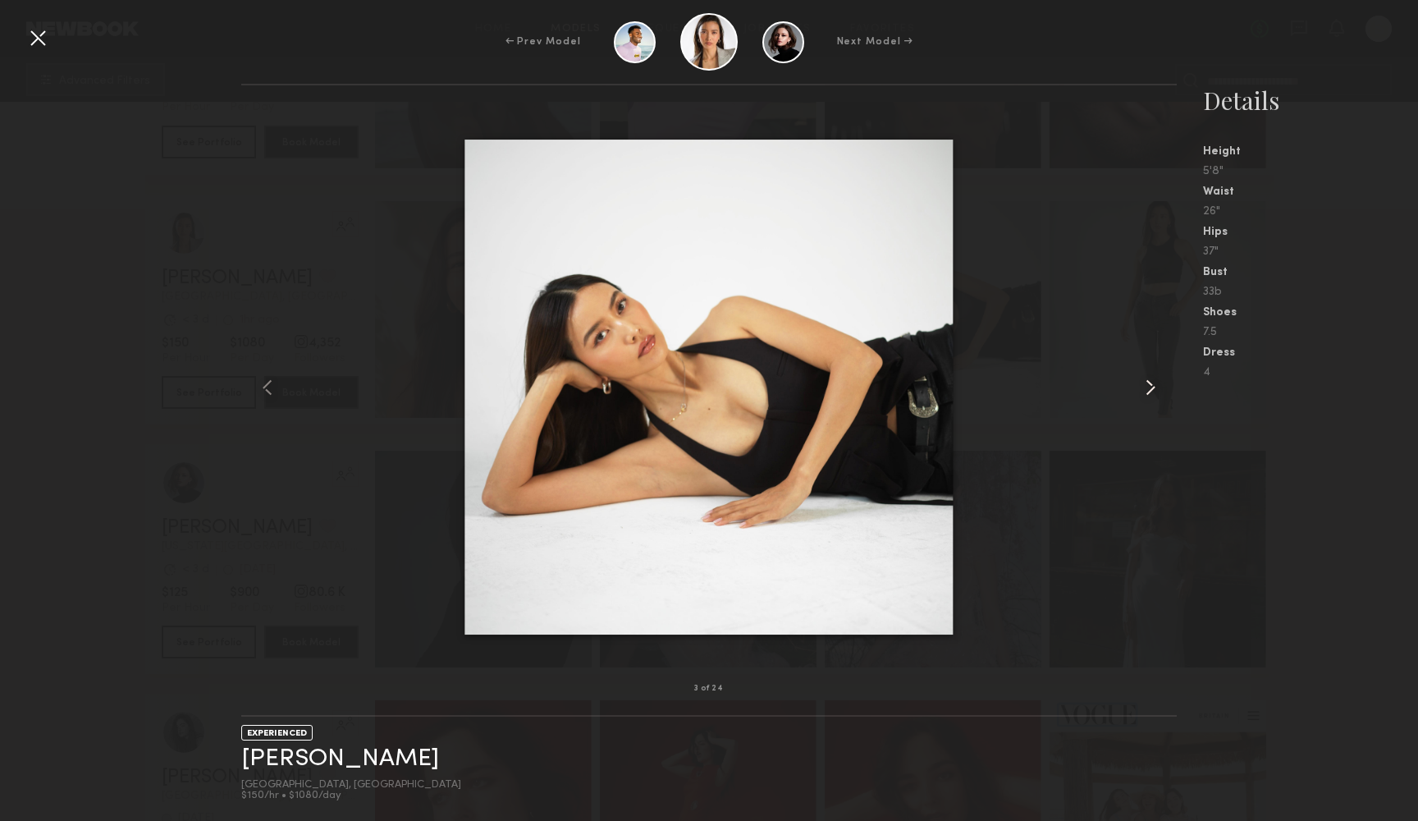
click at [1153, 394] on common-icon at bounding box center [1150, 387] width 26 height 26
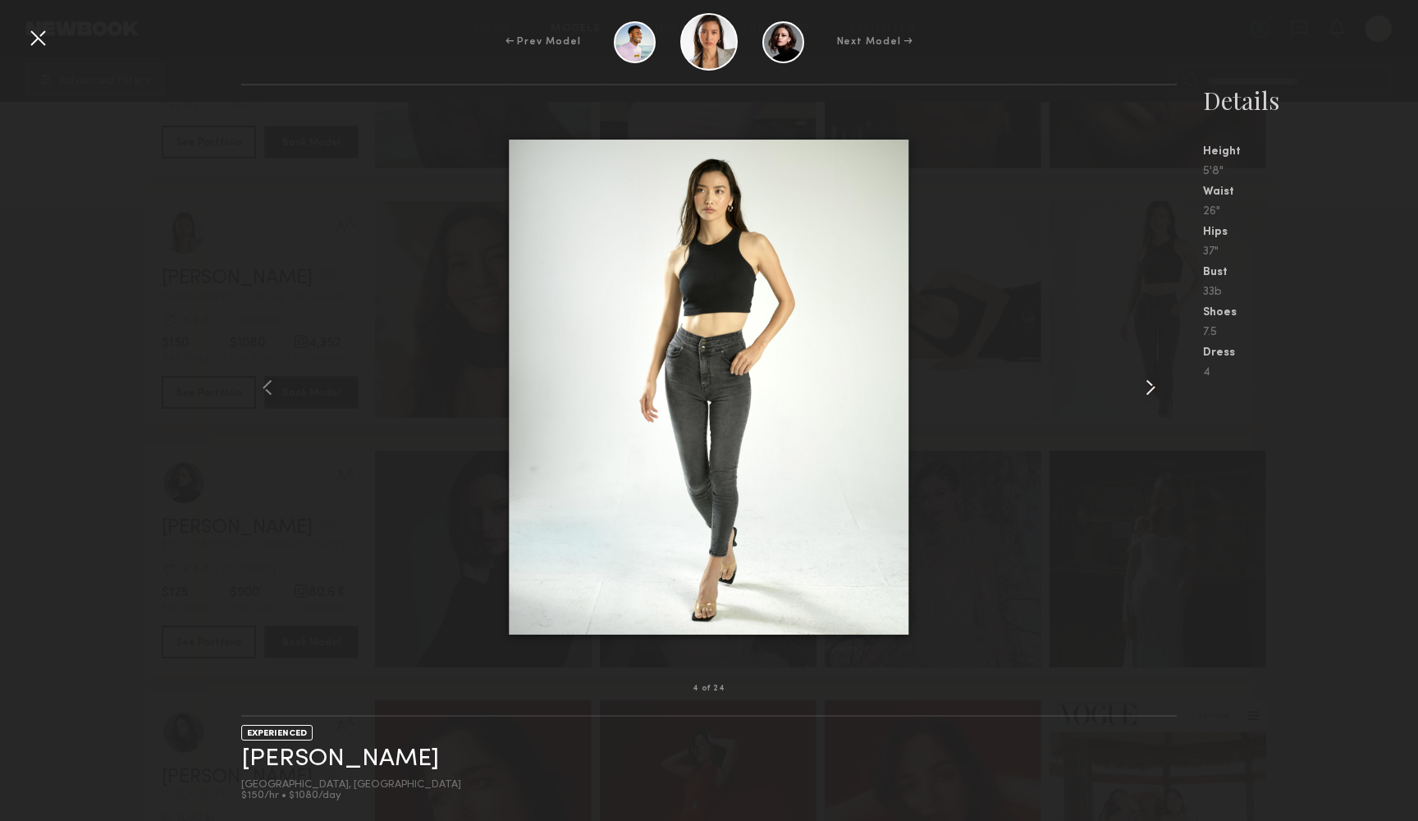
click at [1153, 394] on common-icon at bounding box center [1150, 387] width 26 height 26
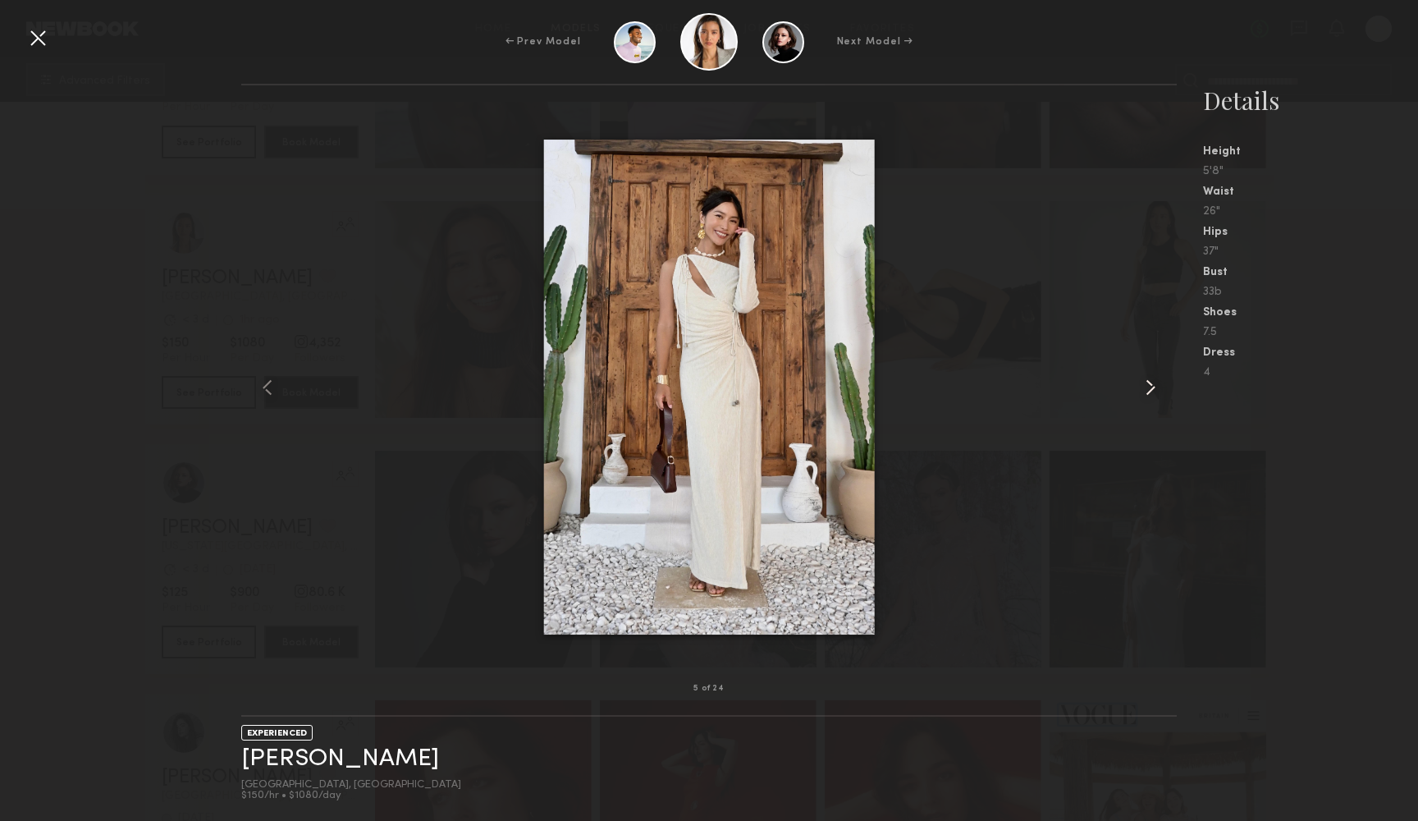
click at [1153, 394] on common-icon at bounding box center [1150, 387] width 26 height 26
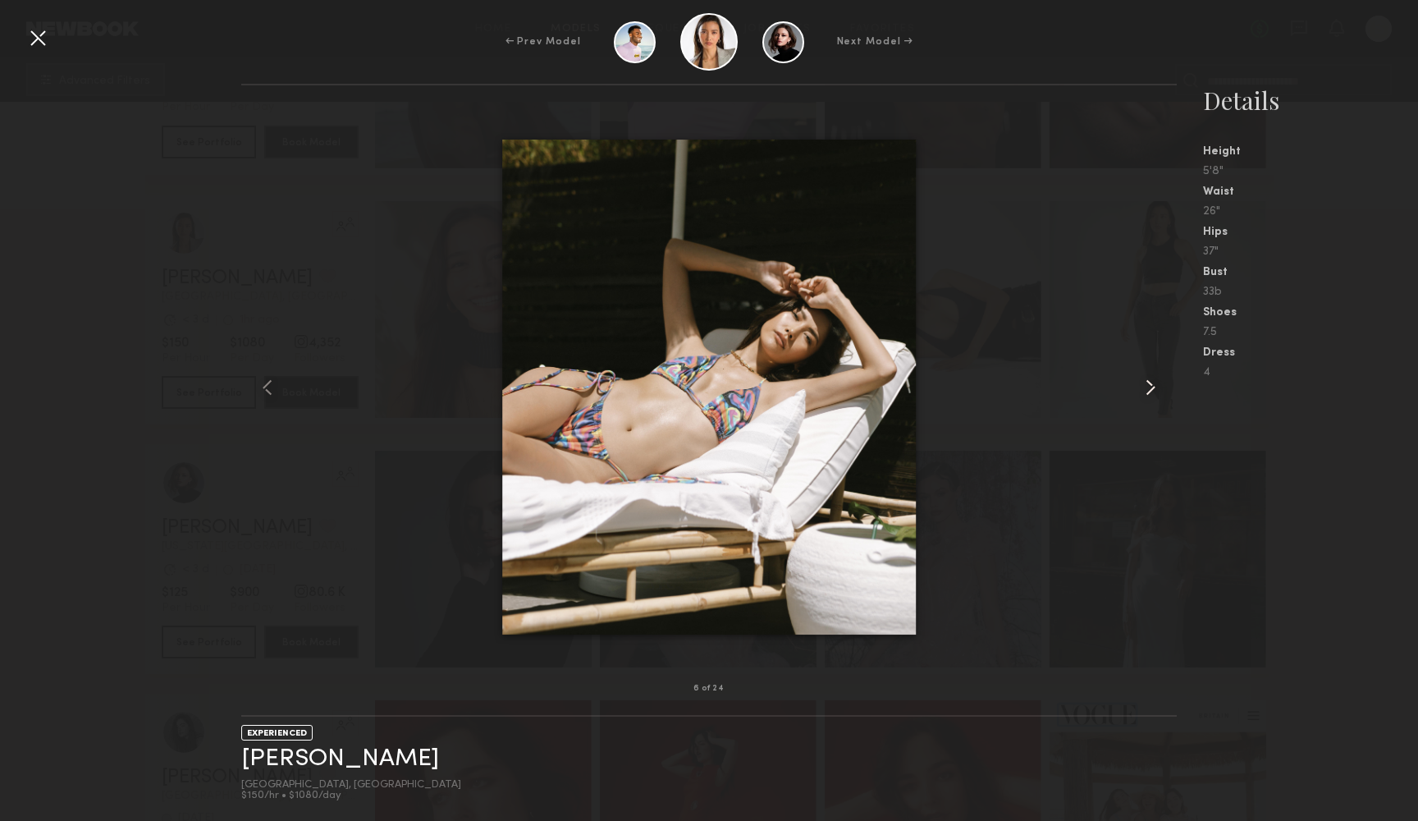
click at [1153, 394] on common-icon at bounding box center [1150, 387] width 26 height 26
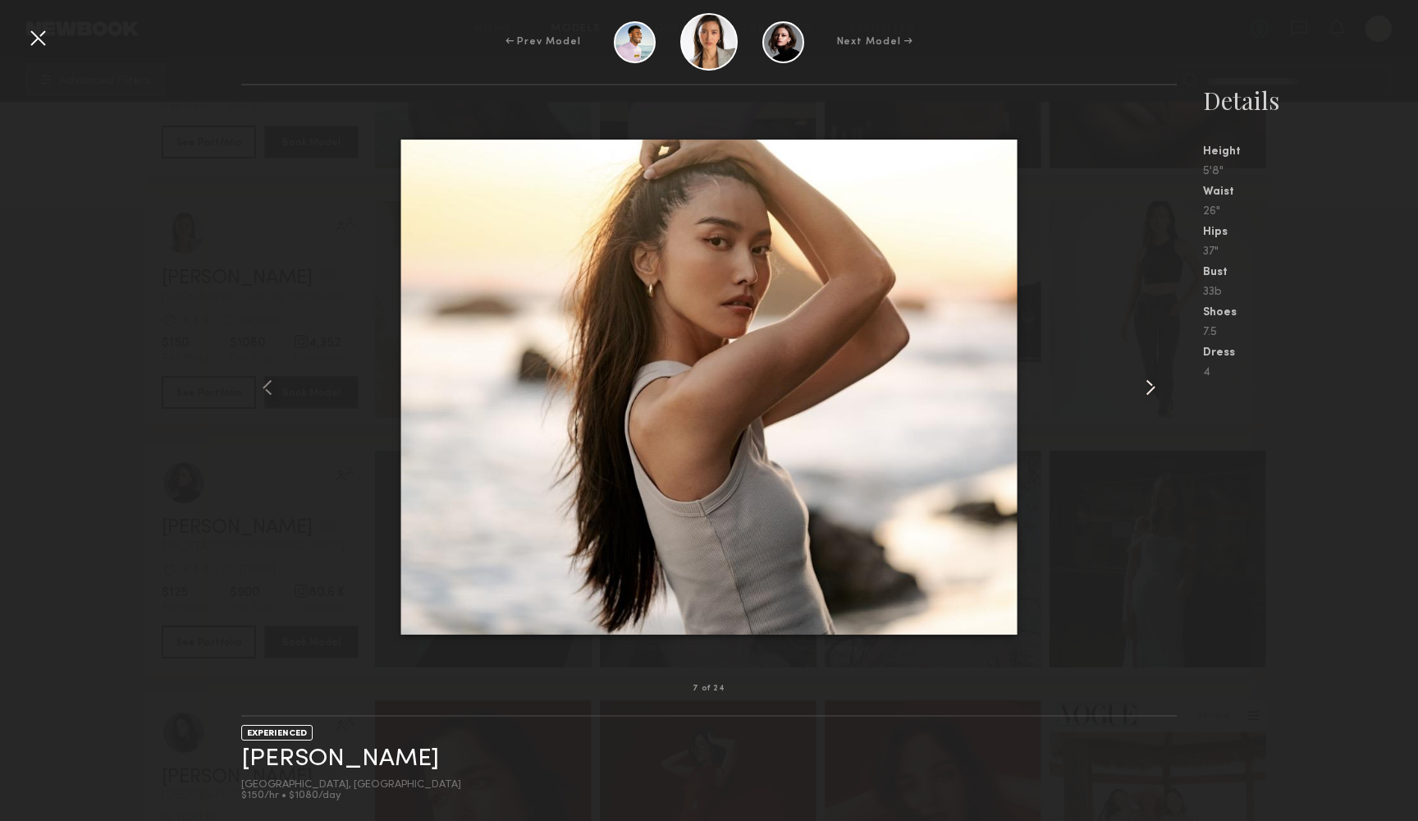
click at [1153, 394] on common-icon at bounding box center [1150, 387] width 26 height 26
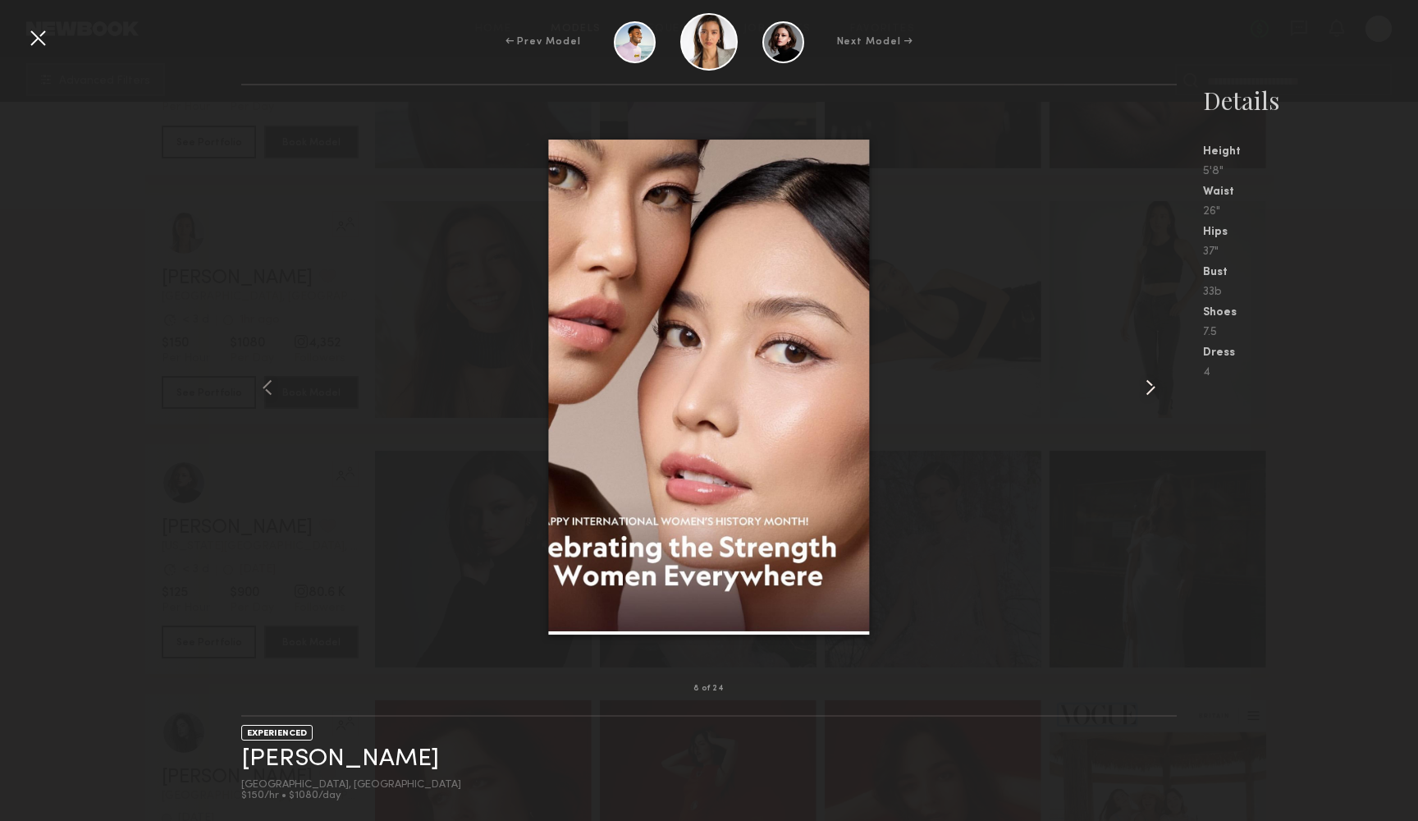
click at [1153, 394] on common-icon at bounding box center [1150, 387] width 26 height 26
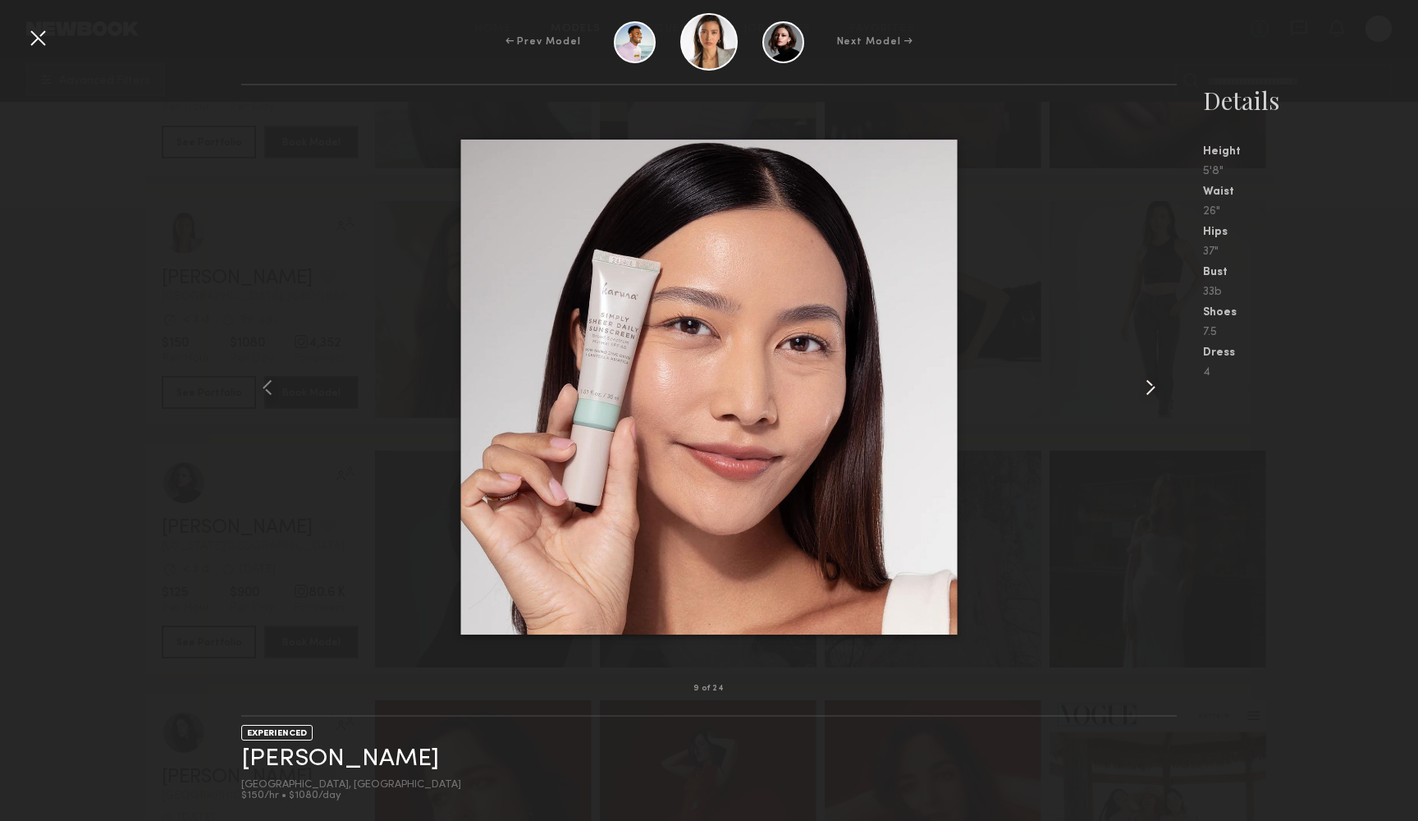
click at [1153, 394] on common-icon at bounding box center [1150, 387] width 26 height 26
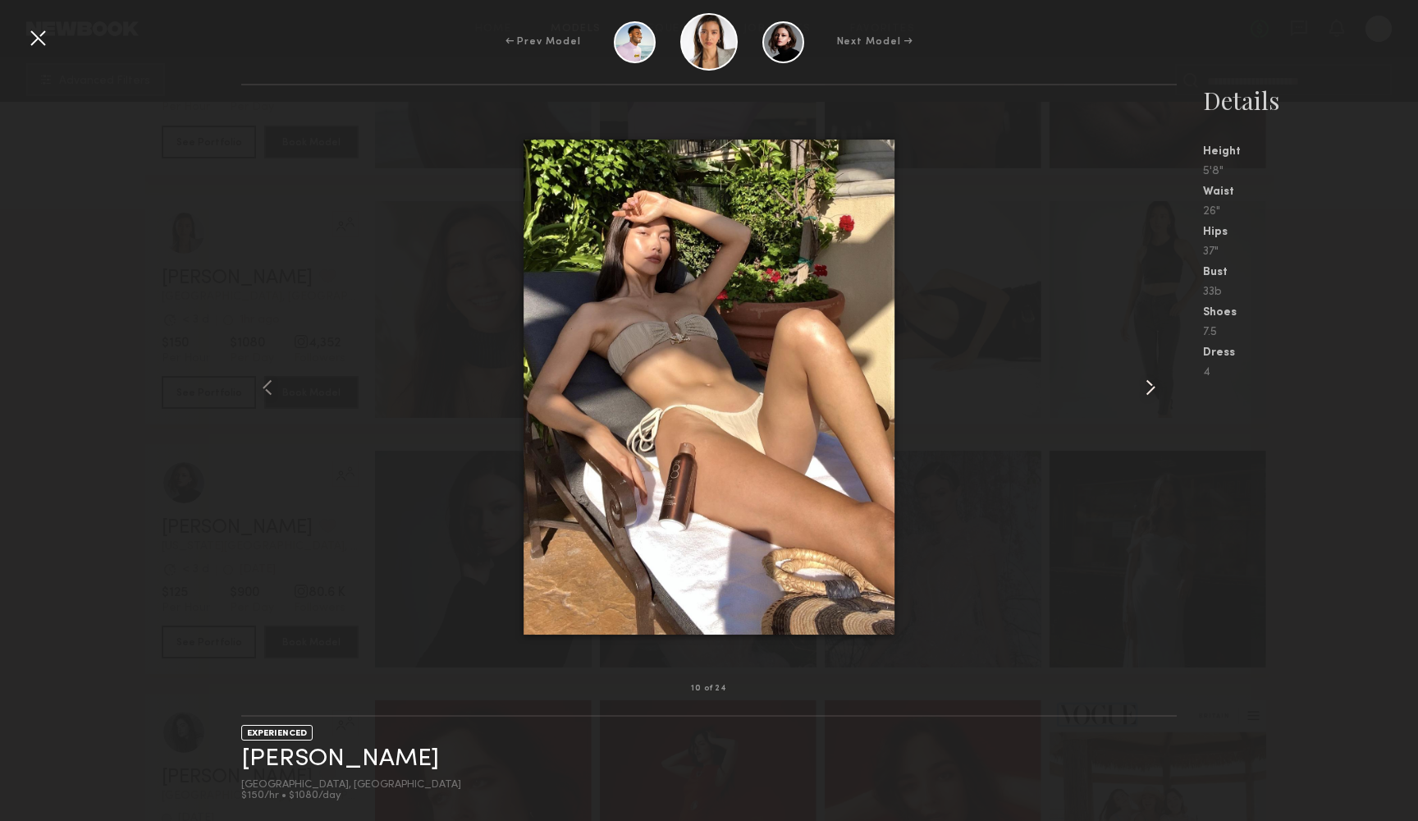
click at [1153, 394] on common-icon at bounding box center [1150, 387] width 26 height 26
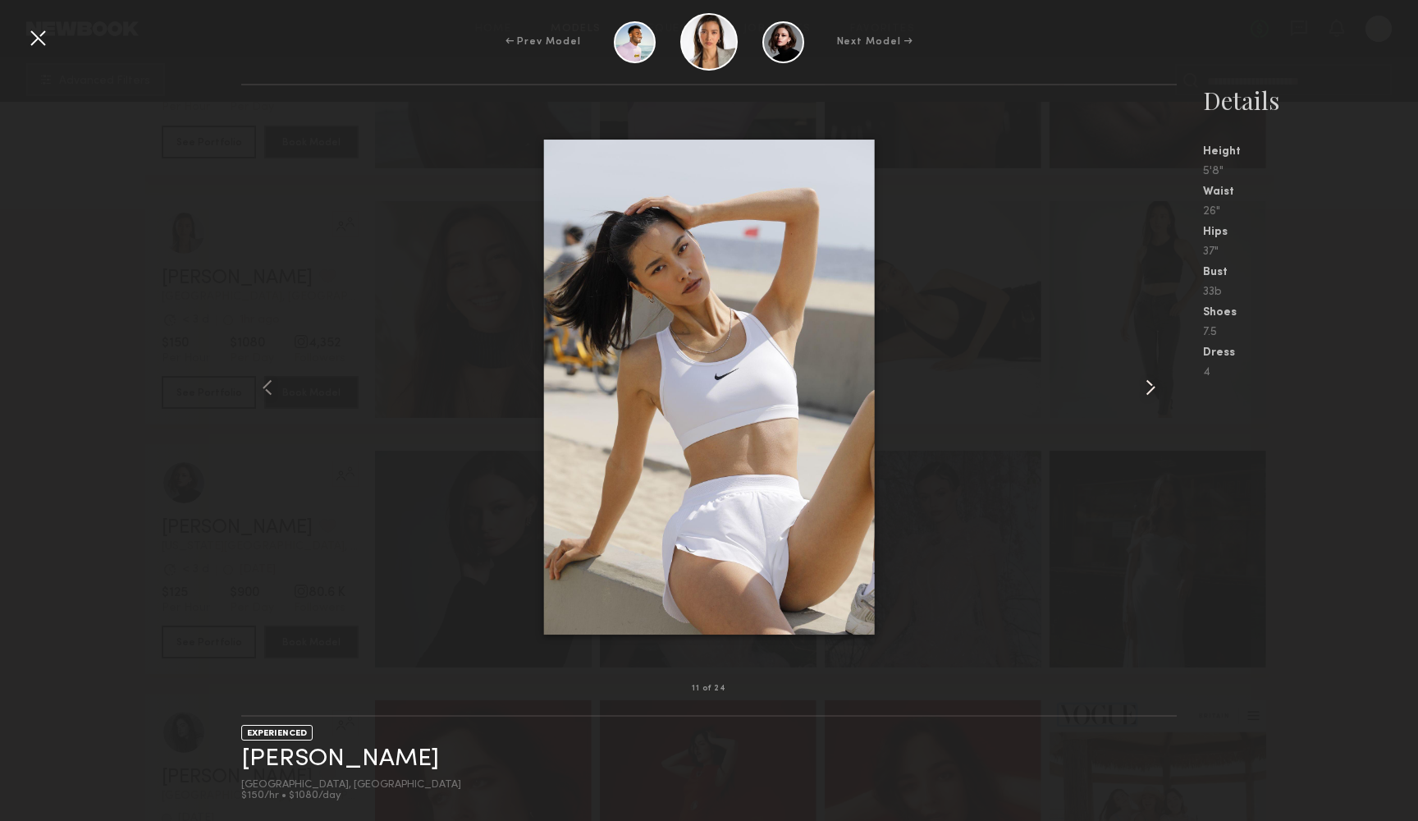
click at [1153, 394] on common-icon at bounding box center [1150, 387] width 26 height 26
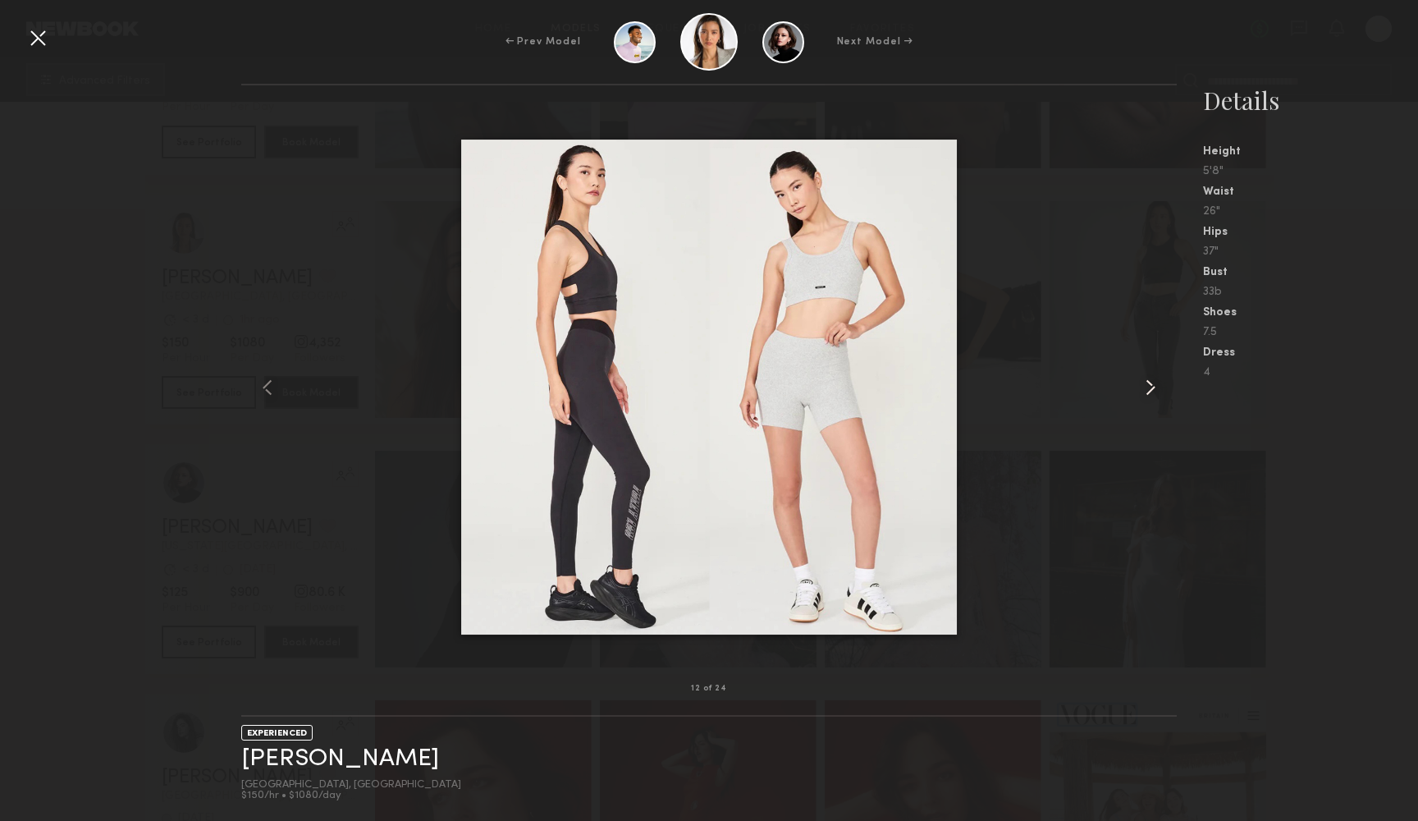
click at [1153, 394] on common-icon at bounding box center [1150, 387] width 26 height 26
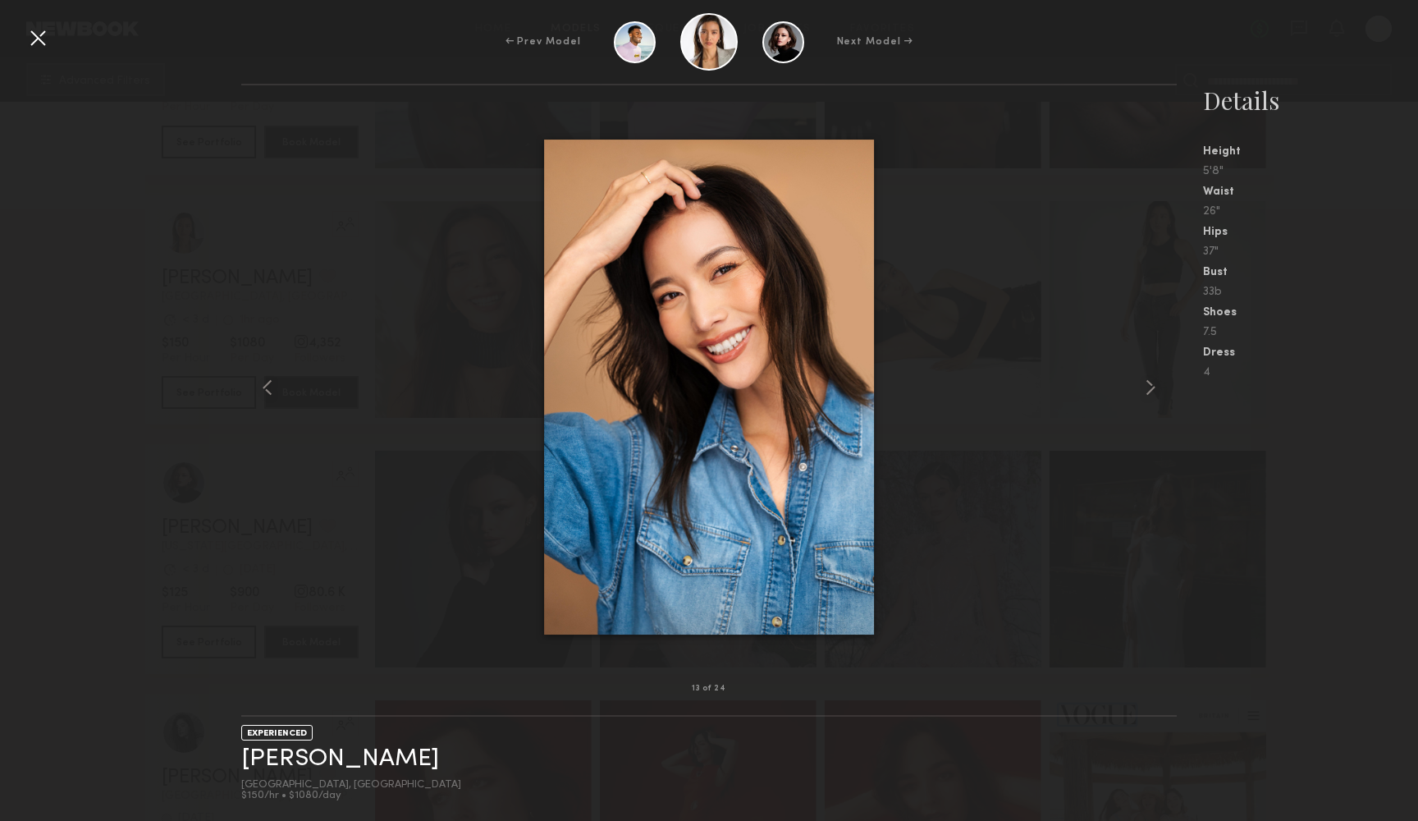
click at [1199, 587] on nb-gallery-model-stats "Details Height 5'8" Waist 26" Hips 37" Bust 33b Shoes 7.5 Dress 4" at bounding box center [1297, 452] width 241 height 737
click at [31, 43] on div at bounding box center [38, 38] width 26 height 26
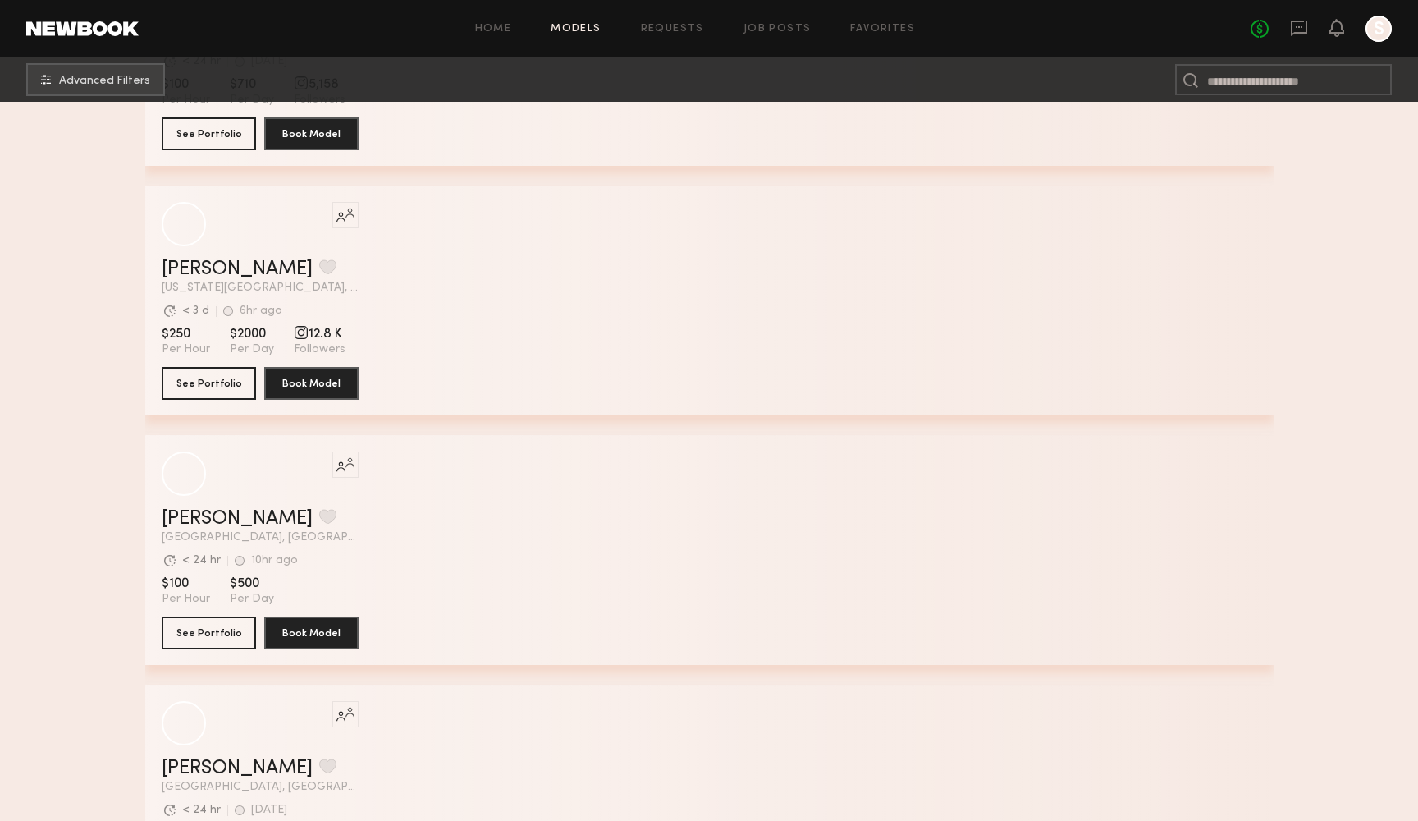
scroll to position [18905, 0]
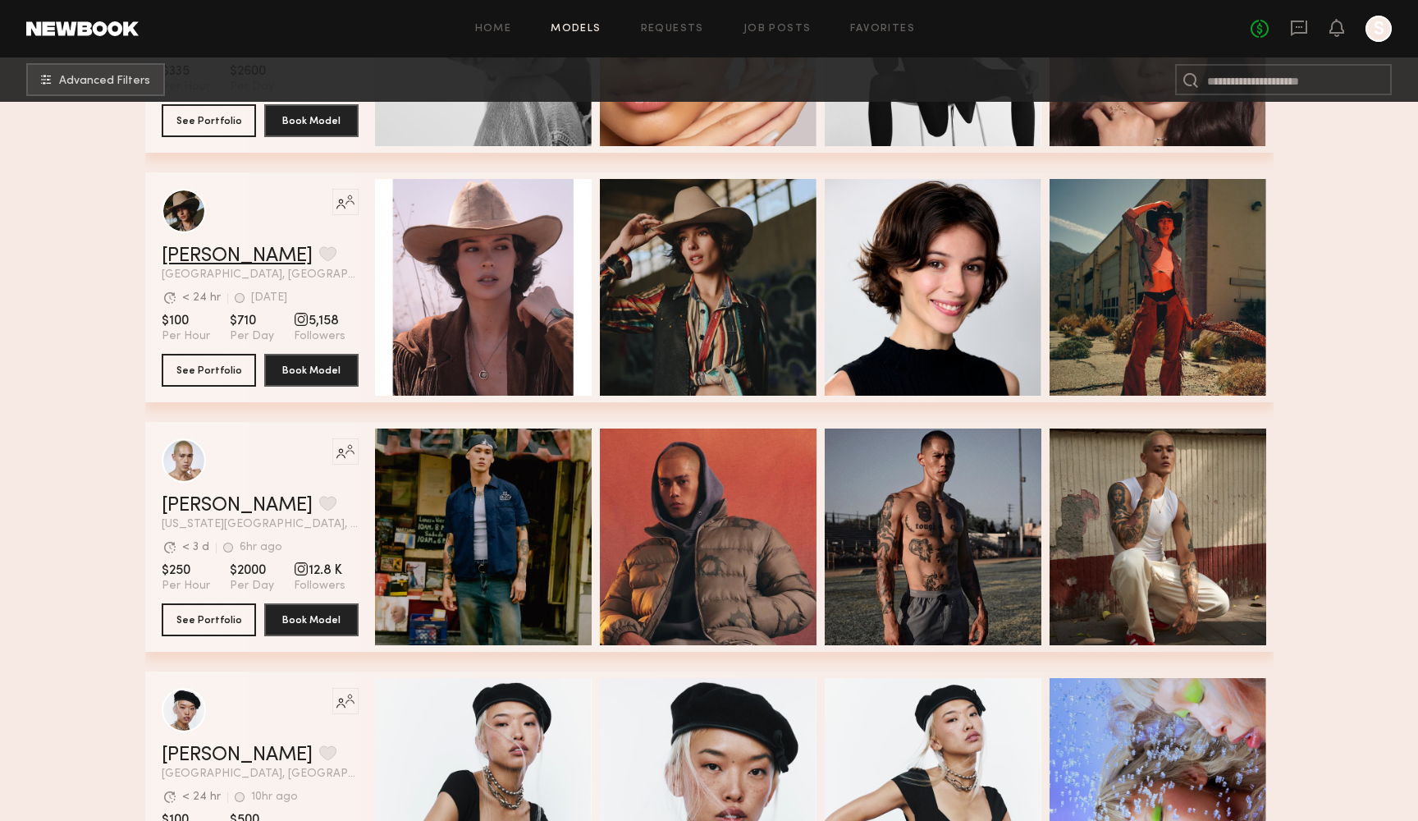
click at [224, 263] on link "[PERSON_NAME]" at bounding box center [237, 256] width 151 height 20
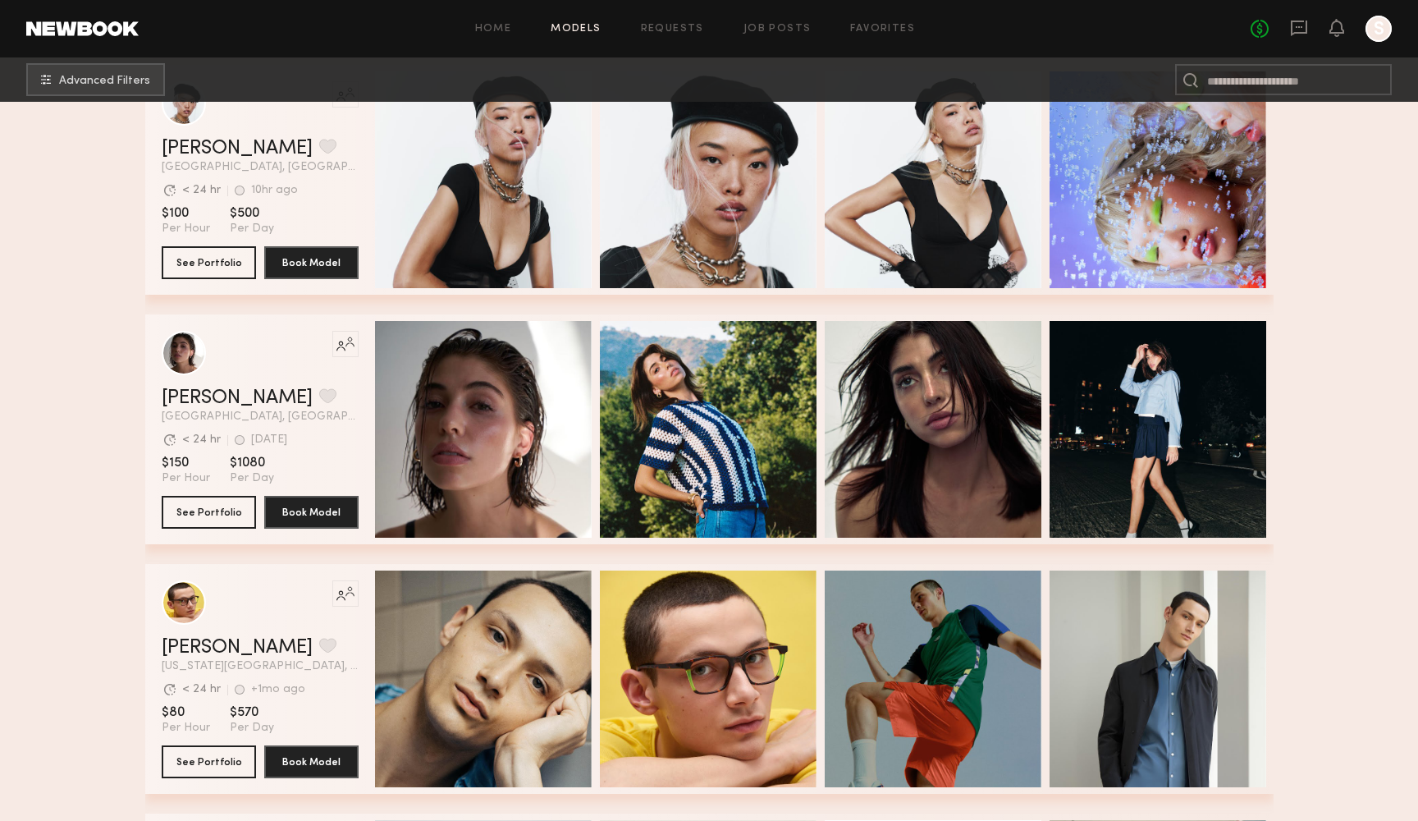
scroll to position [19459, 0]
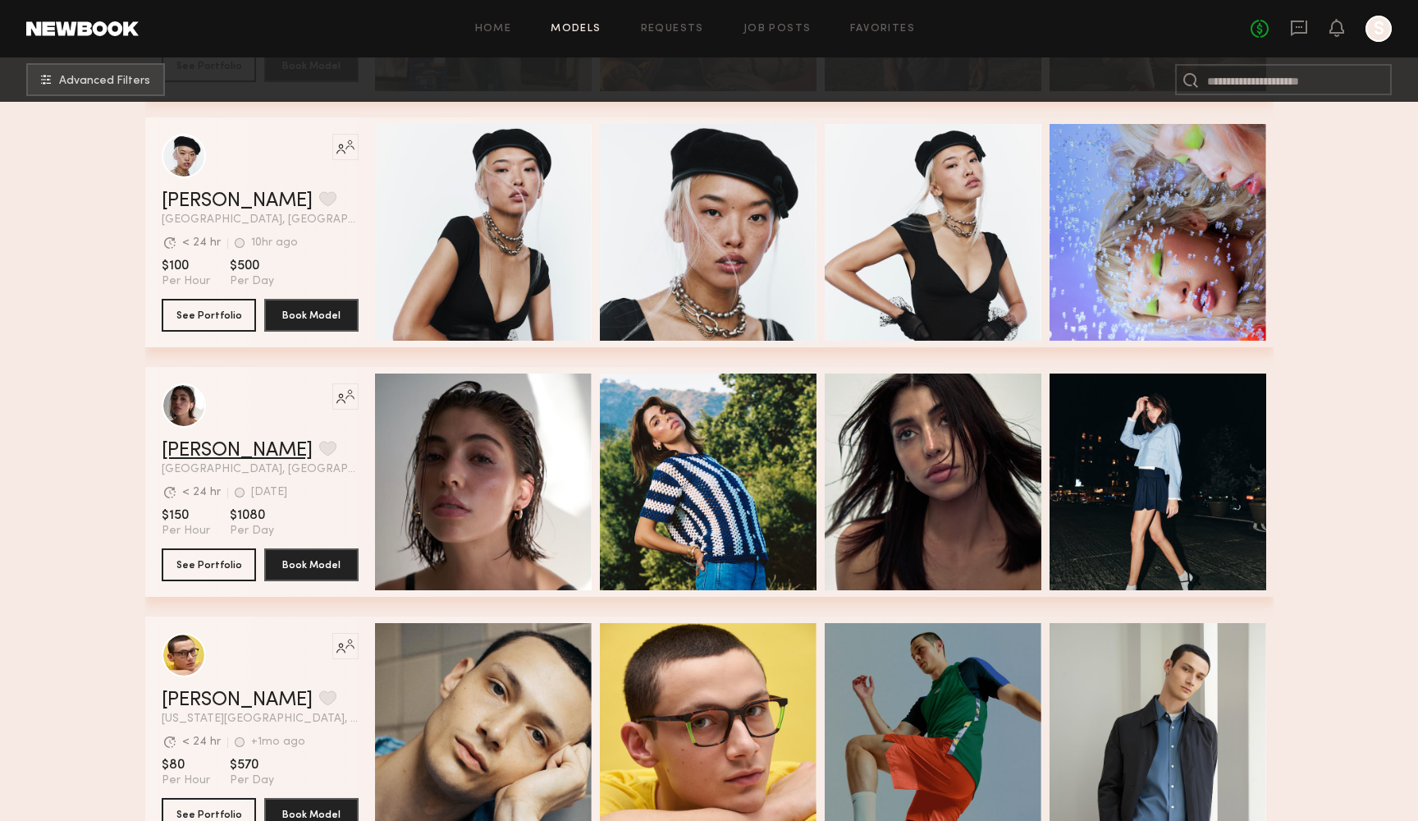
click at [197, 456] on link "[PERSON_NAME]" at bounding box center [237, 451] width 151 height 20
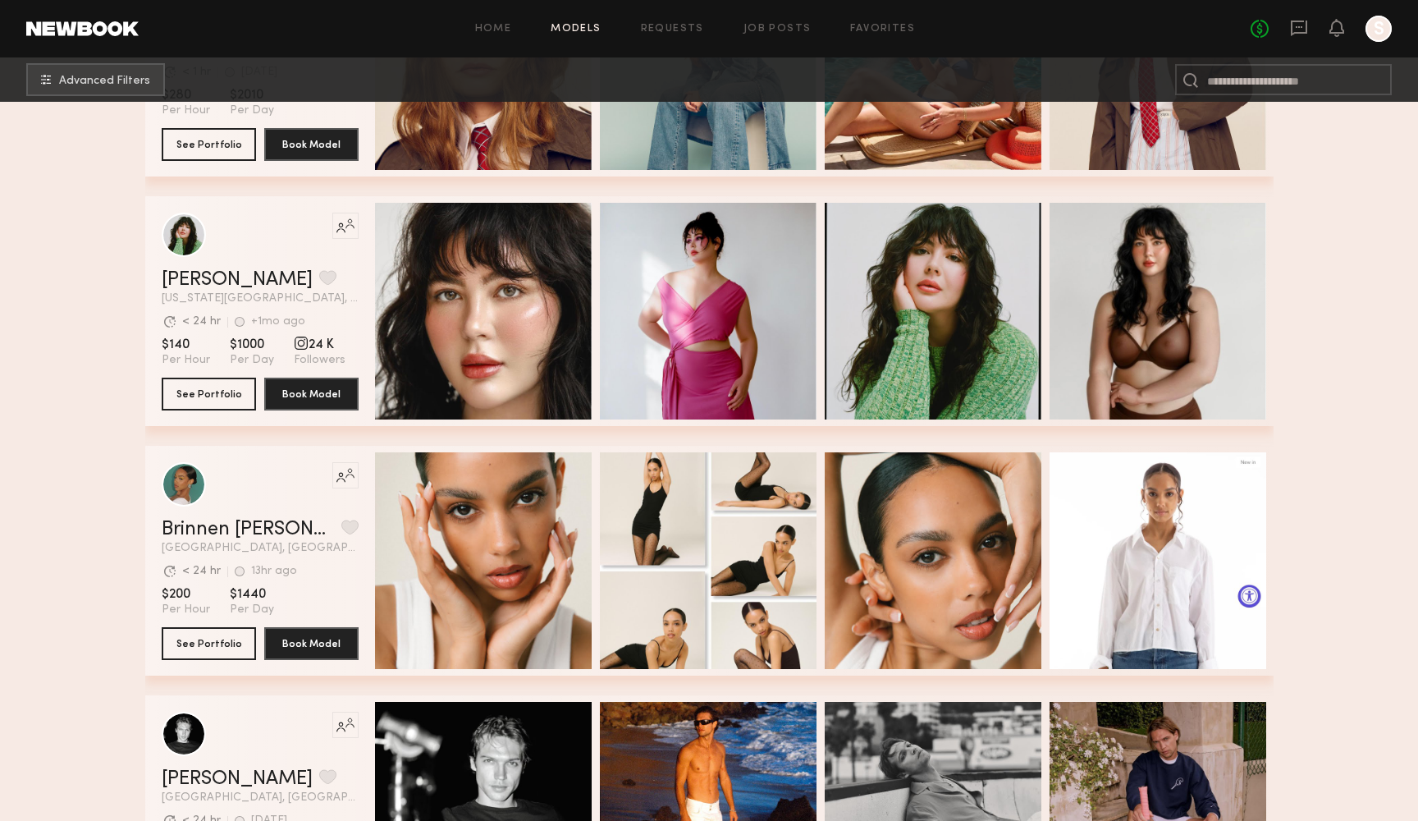
scroll to position [22742, 0]
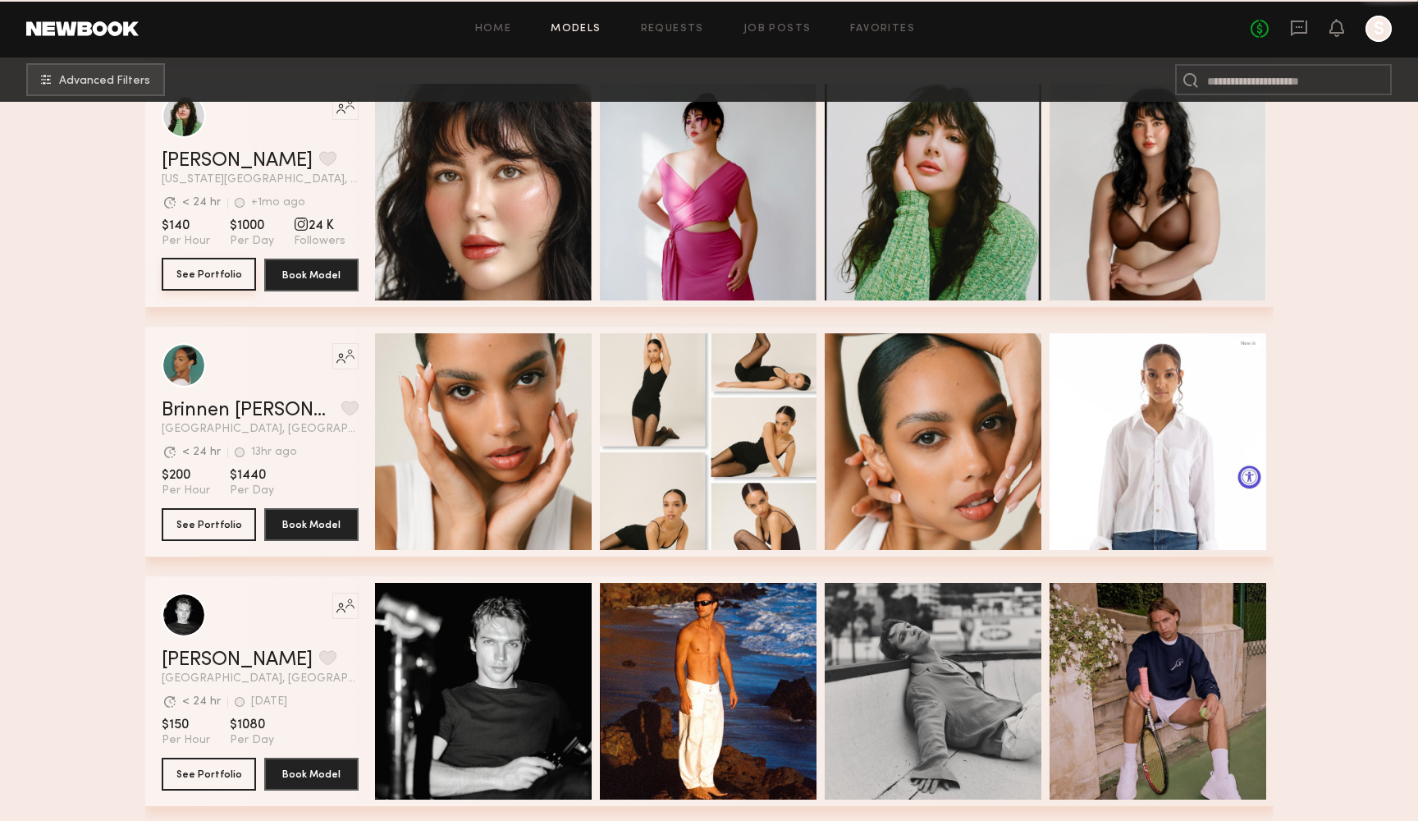
click at [226, 272] on button "See Portfolio" at bounding box center [209, 274] width 94 height 33
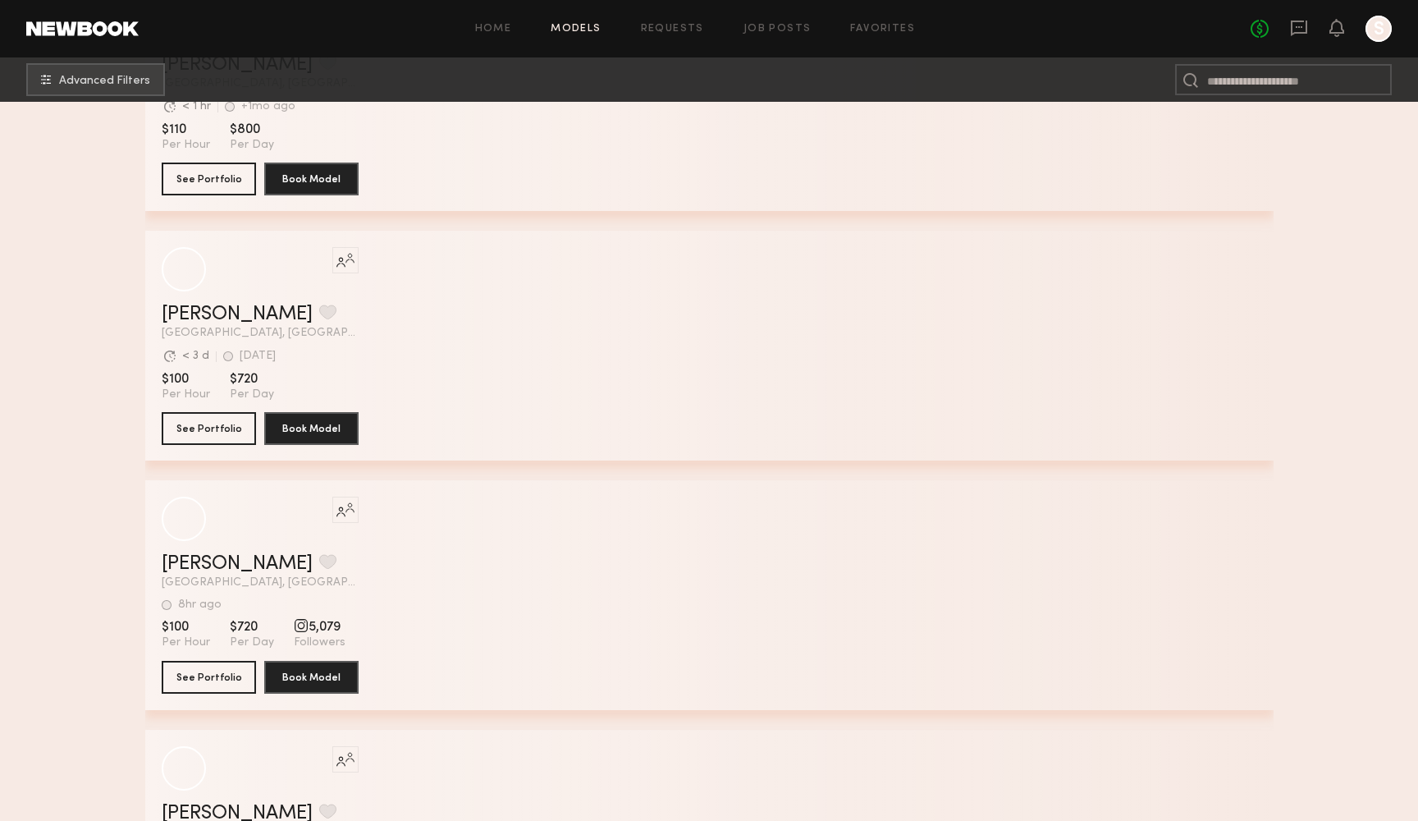
scroll to position [30181, 0]
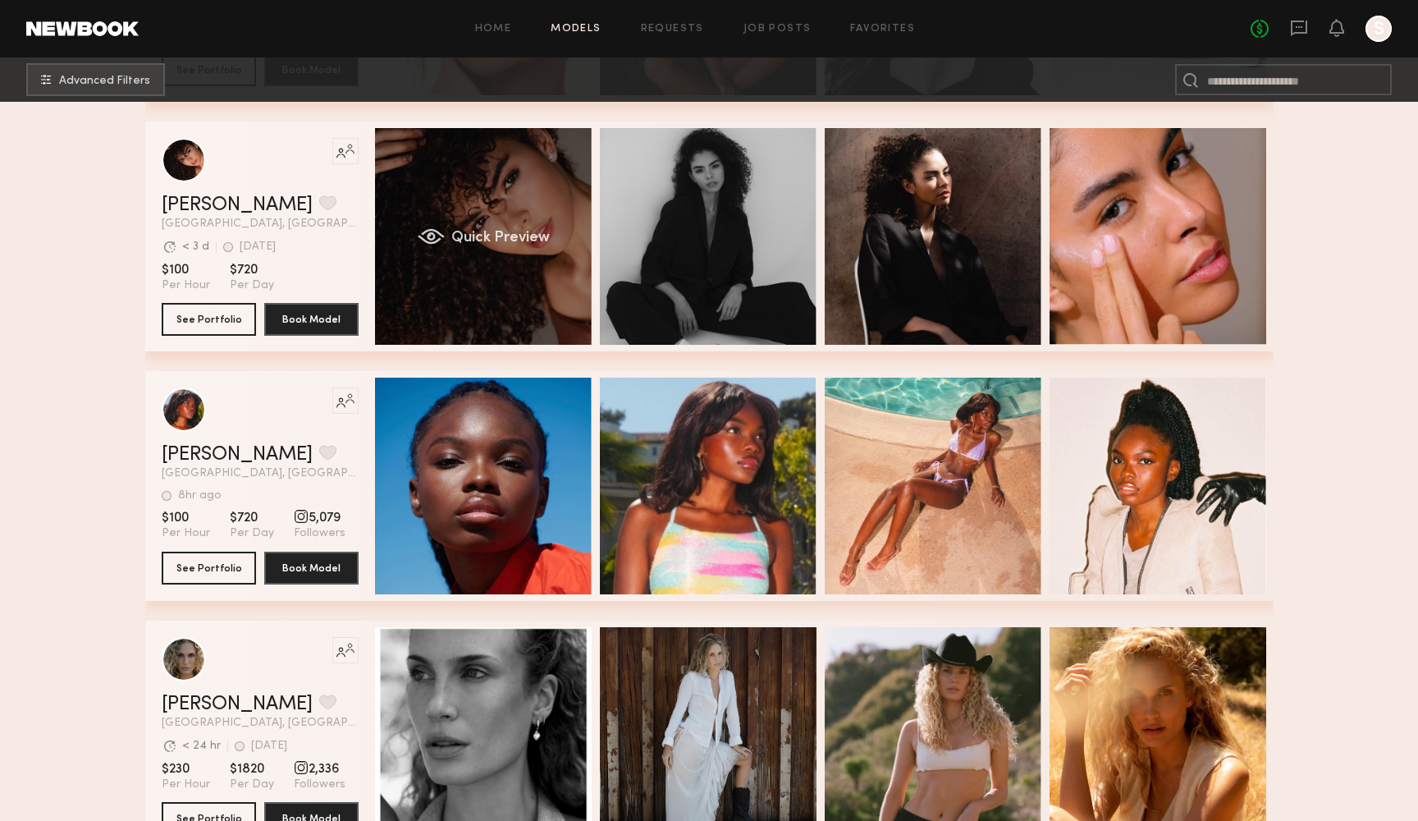
click at [505, 291] on div "Quick Preview" at bounding box center [483, 236] width 217 height 217
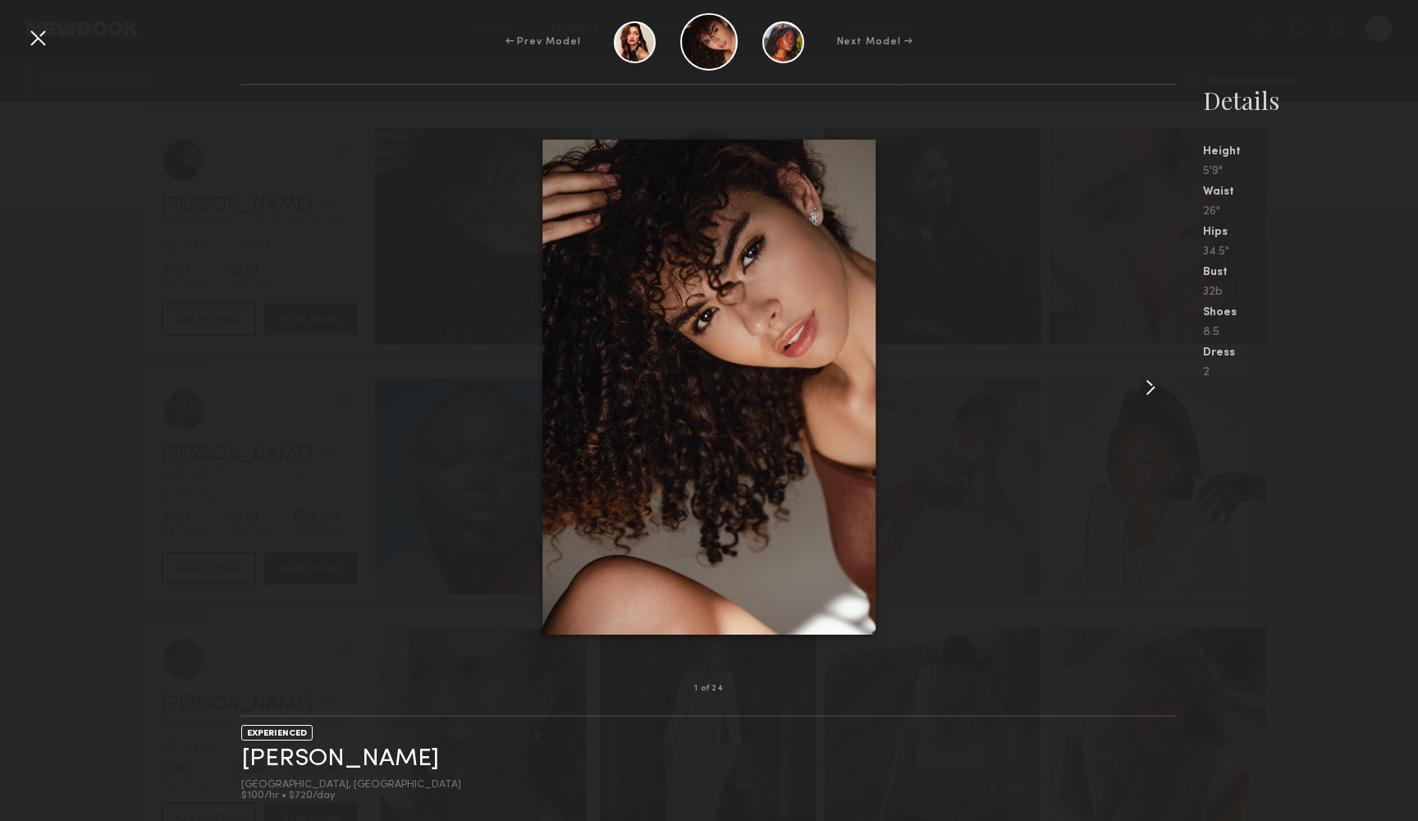
click at [1154, 395] on common-icon at bounding box center [1150, 387] width 26 height 26
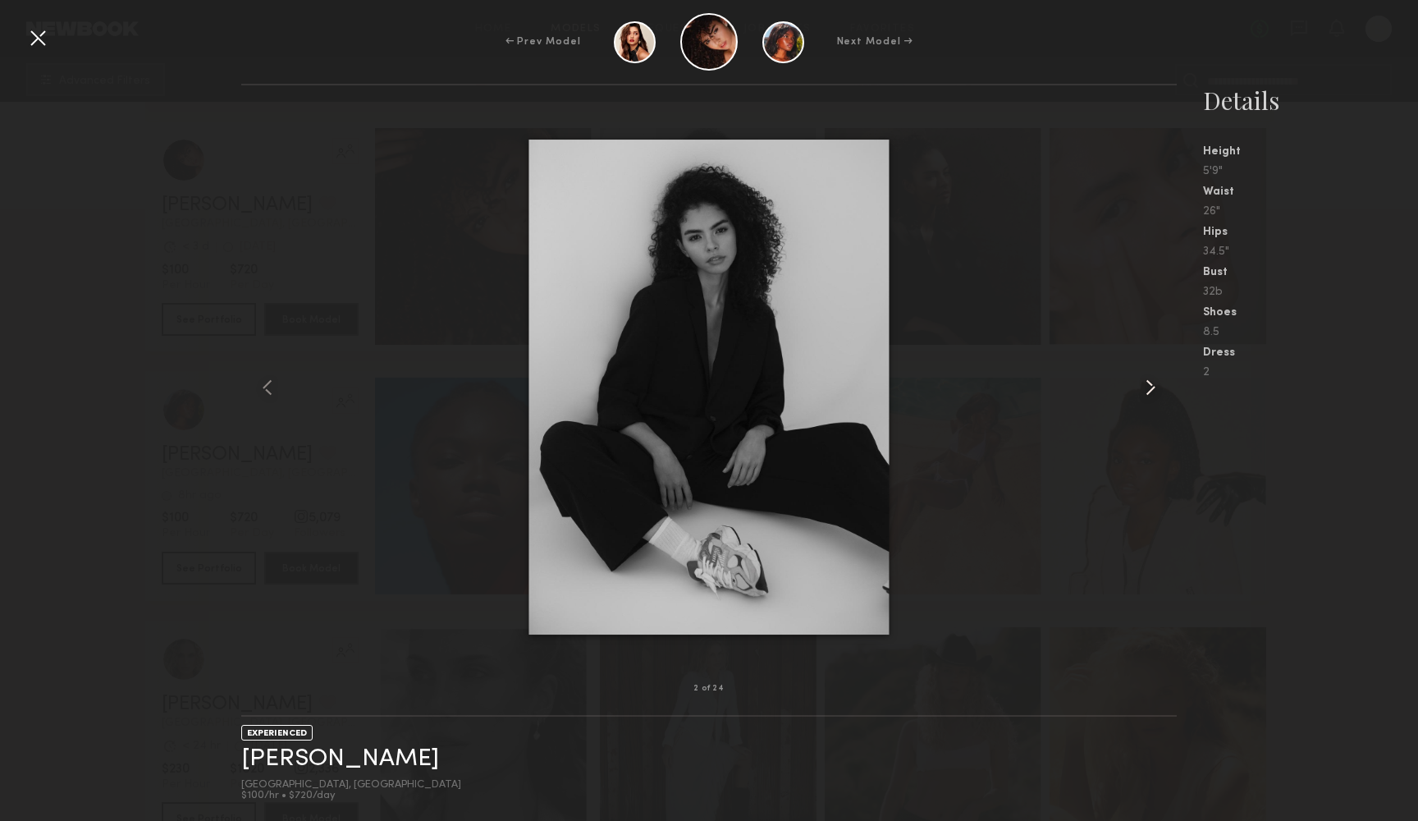
click at [1154, 396] on common-icon at bounding box center [1150, 387] width 26 height 26
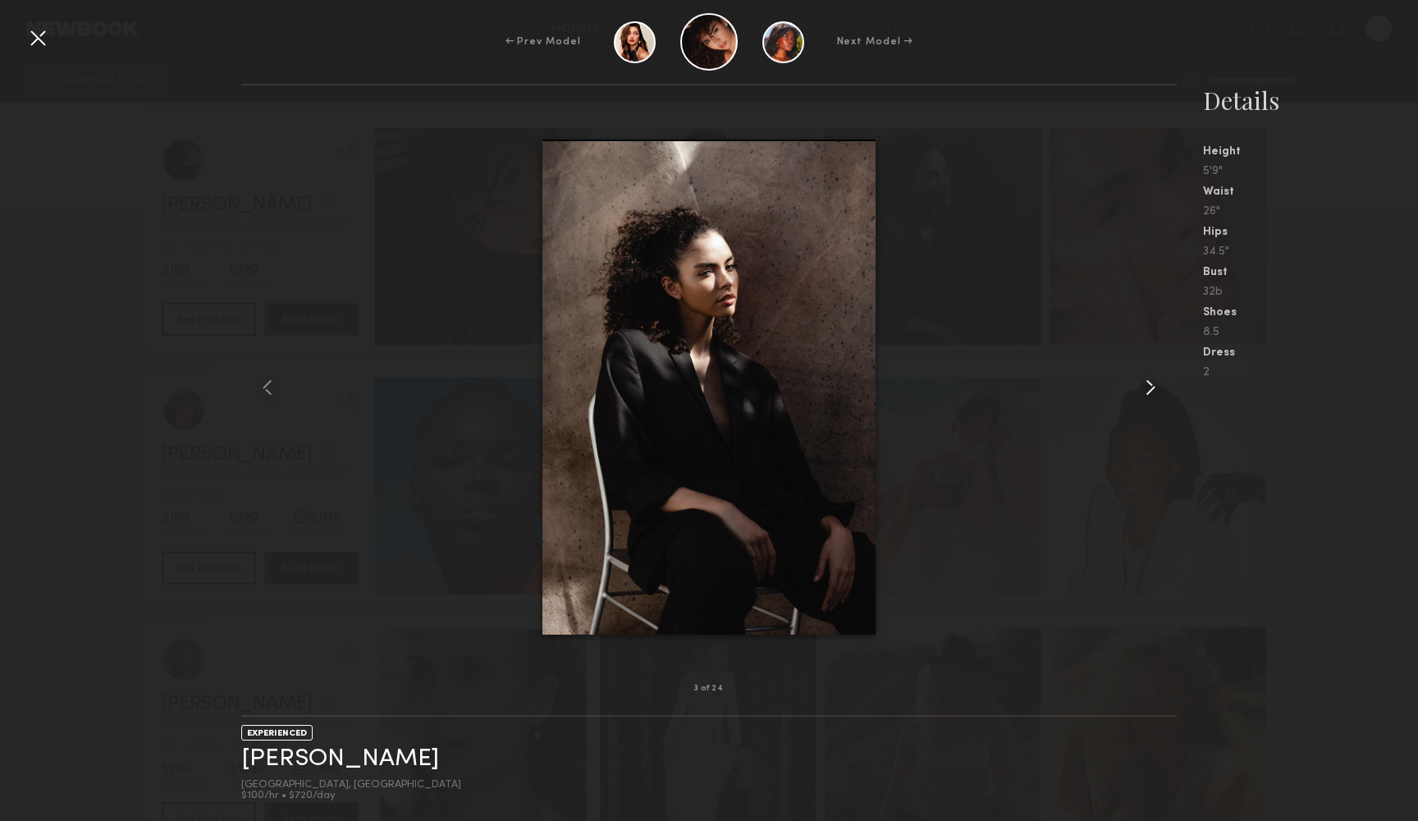
click at [1154, 396] on common-icon at bounding box center [1150, 387] width 26 height 26
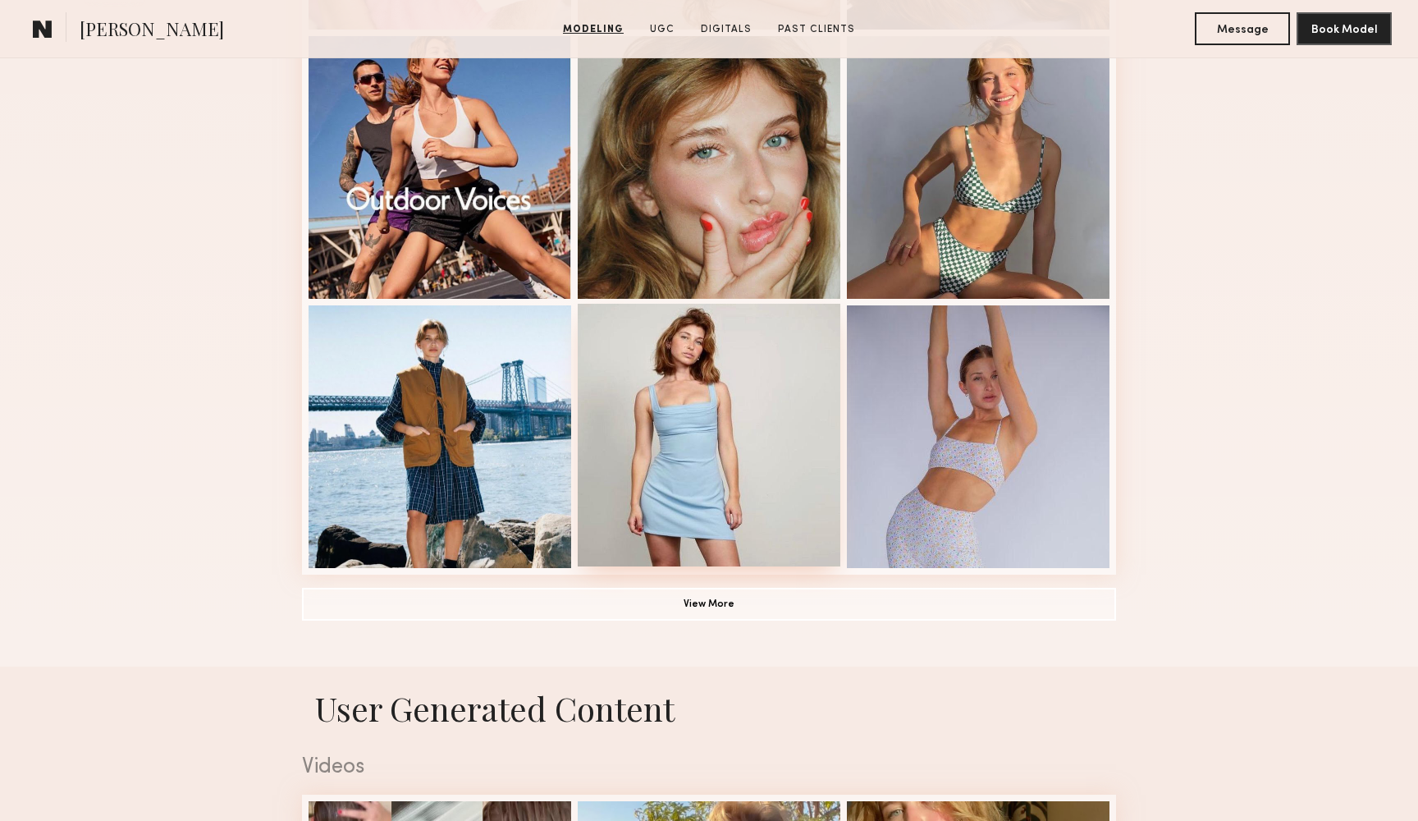
scroll to position [999, 0]
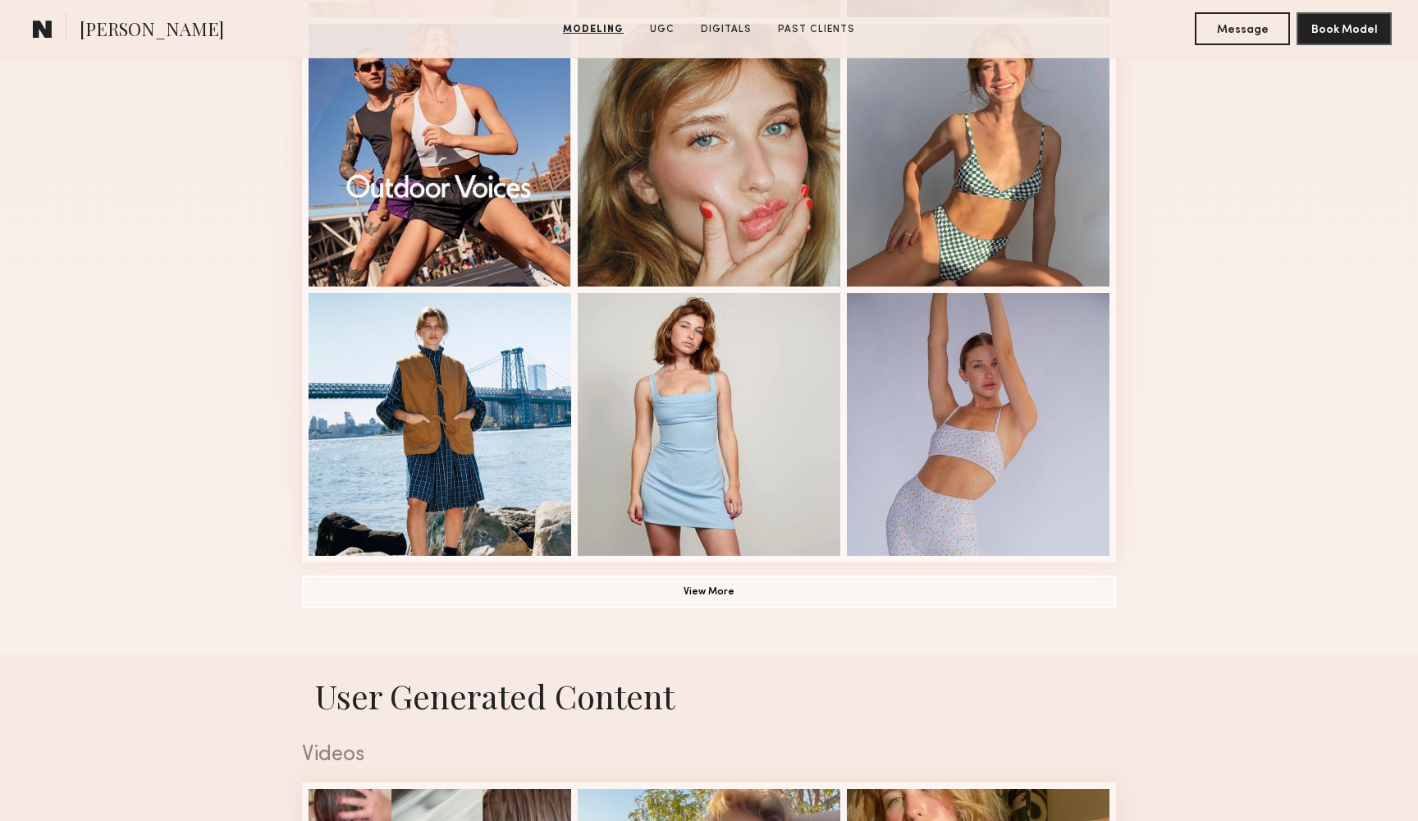
click at [687, 590] on button "View More" at bounding box center [709, 591] width 814 height 33
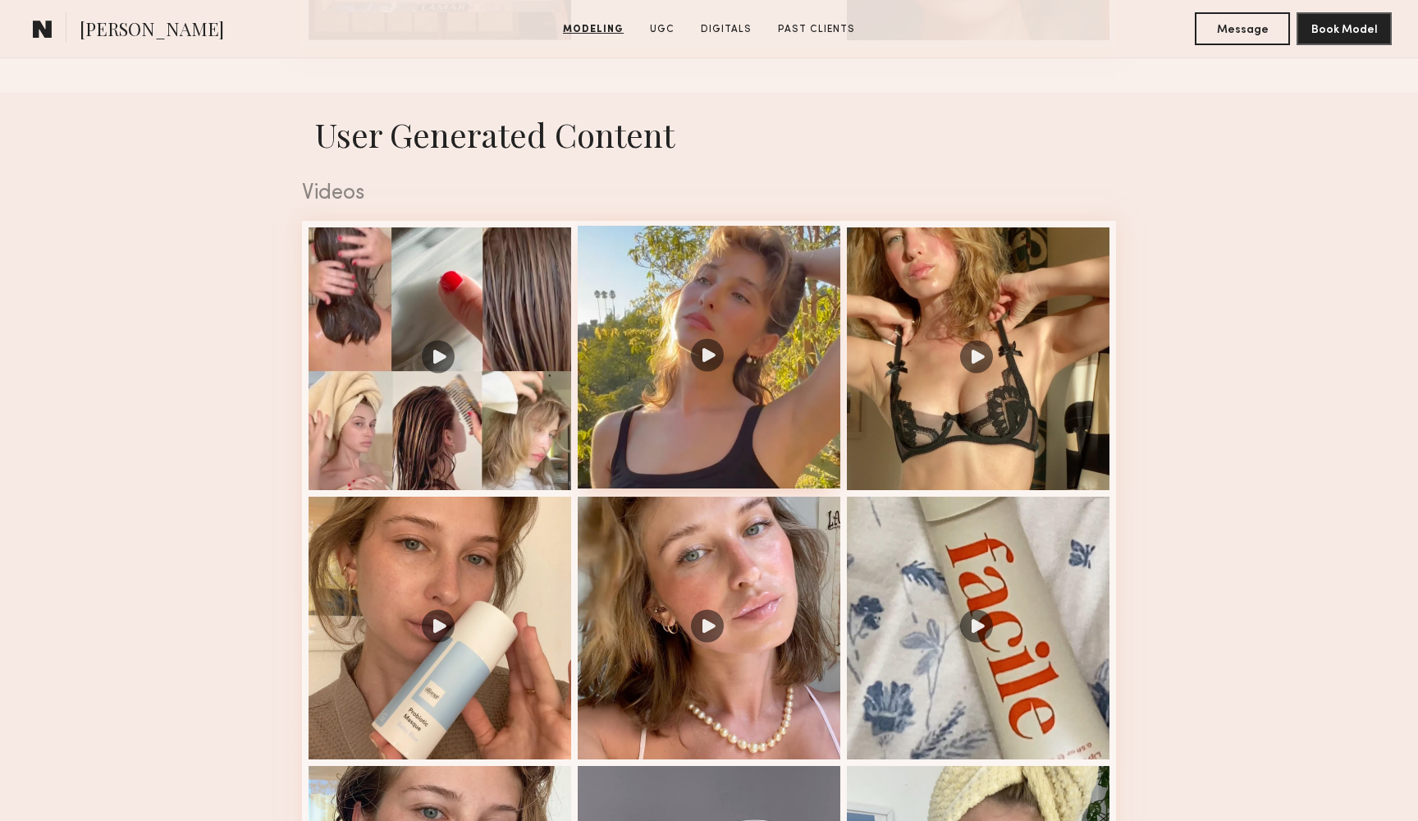
scroll to position [2592, 0]
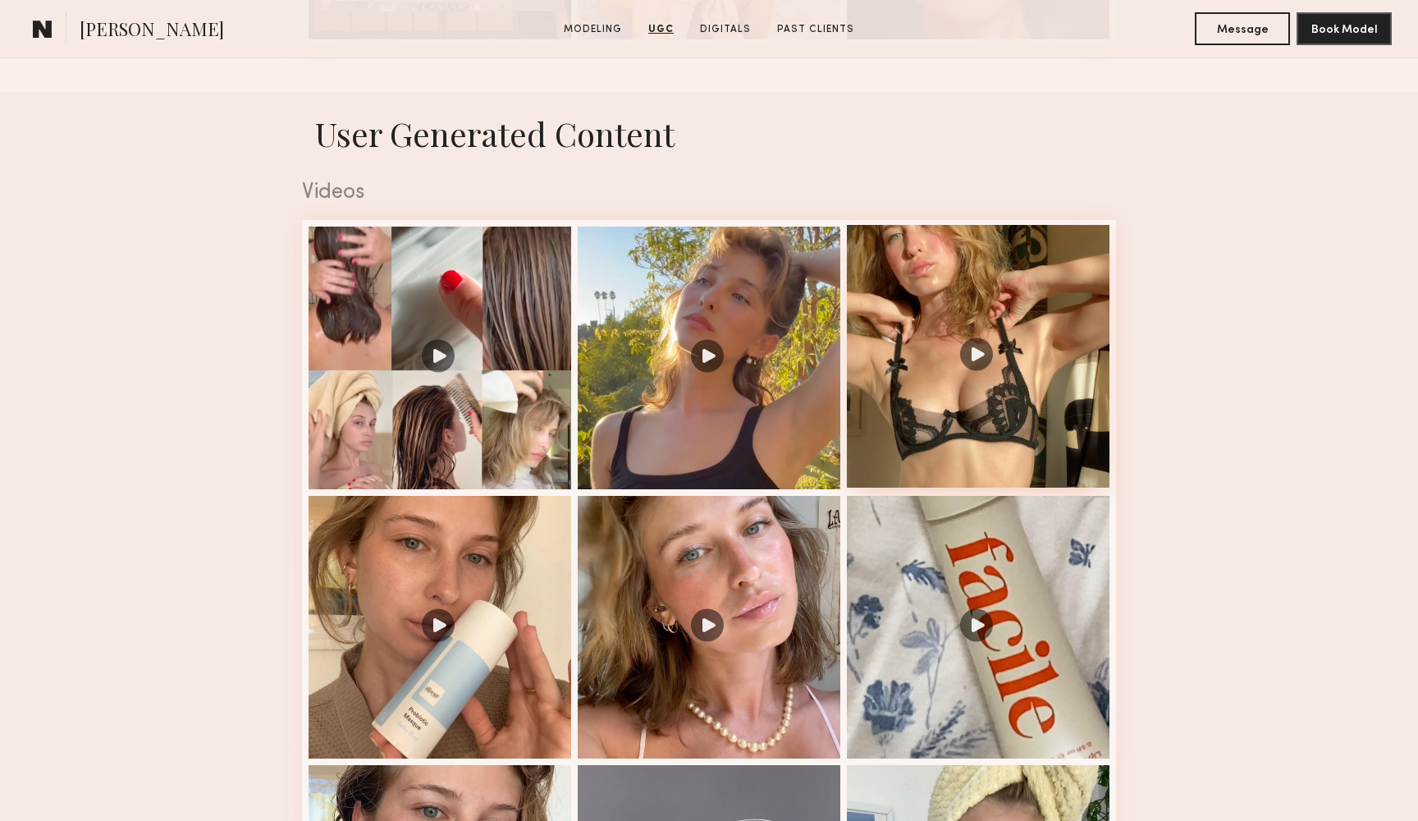
click at [994, 354] on div at bounding box center [978, 356] width 263 height 263
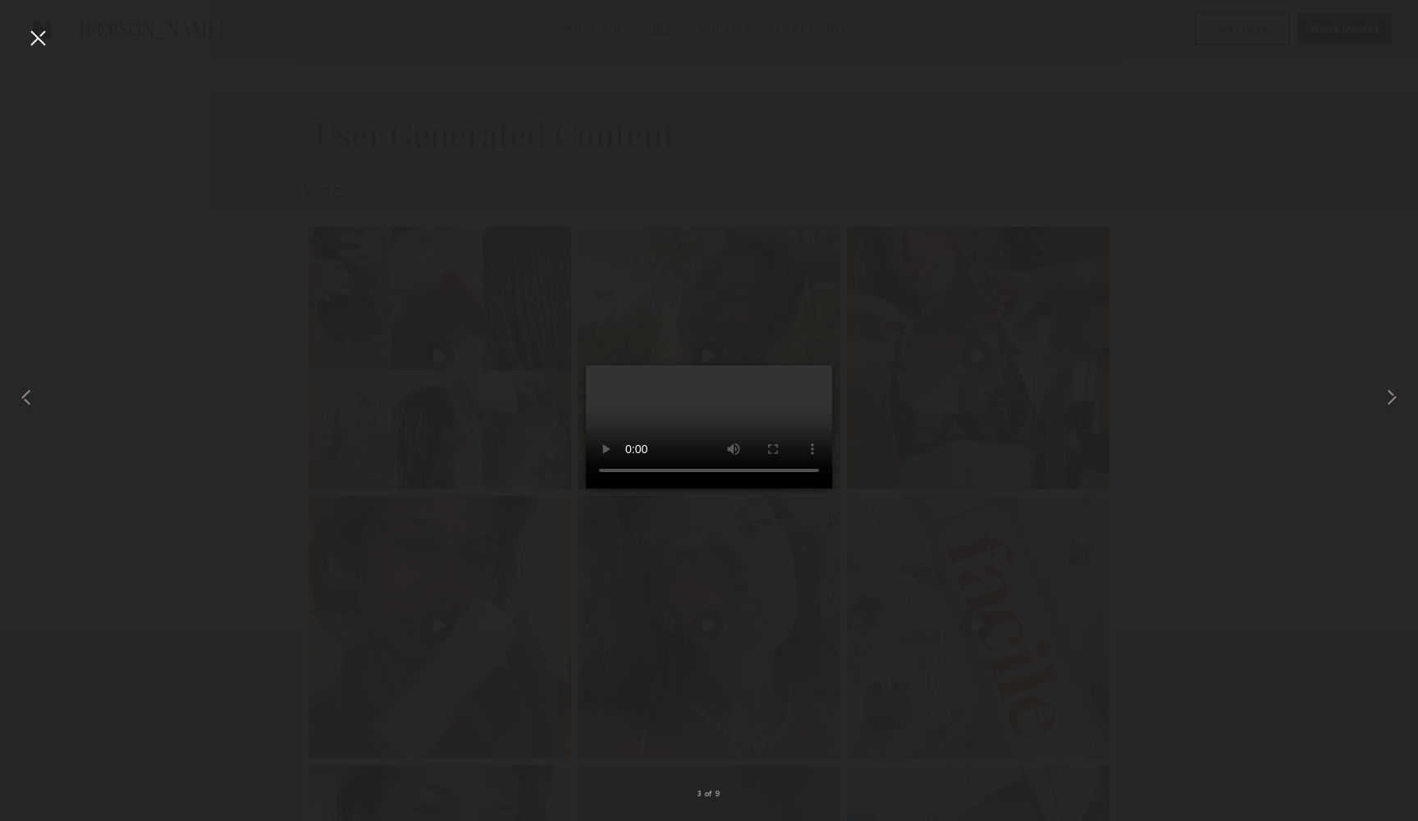
click at [1156, 516] on div at bounding box center [709, 397] width 1418 height 742
click at [43, 37] on div at bounding box center [38, 38] width 26 height 26
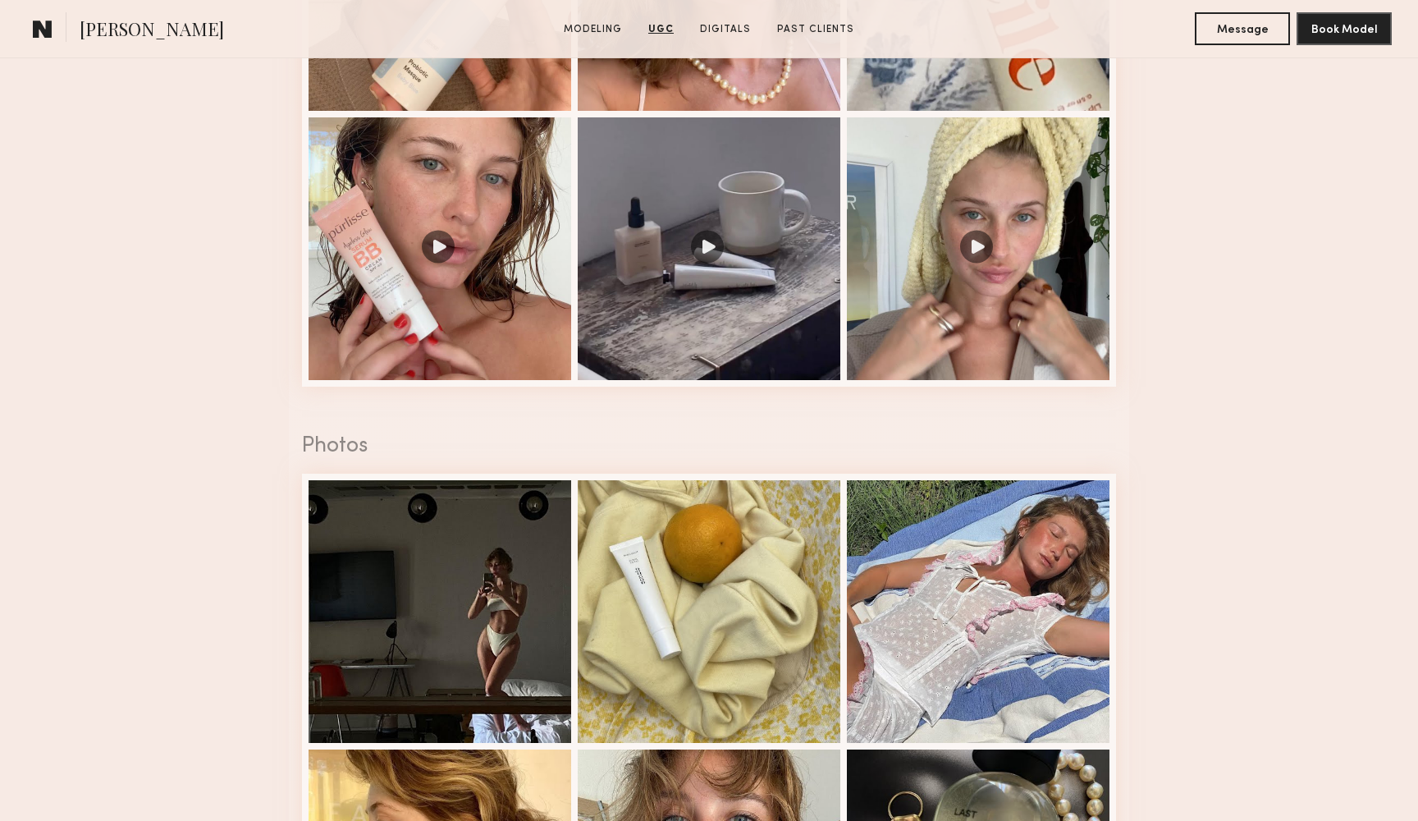
scroll to position [3249, 0]
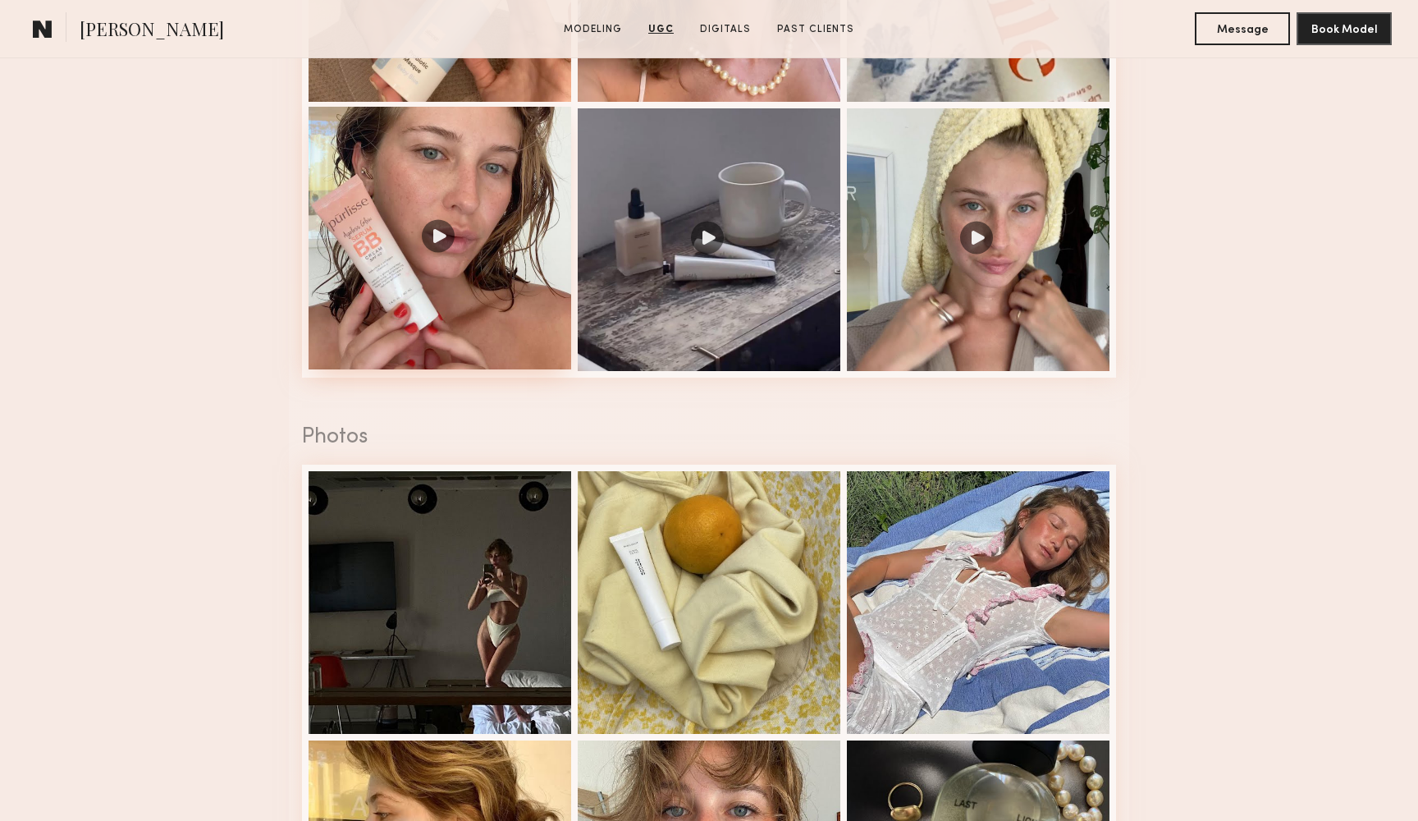
click at [442, 226] on div at bounding box center [440, 238] width 263 height 263
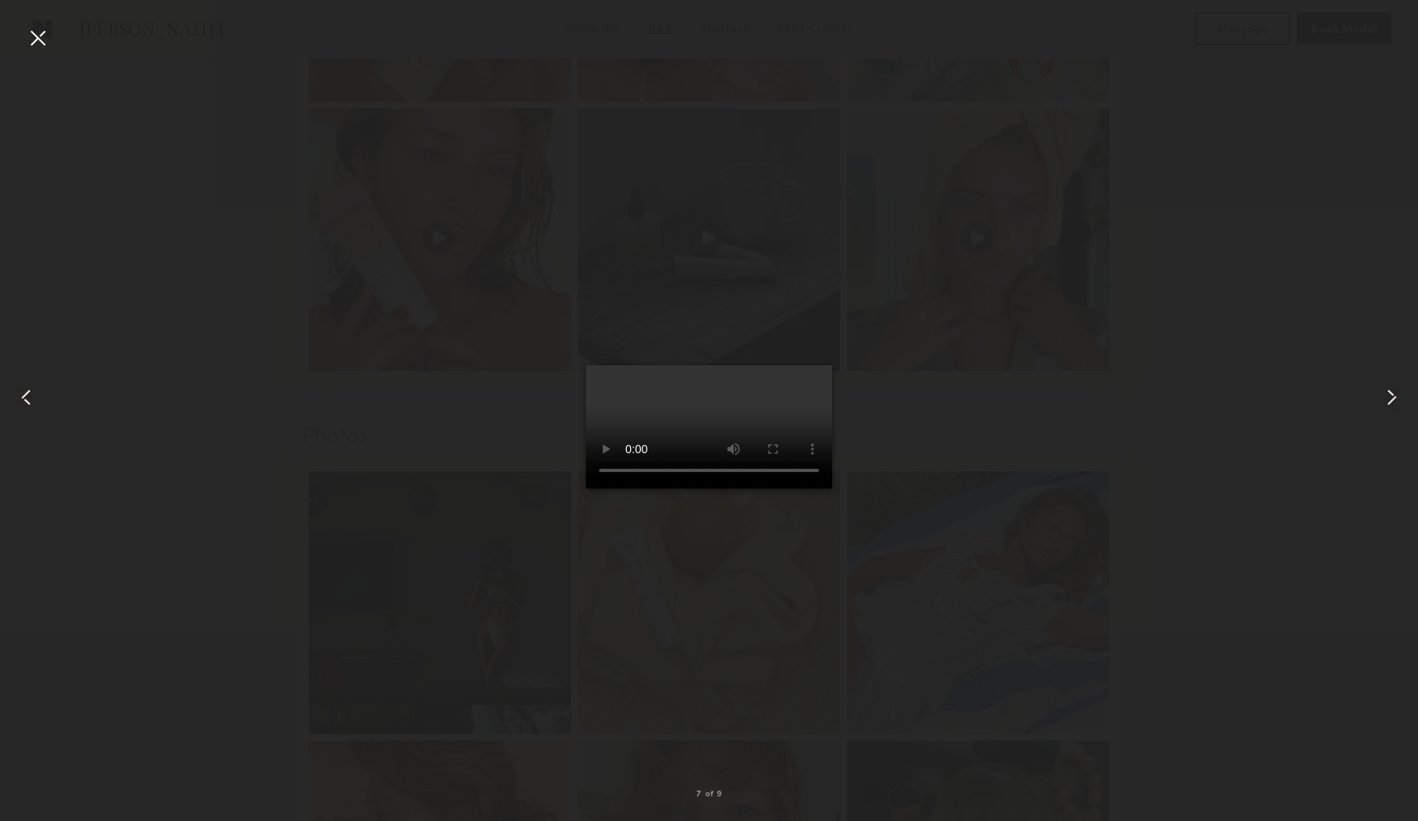
click at [1160, 488] on div at bounding box center [709, 397] width 1418 height 742
click at [39, 42] on div at bounding box center [38, 38] width 26 height 26
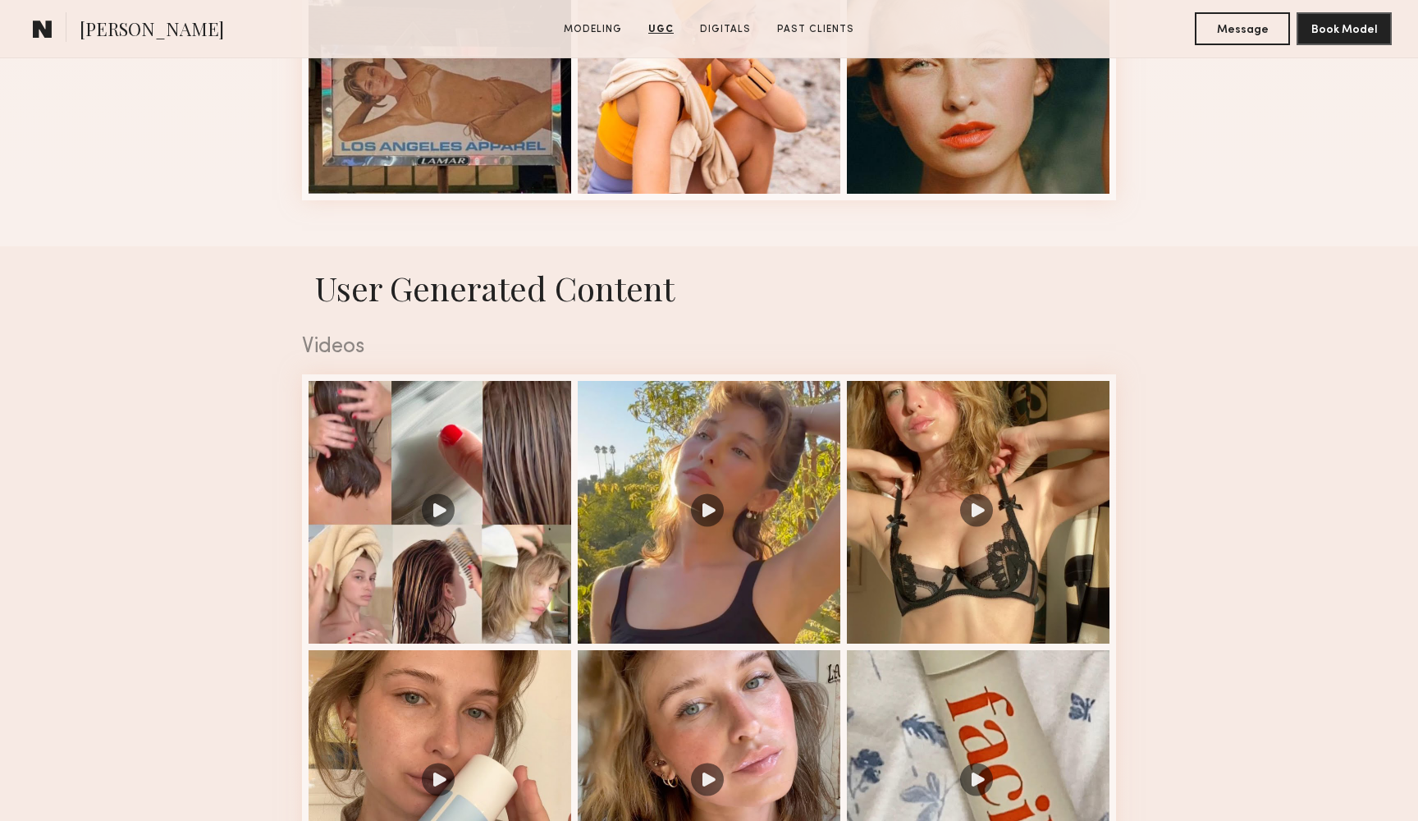
scroll to position [2426, 0]
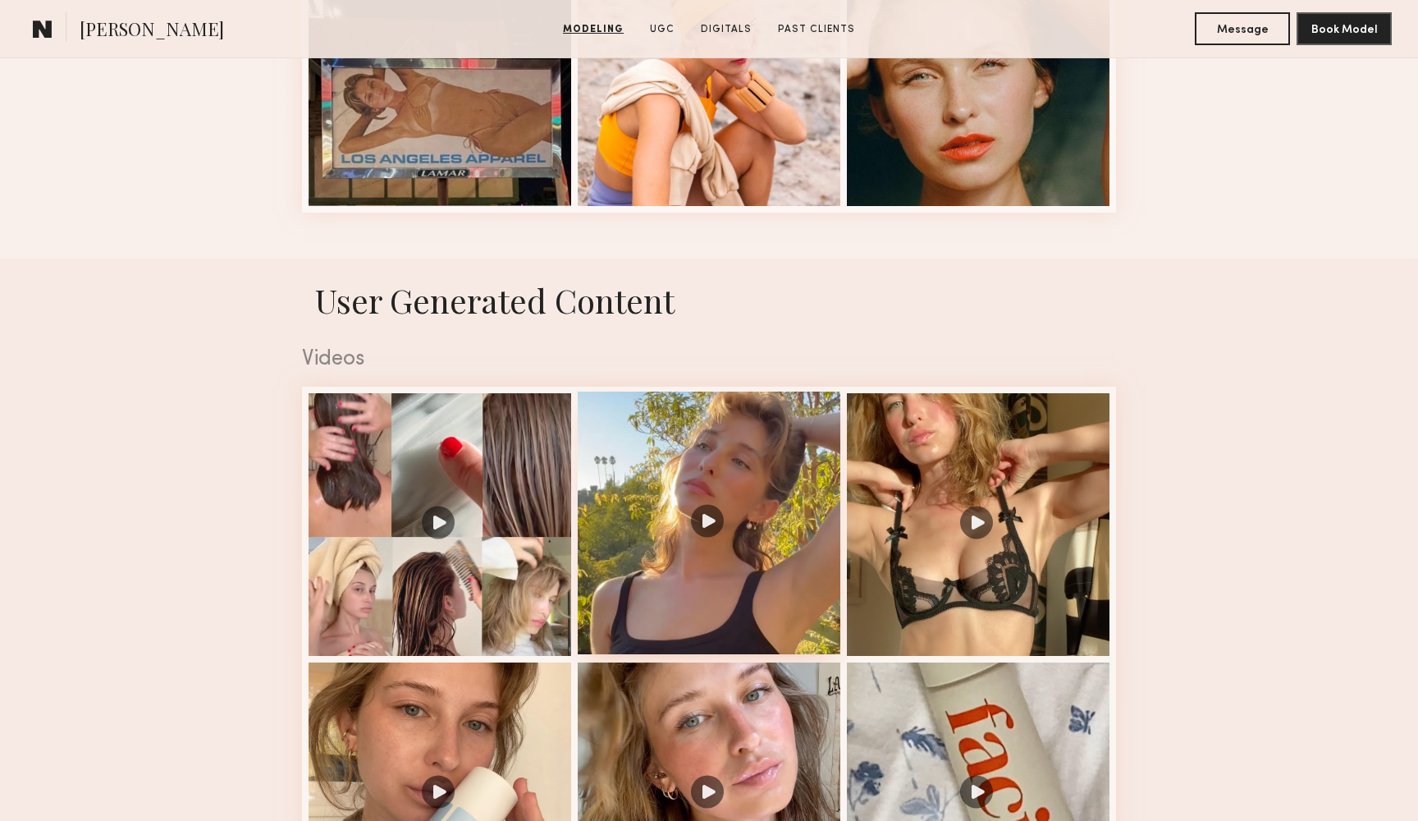
click at [707, 512] on div at bounding box center [709, 522] width 263 height 263
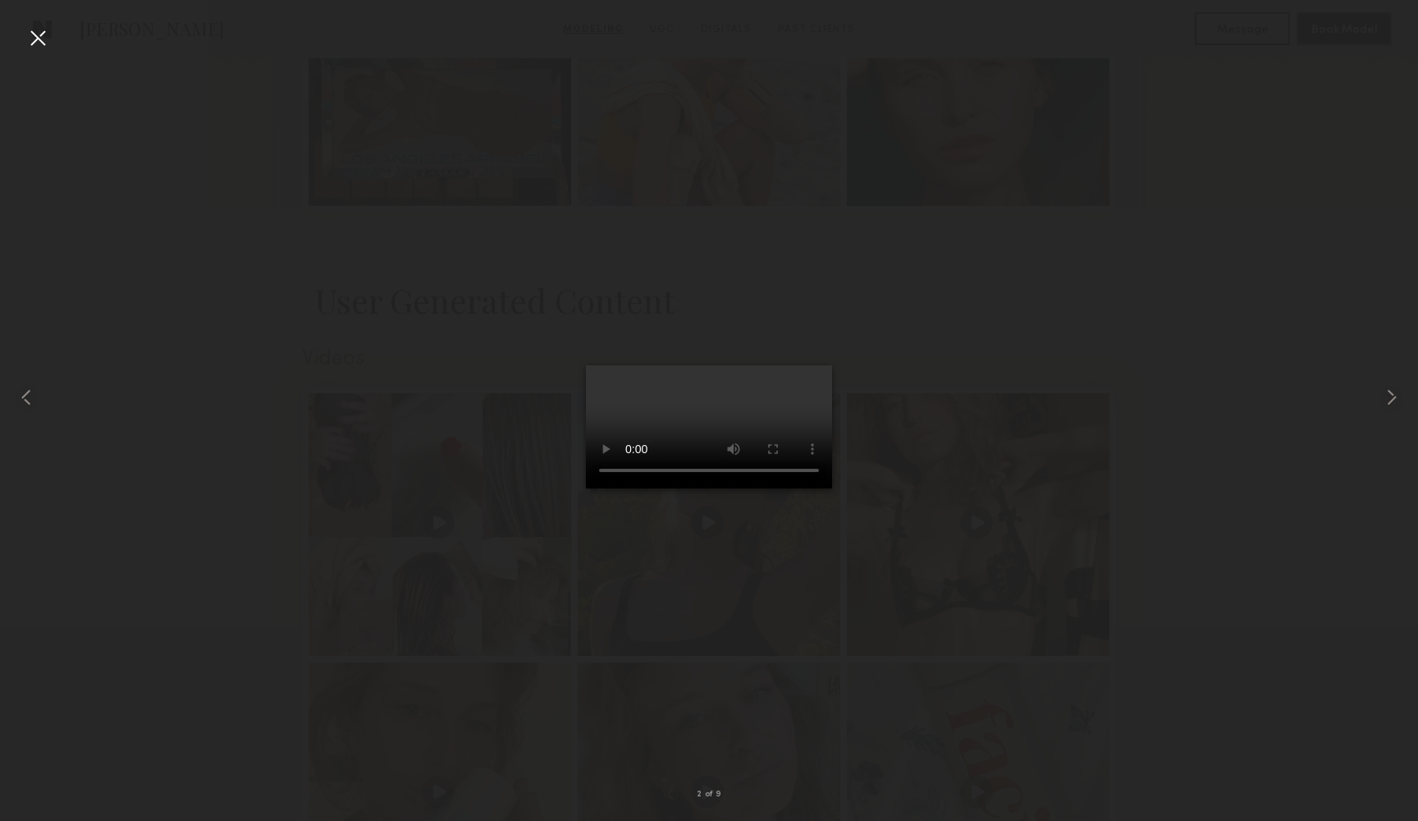
click at [46, 41] on div at bounding box center [38, 38] width 26 height 26
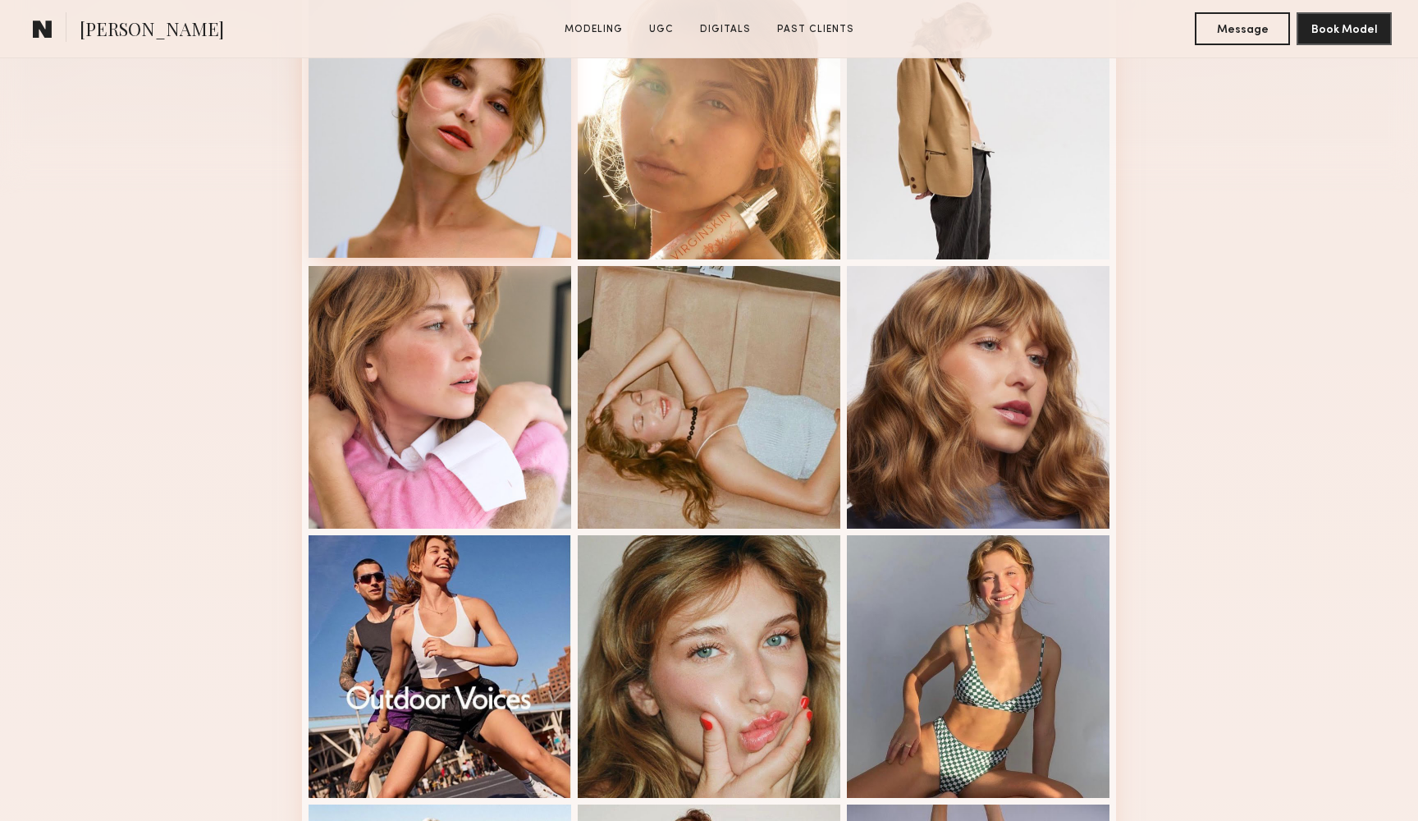
scroll to position [716, 0]
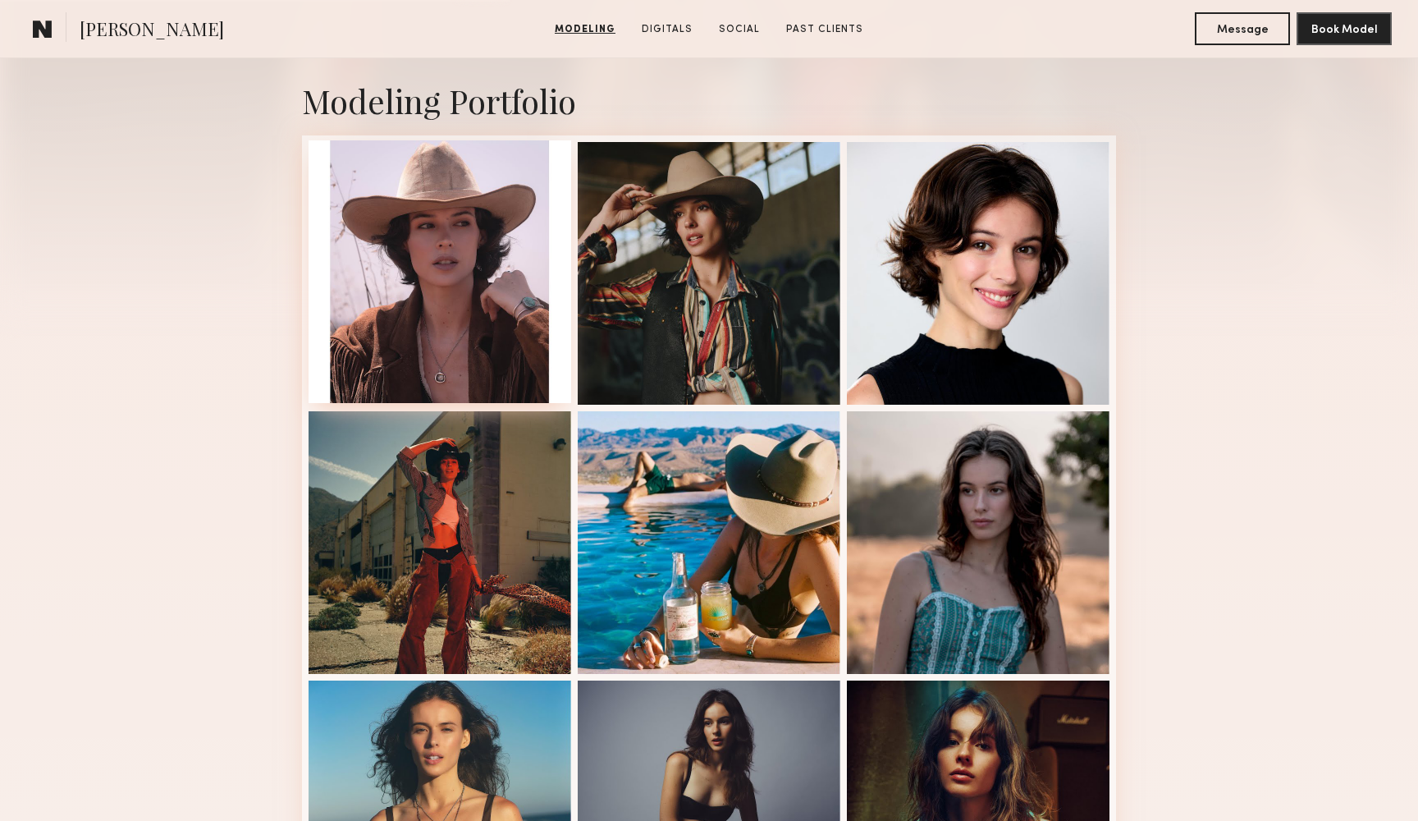
scroll to position [309, 0]
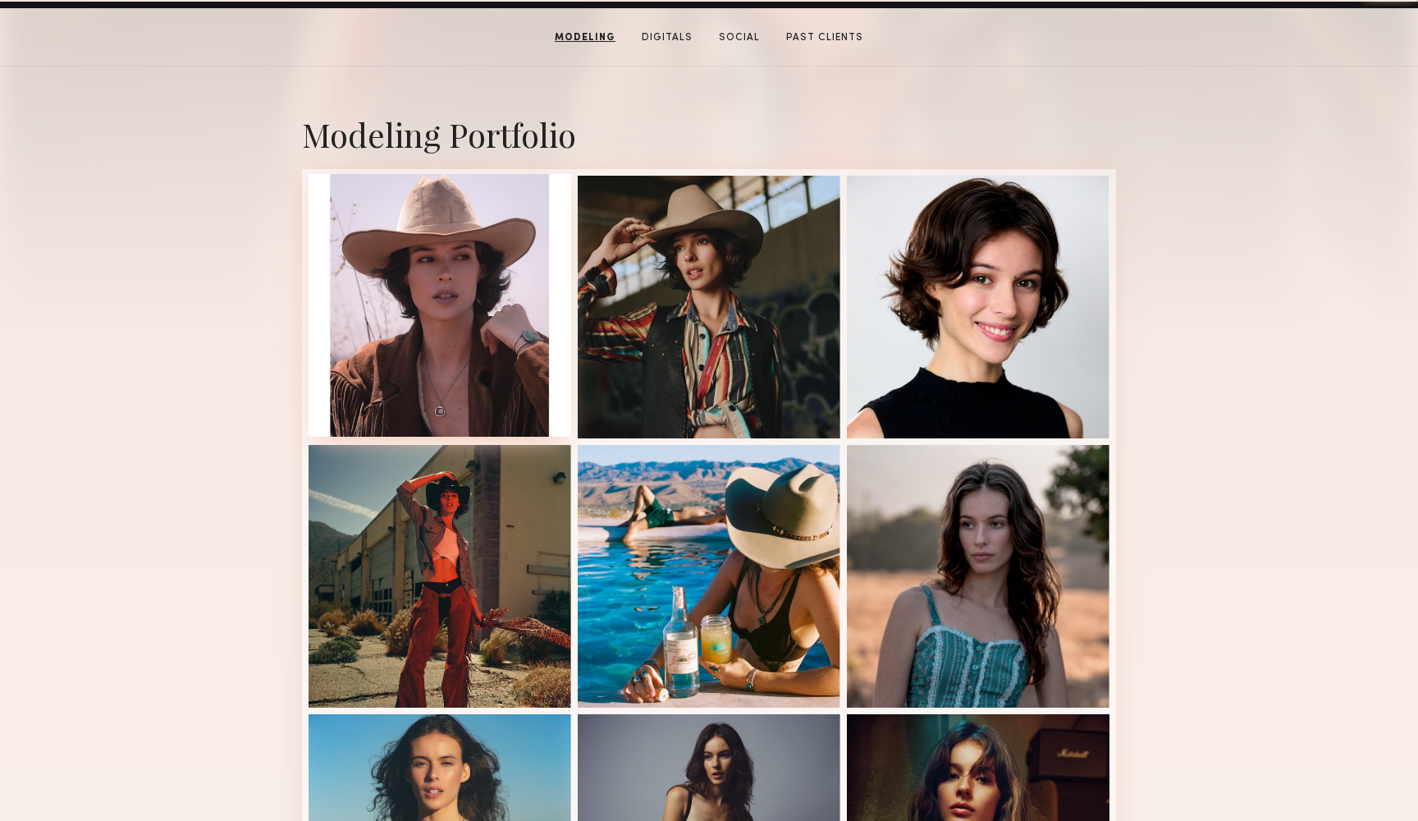
click at [472, 382] on div at bounding box center [440, 305] width 263 height 263
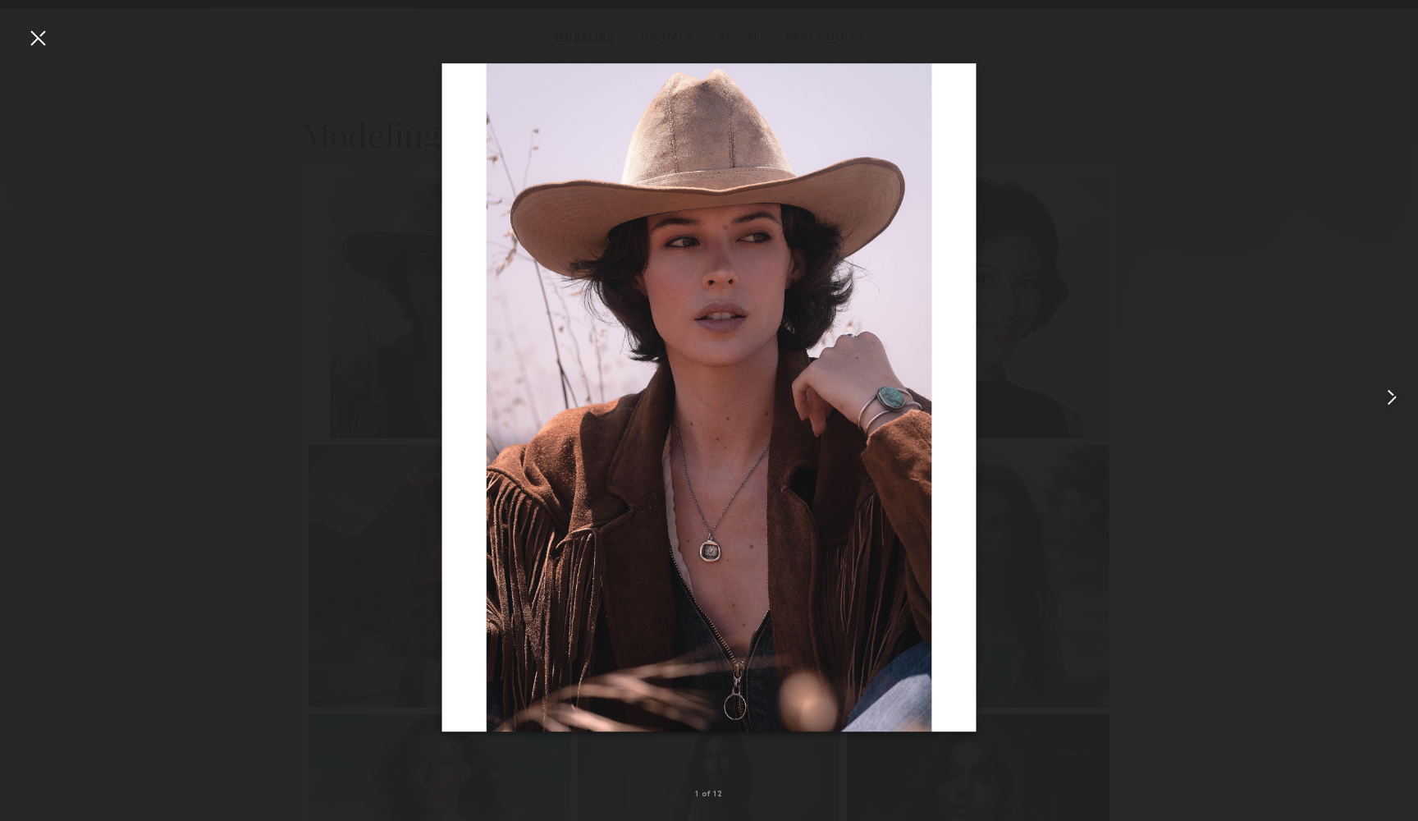
click at [1389, 392] on common-icon at bounding box center [1392, 397] width 26 height 26
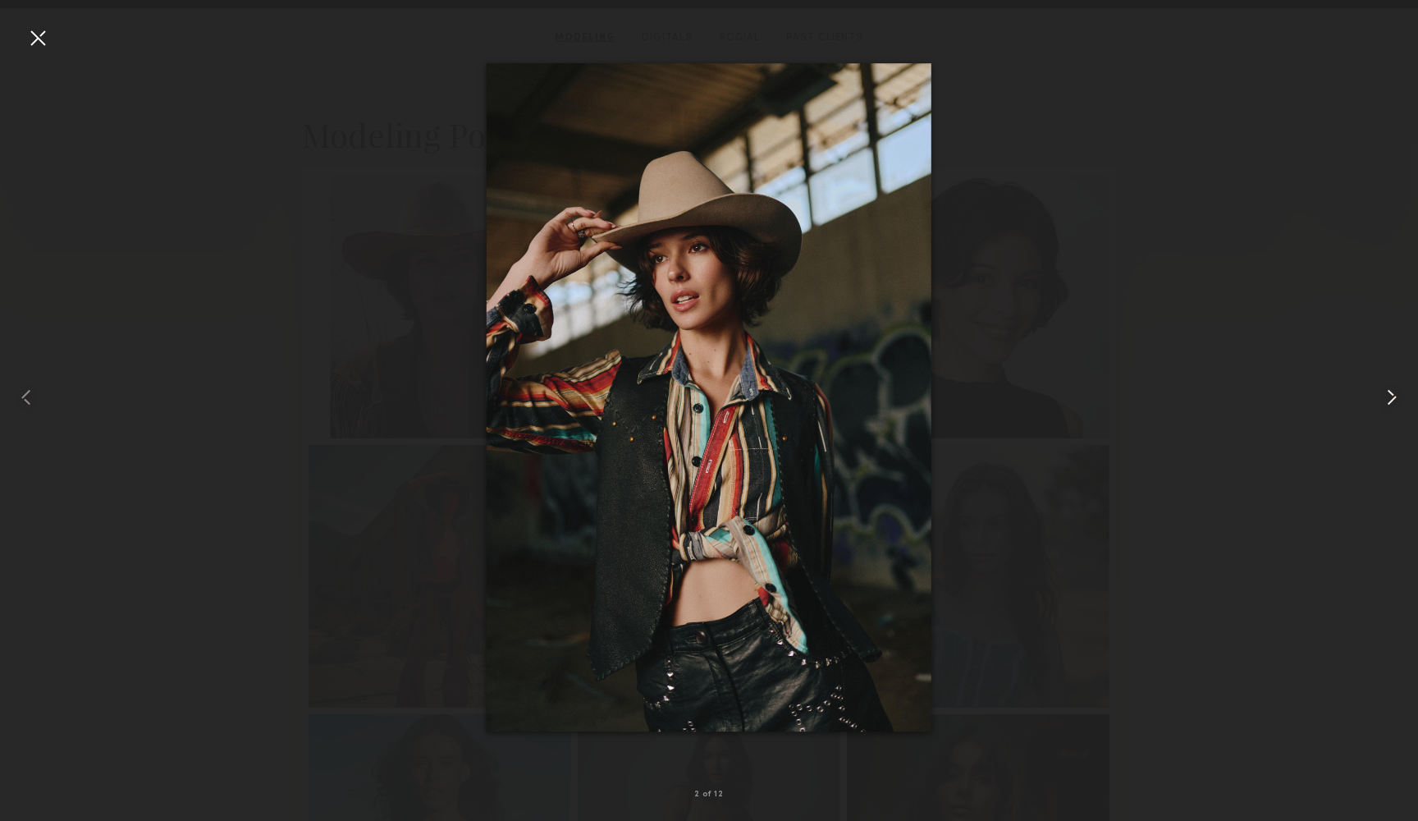
click at [1389, 392] on common-icon at bounding box center [1392, 397] width 26 height 26
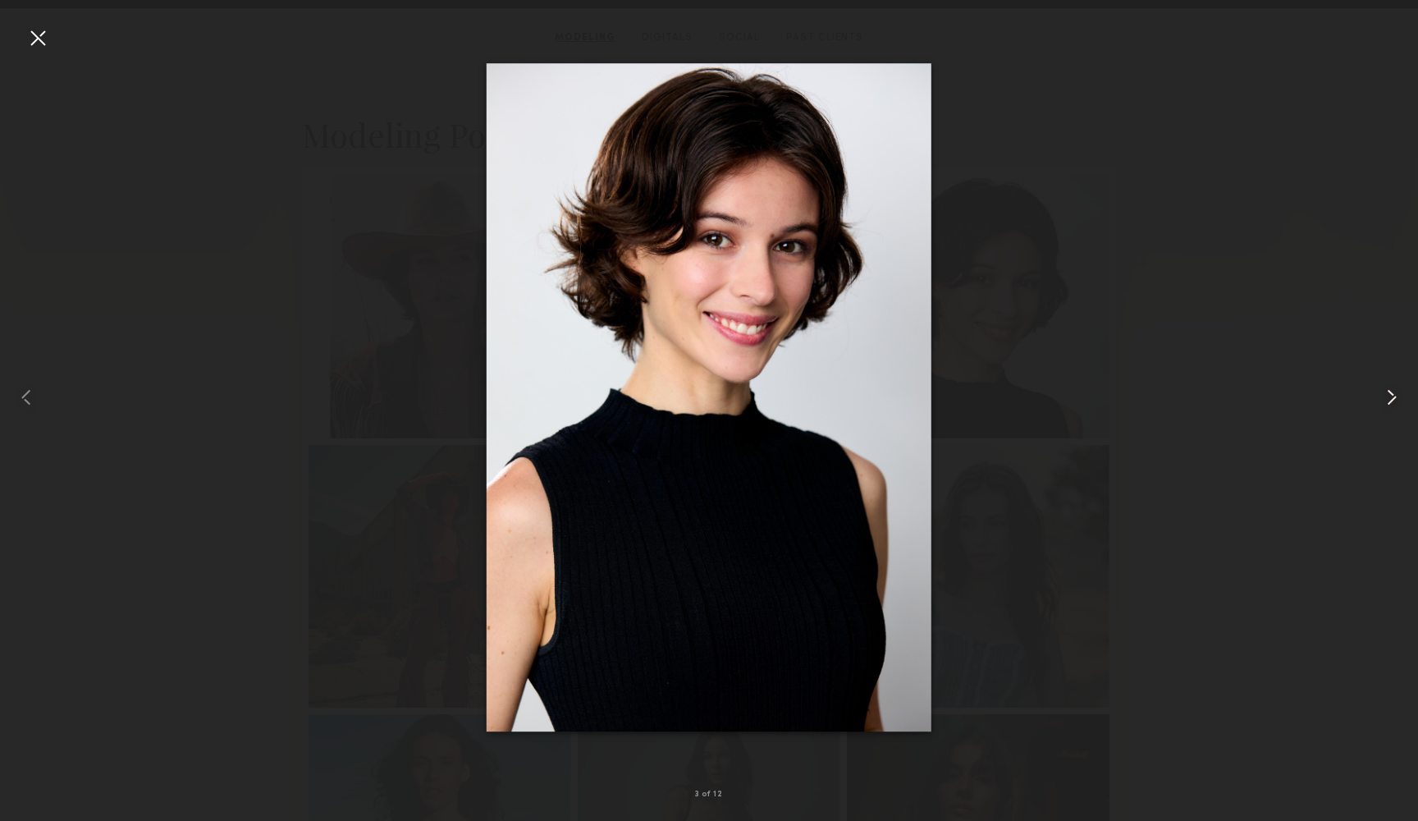
click at [1389, 392] on common-icon at bounding box center [1392, 397] width 26 height 26
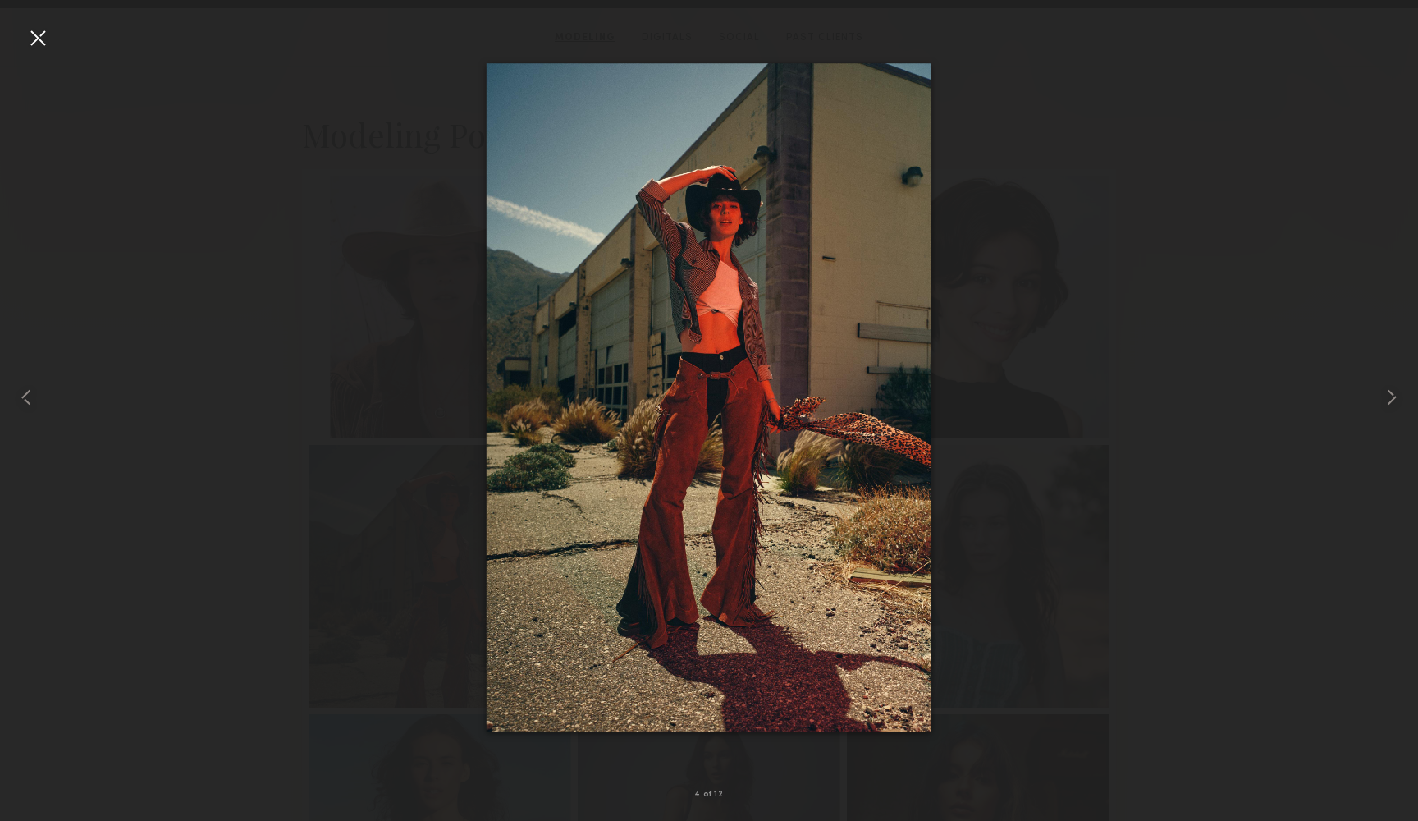
click at [1222, 350] on div at bounding box center [709, 397] width 1418 height 742
click at [351, 48] on div at bounding box center [709, 397] width 1418 height 742
click at [37, 39] on div at bounding box center [38, 38] width 26 height 26
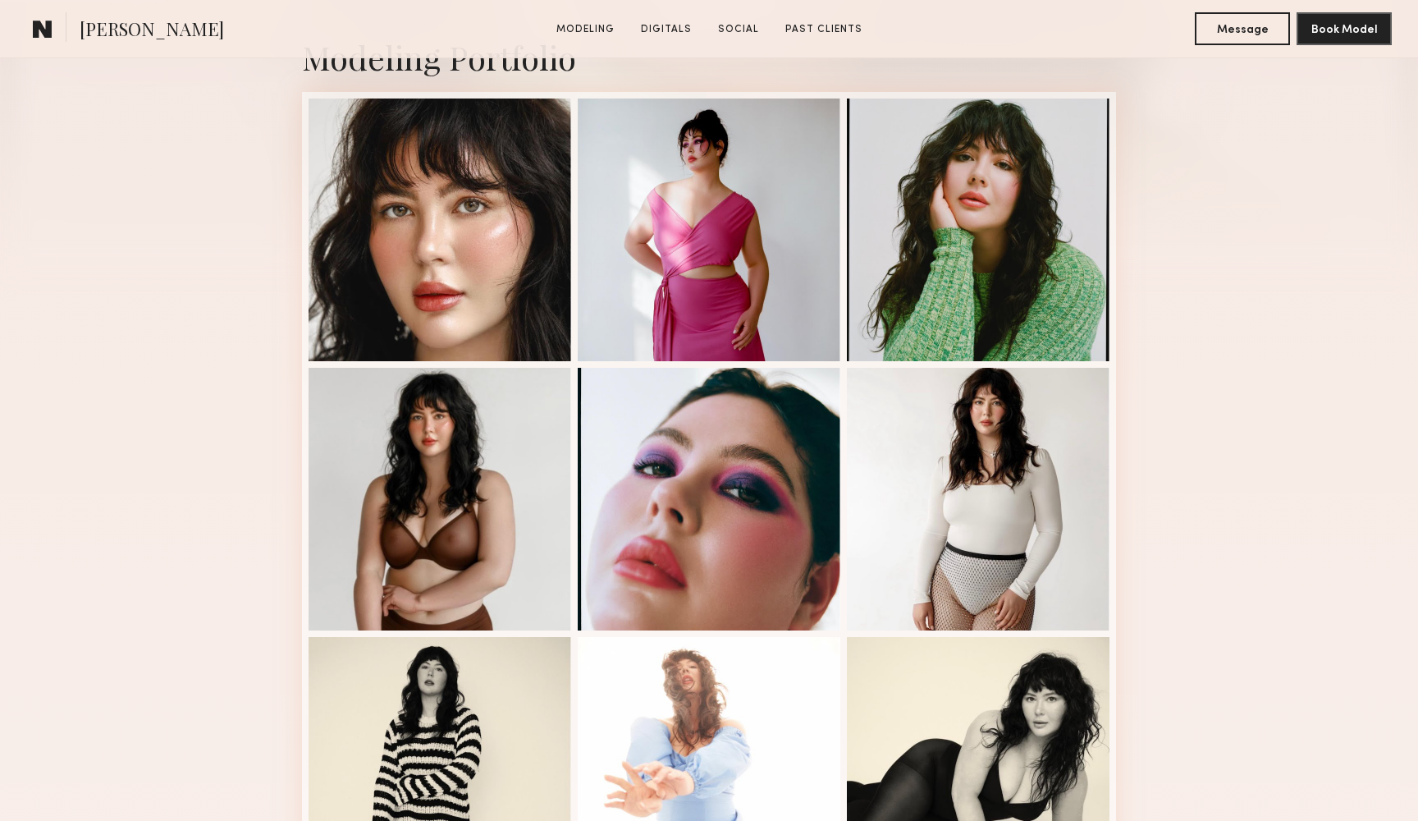
scroll to position [463, 0]
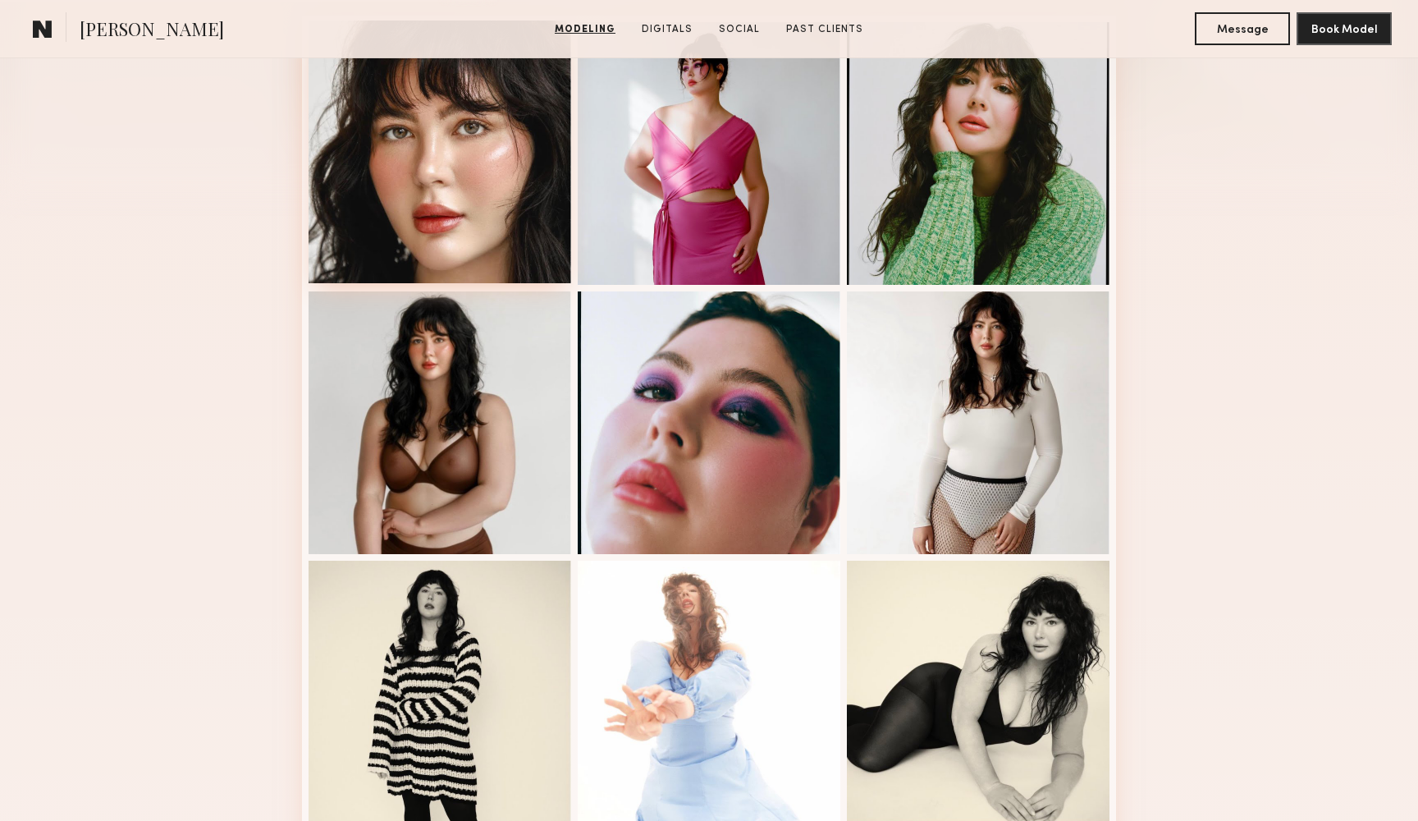
click at [495, 88] on div at bounding box center [440, 152] width 263 height 263
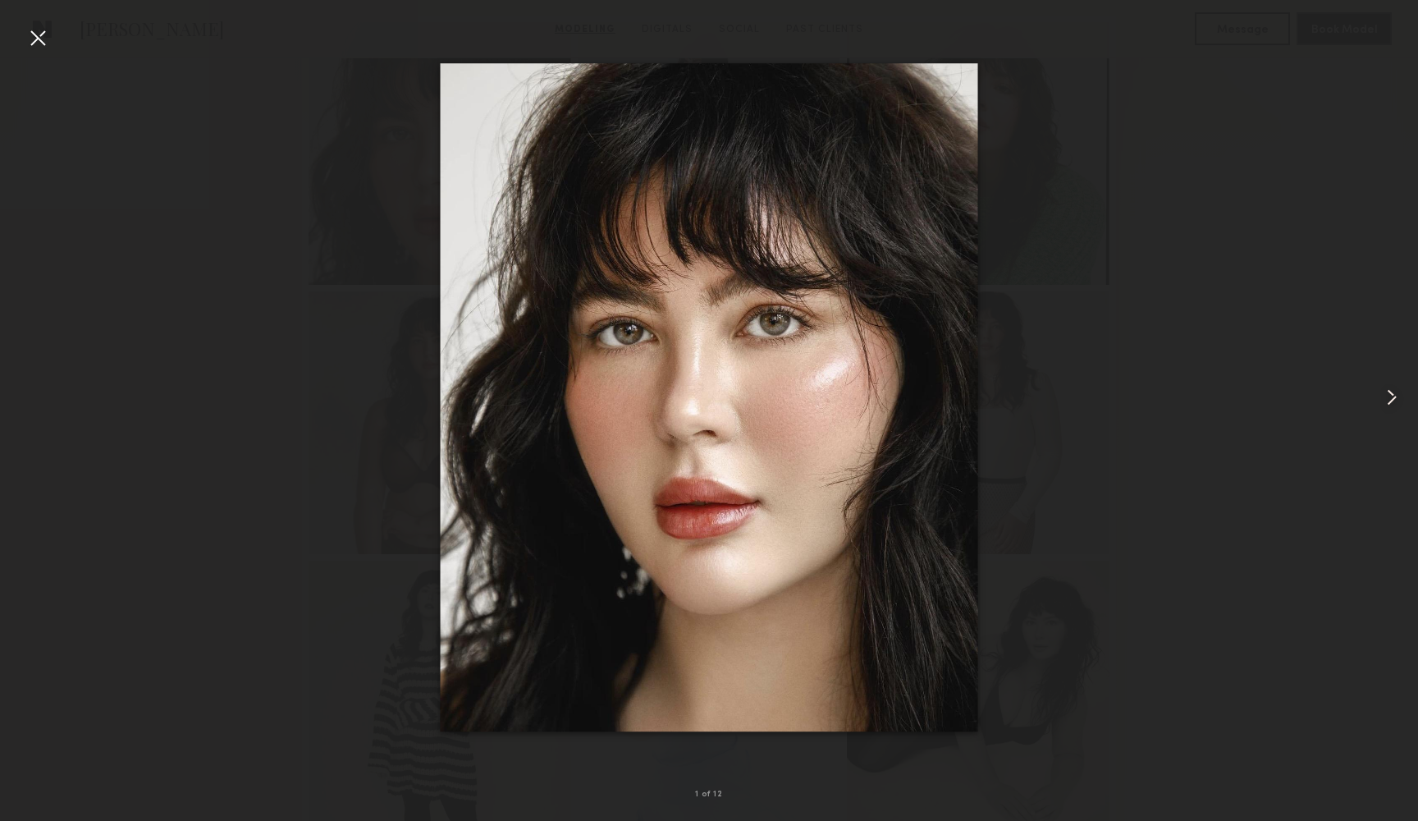
click at [1400, 404] on common-icon at bounding box center [1392, 397] width 26 height 26
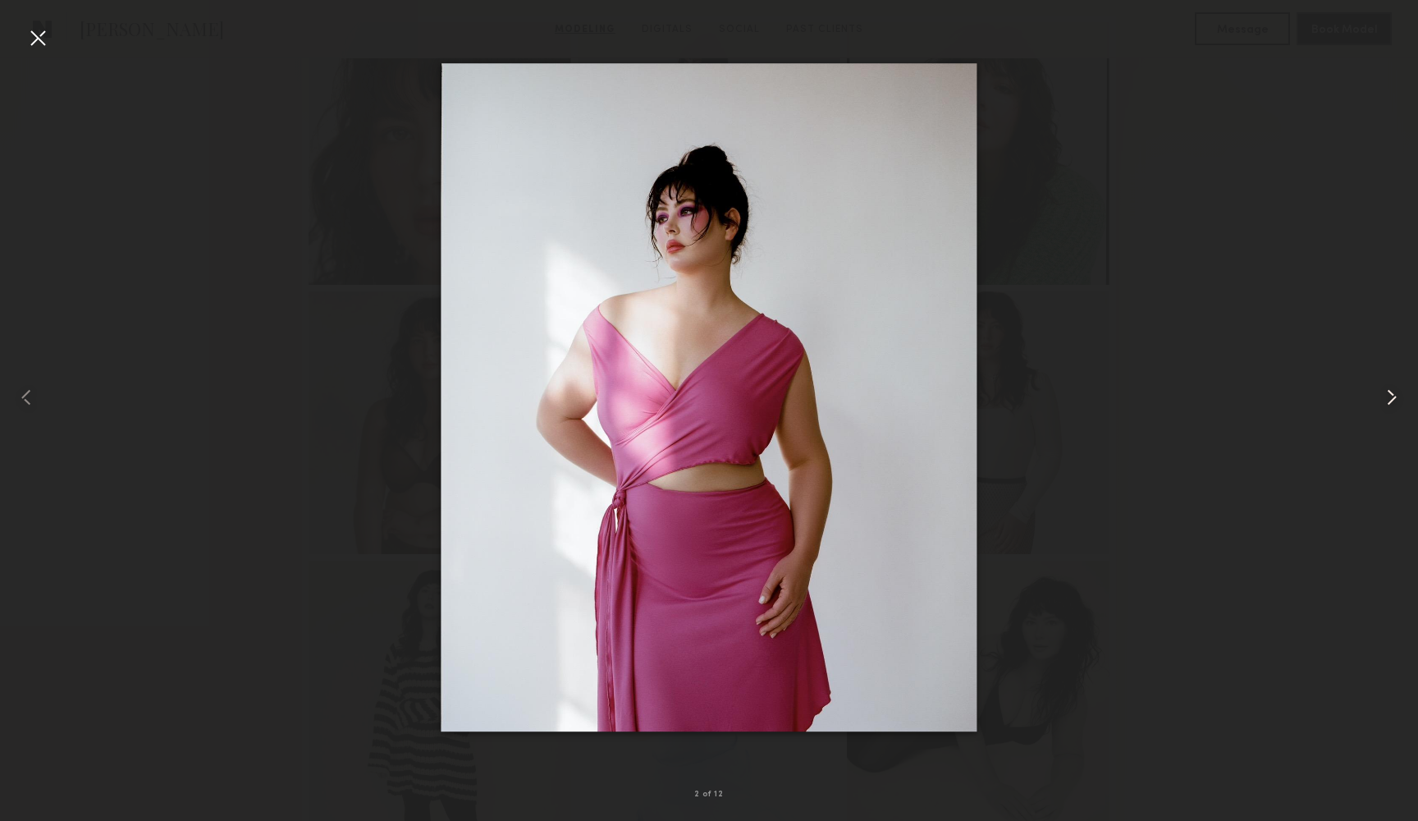
click at [1400, 404] on common-icon at bounding box center [1392, 397] width 26 height 26
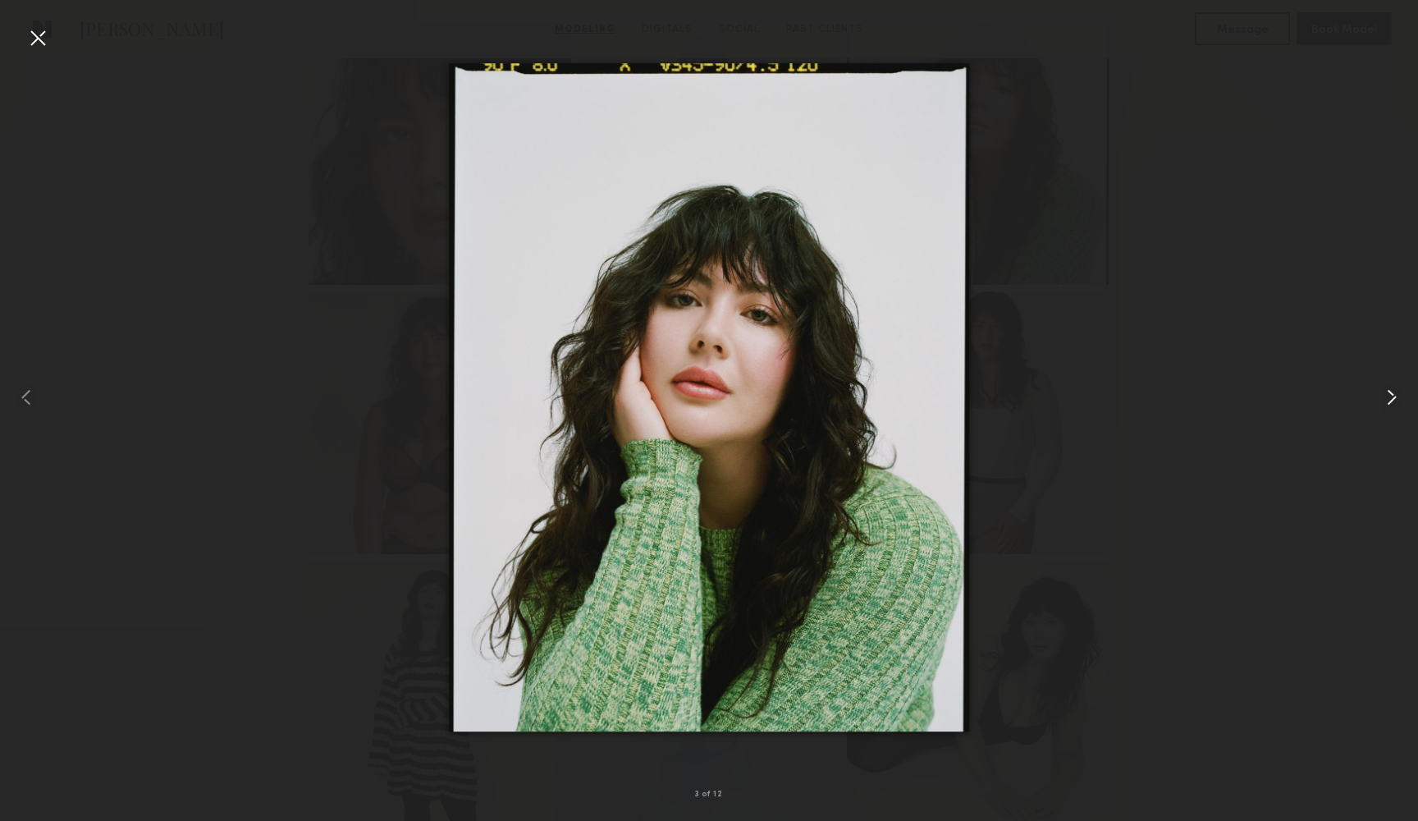
click at [1400, 404] on common-icon at bounding box center [1392, 397] width 26 height 26
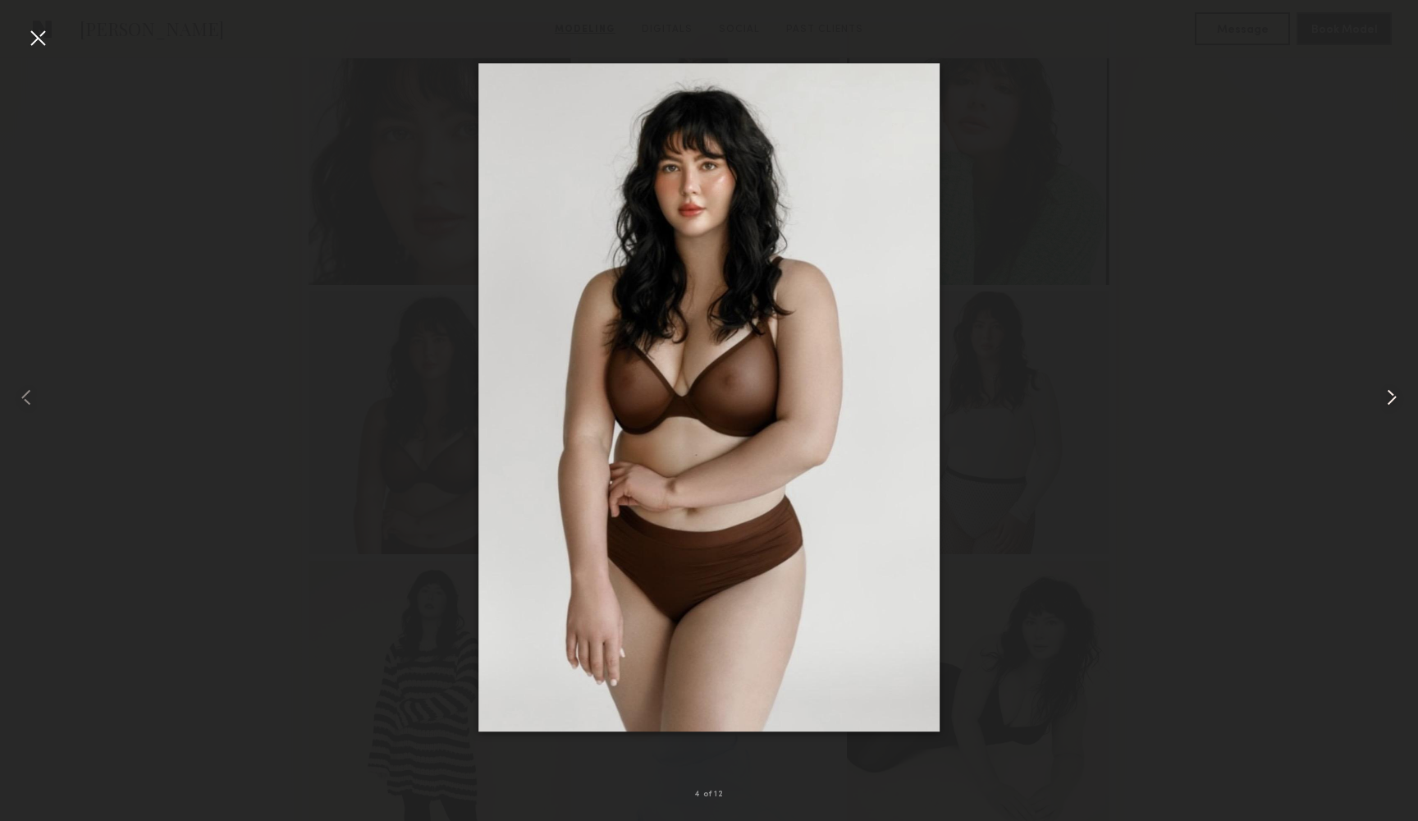
click at [1400, 404] on common-icon at bounding box center [1392, 397] width 26 height 26
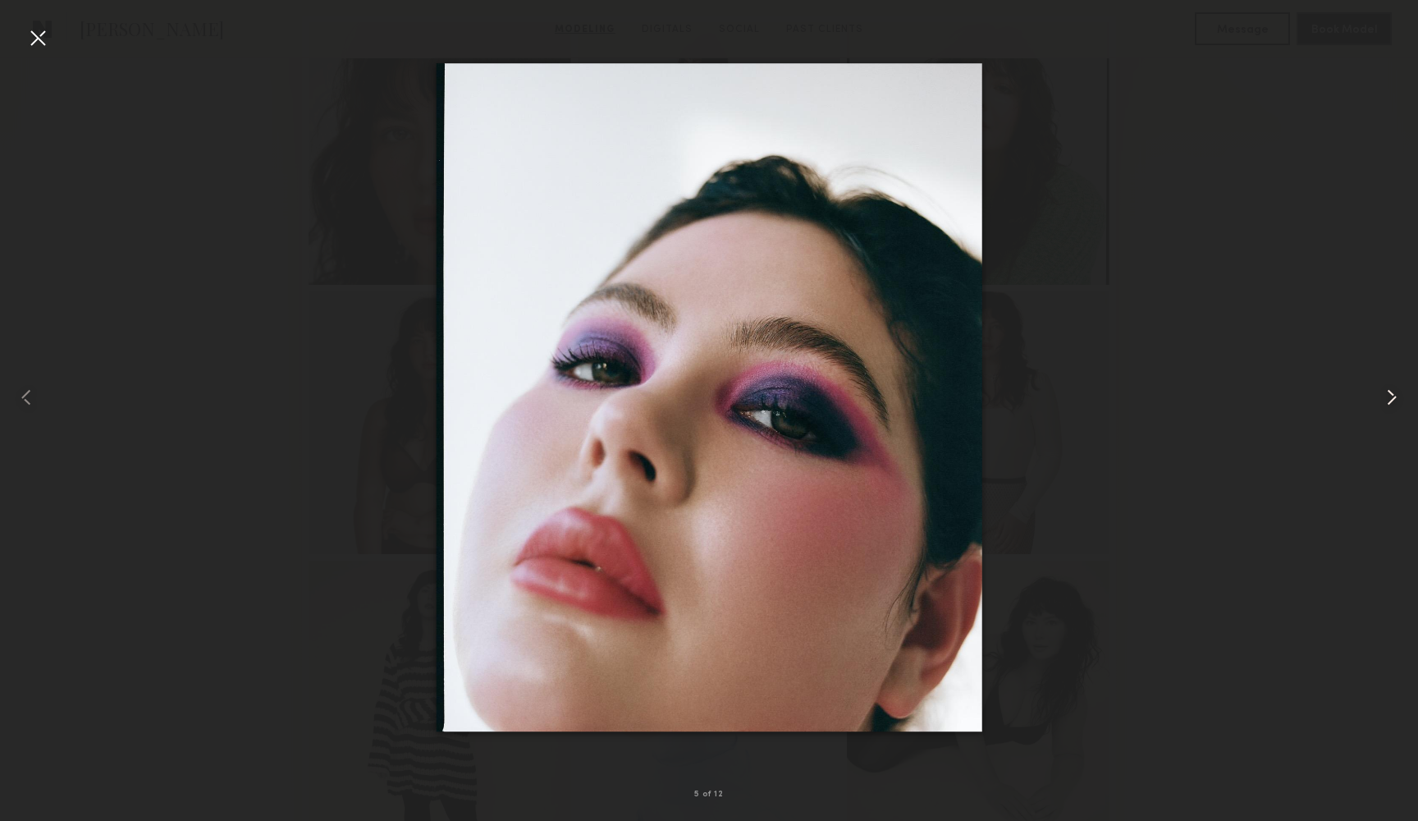
click at [1400, 404] on common-icon at bounding box center [1392, 397] width 26 height 26
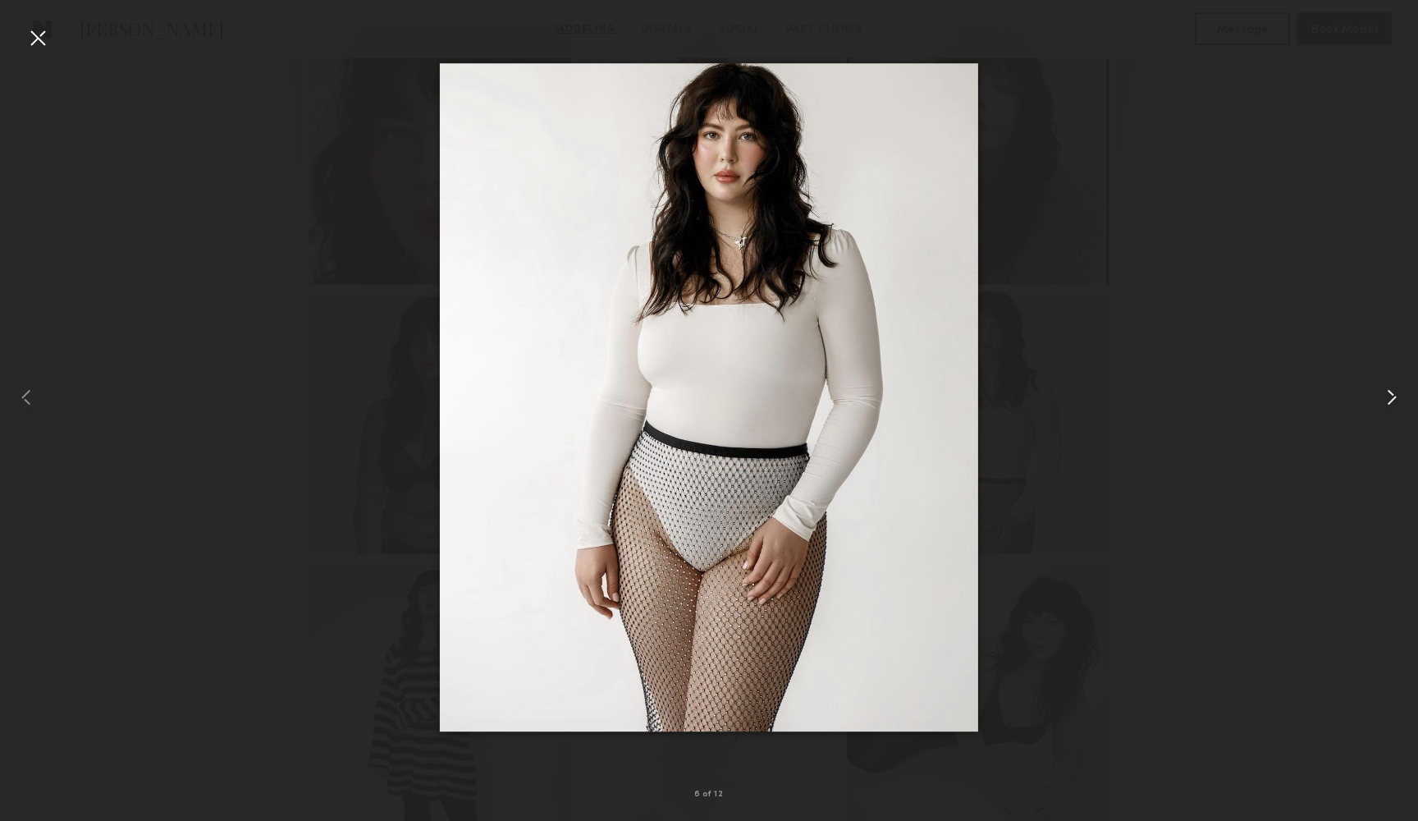
click at [1400, 404] on common-icon at bounding box center [1392, 397] width 26 height 26
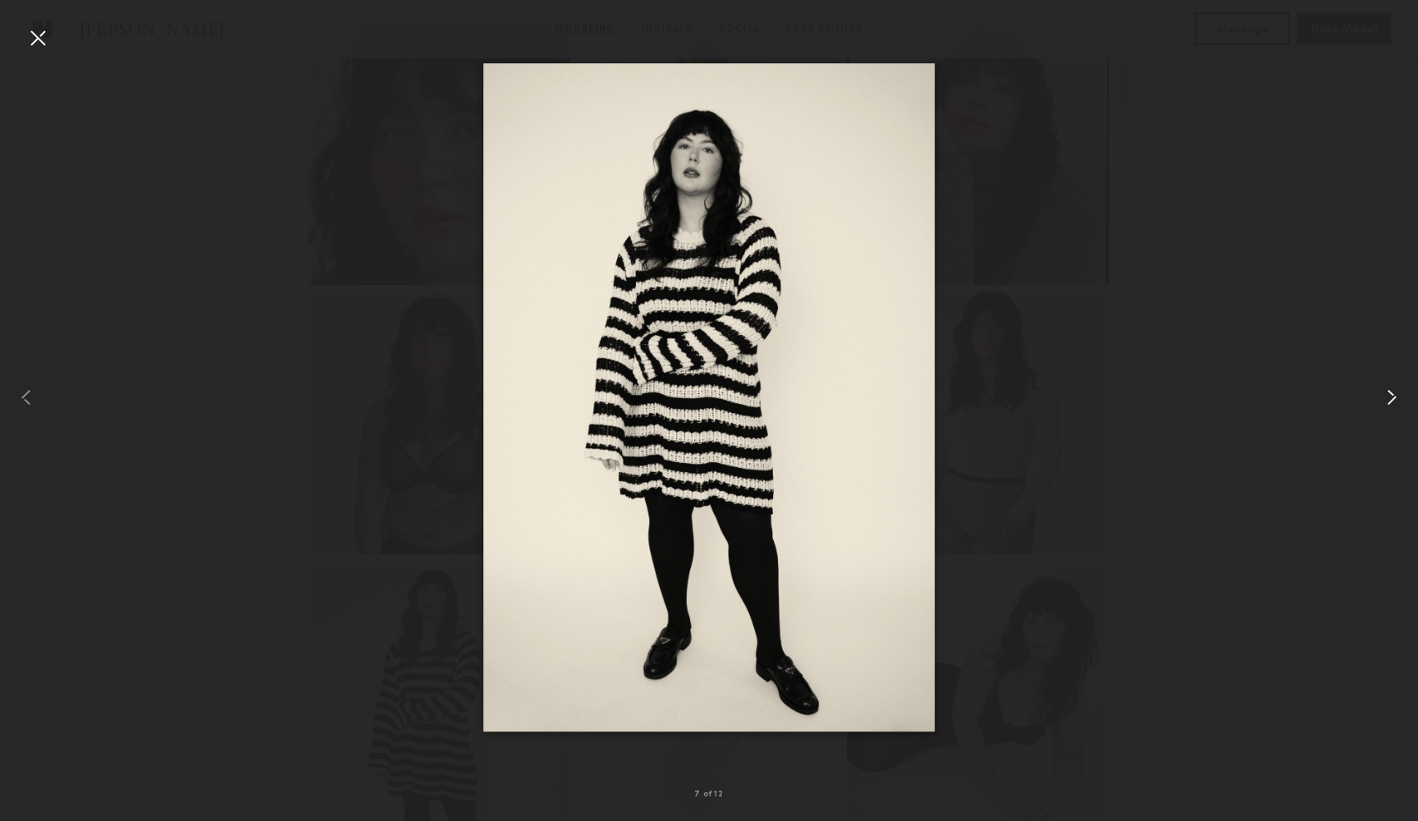
click at [1400, 404] on common-icon at bounding box center [1392, 397] width 26 height 26
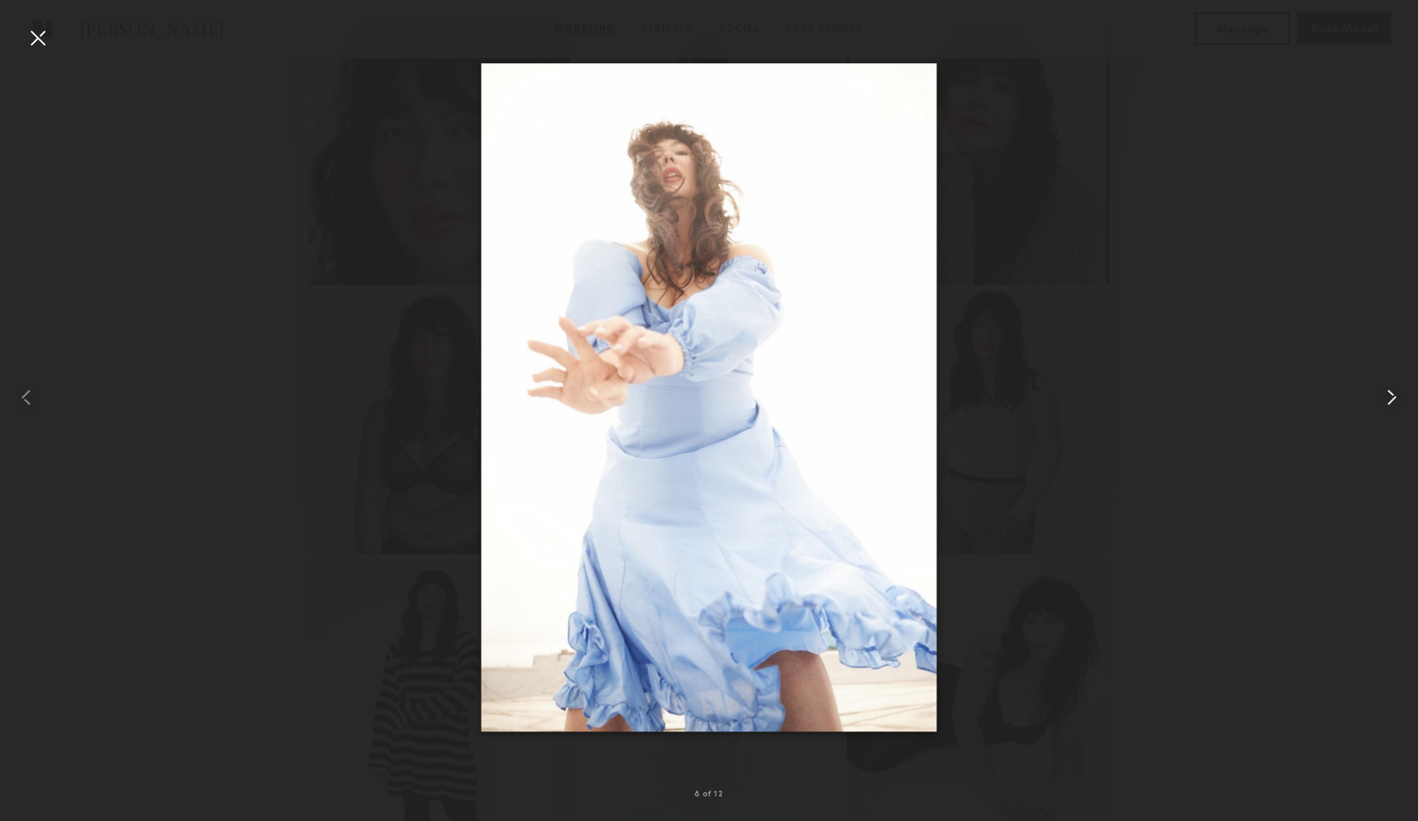
click at [1400, 404] on common-icon at bounding box center [1392, 397] width 26 height 26
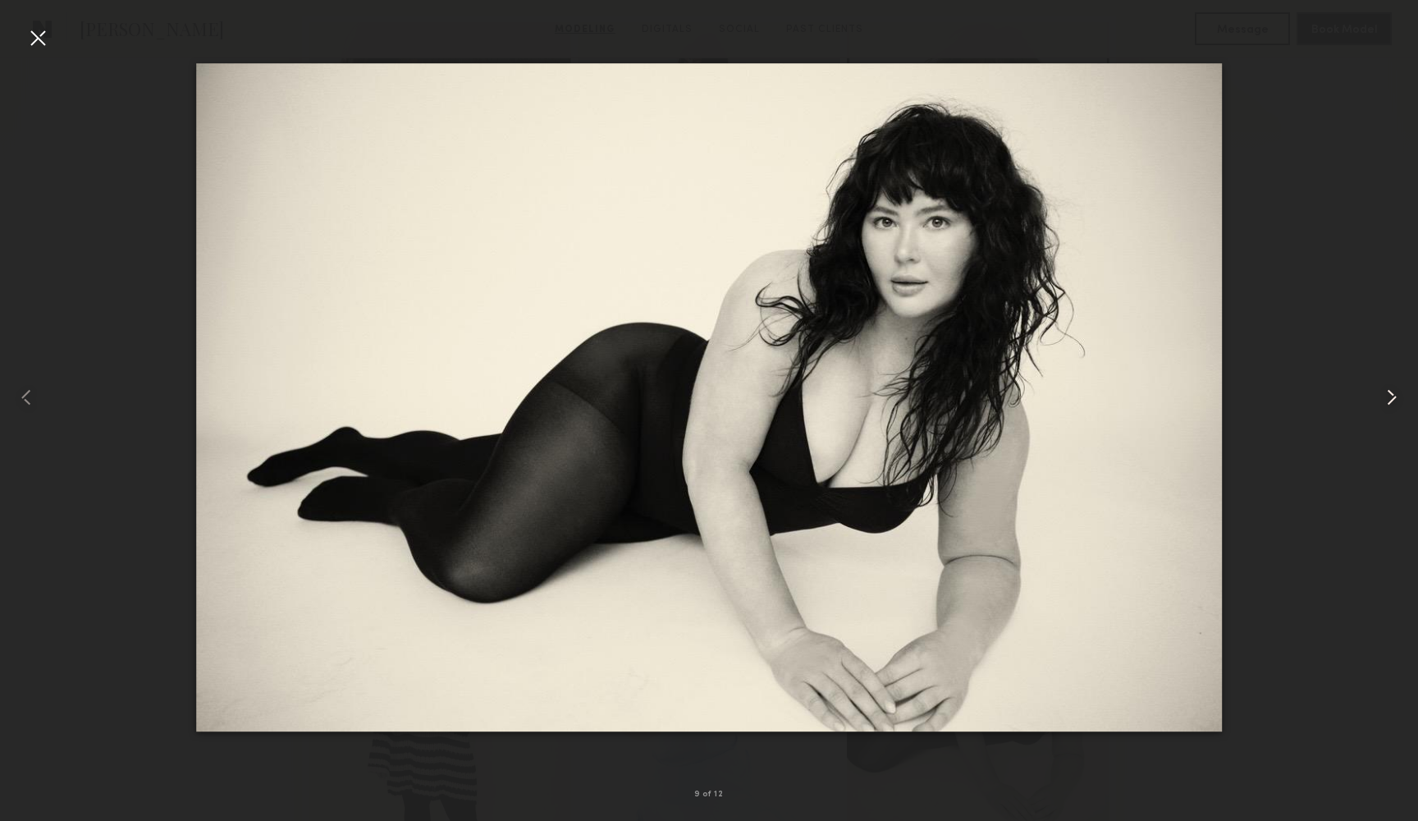
click at [1400, 404] on common-icon at bounding box center [1392, 397] width 26 height 26
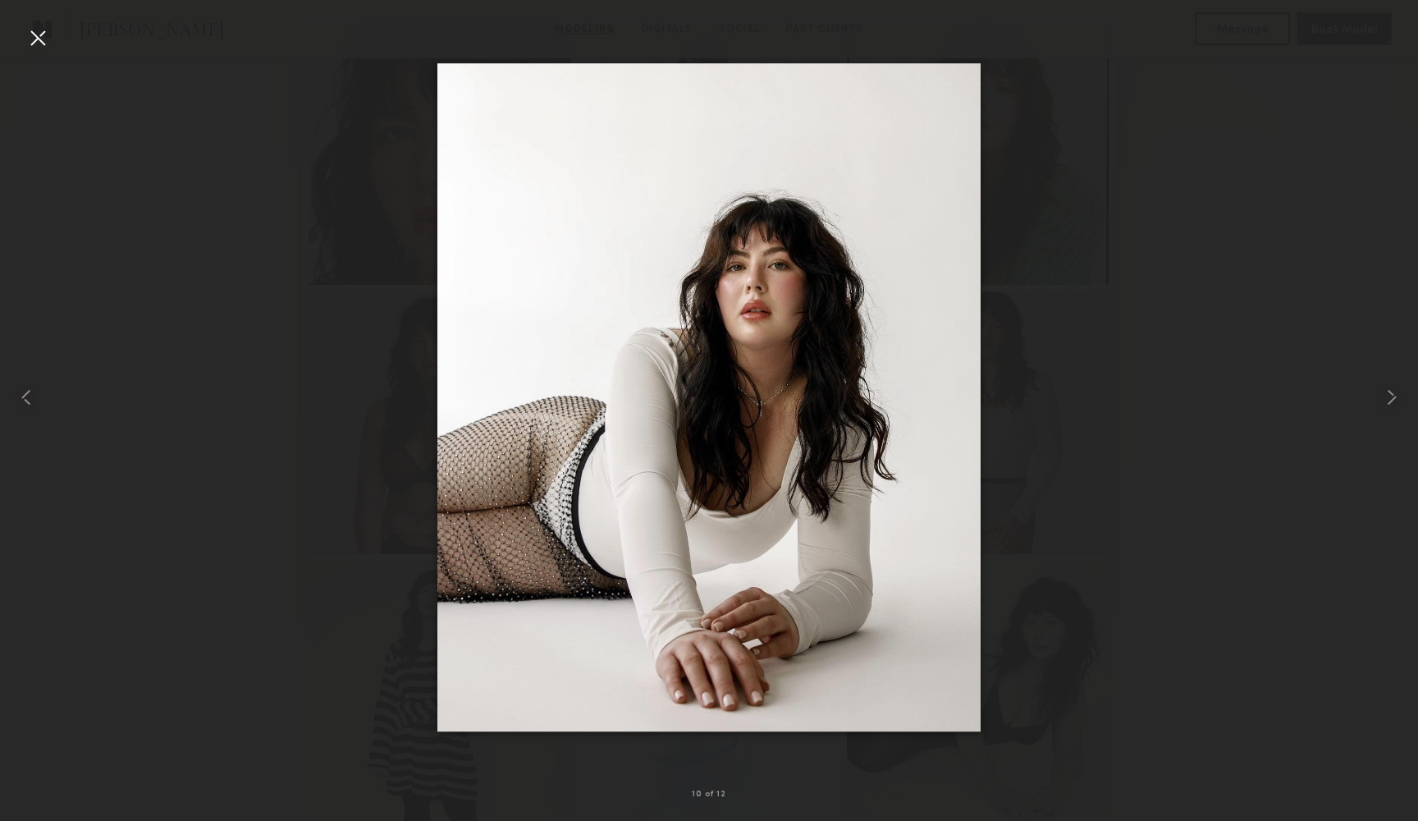
click at [37, 45] on div at bounding box center [38, 38] width 26 height 26
